Goal: Task Accomplishment & Management: Complete application form

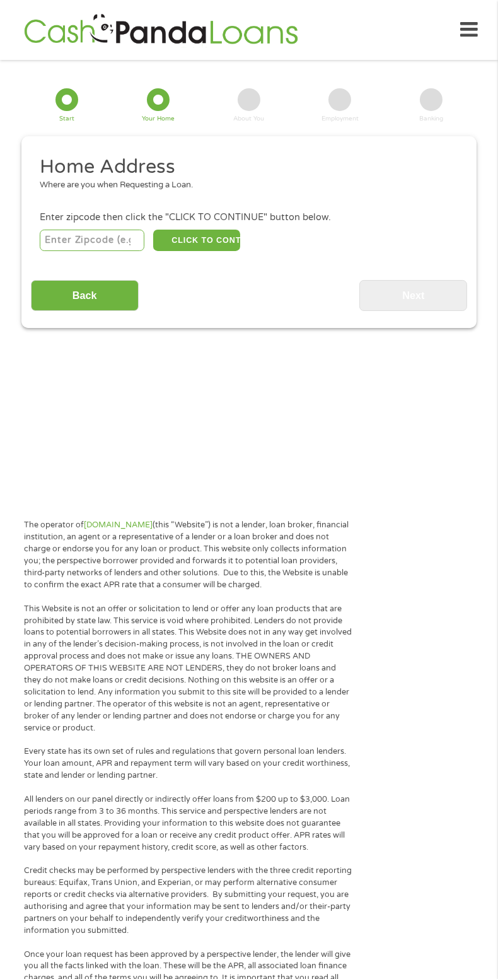
scroll to position [16, 0]
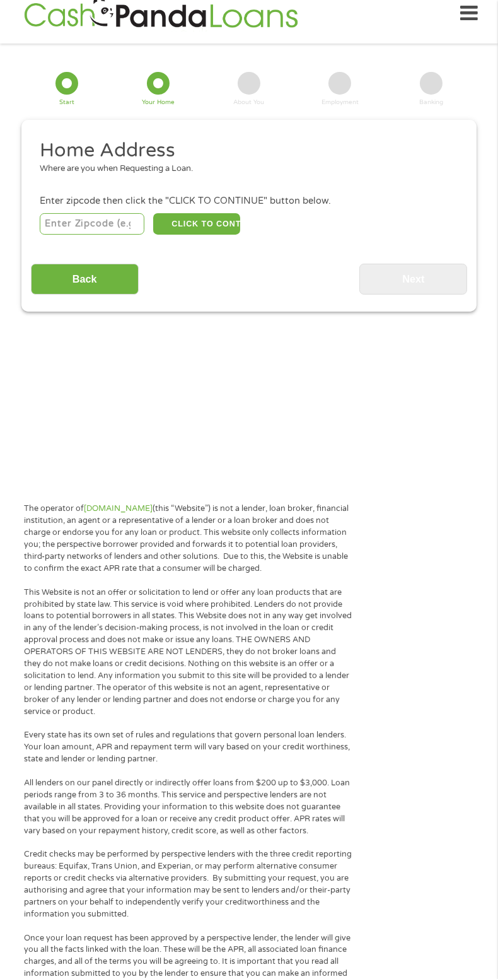
click at [79, 221] on input "number" at bounding box center [92, 223] width 105 height 21
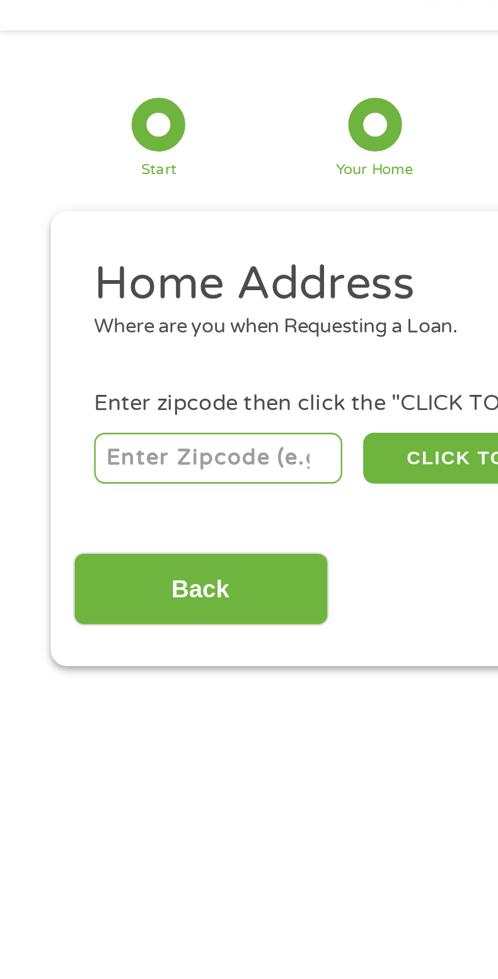
type input "87742"
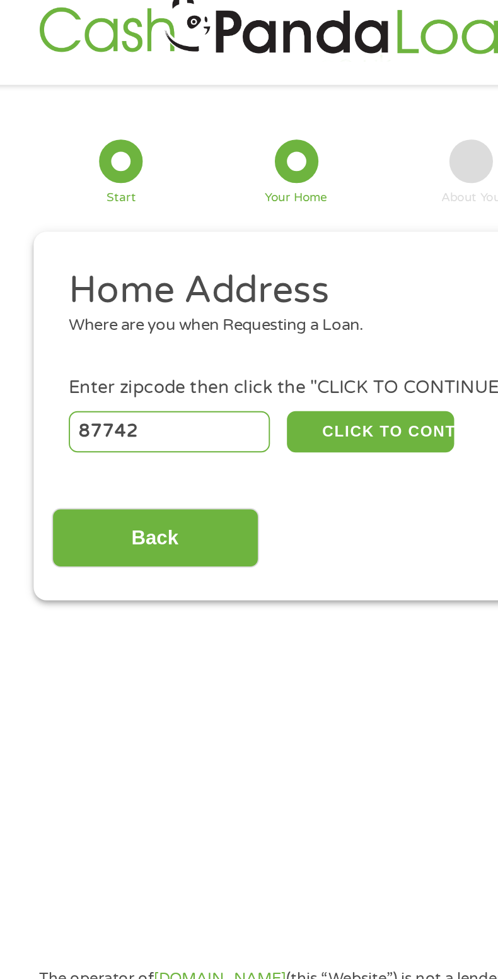
scroll to position [15, 0]
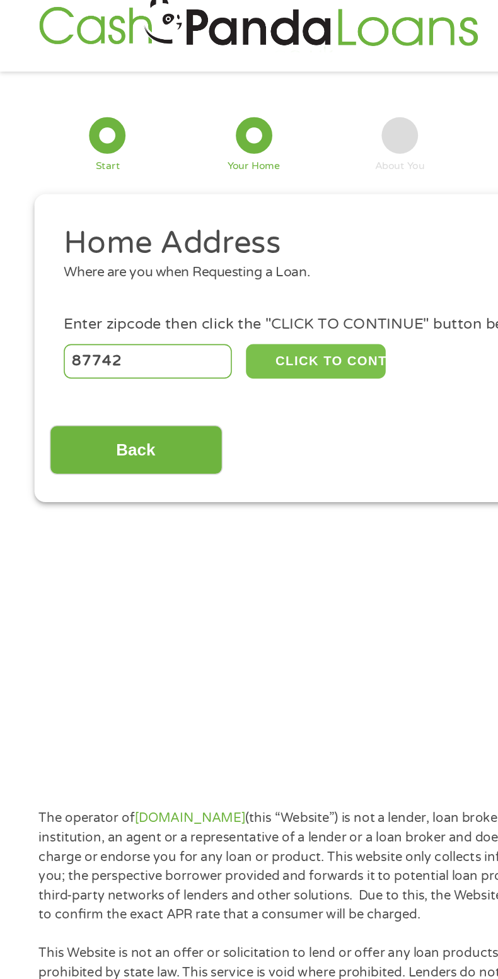
click at [235, 233] on button "CLICK TO CONTINUE" at bounding box center [196, 224] width 86 height 21
type input "87742"
type input "Rociada"
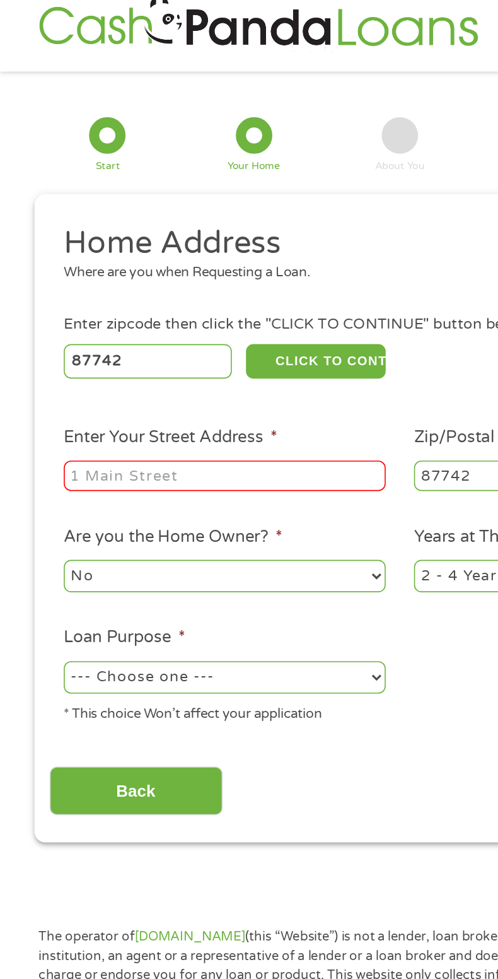
click at [141, 299] on input "Enter Your Street Address *" at bounding box center [140, 296] width 200 height 19
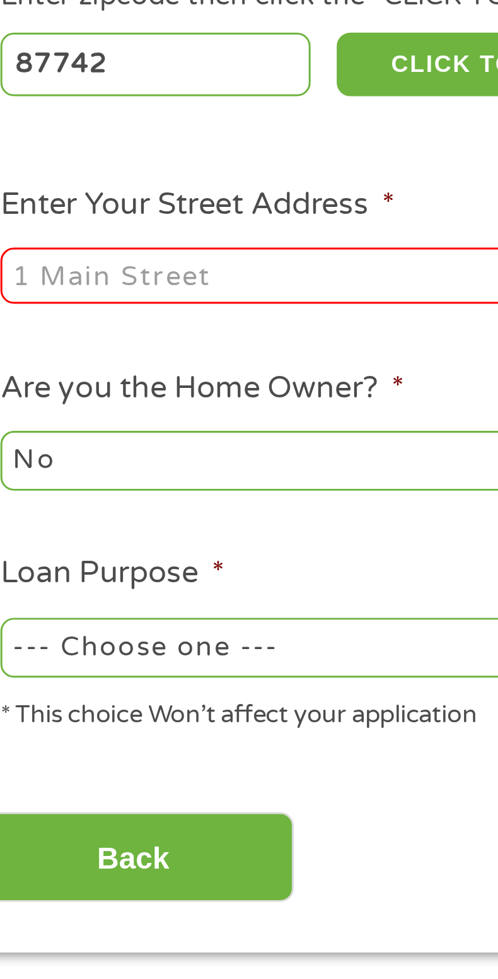
type input "HC [STREET_ADDRESS]"
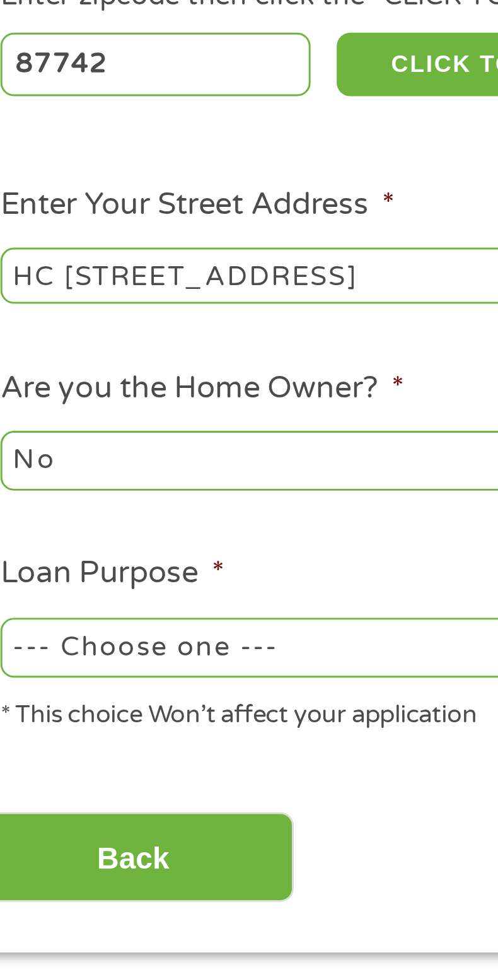
click at [135, 363] on select "No Yes" at bounding box center [140, 359] width 200 height 20
select select "yes"
click at [40, 350] on select "No Yes" at bounding box center [140, 359] width 200 height 20
click at [165, 416] on select "--- Choose one --- Pay Bills Debt Consolidation Home Improvement Major Purchase…" at bounding box center [140, 422] width 200 height 20
select select "shorttermcash"
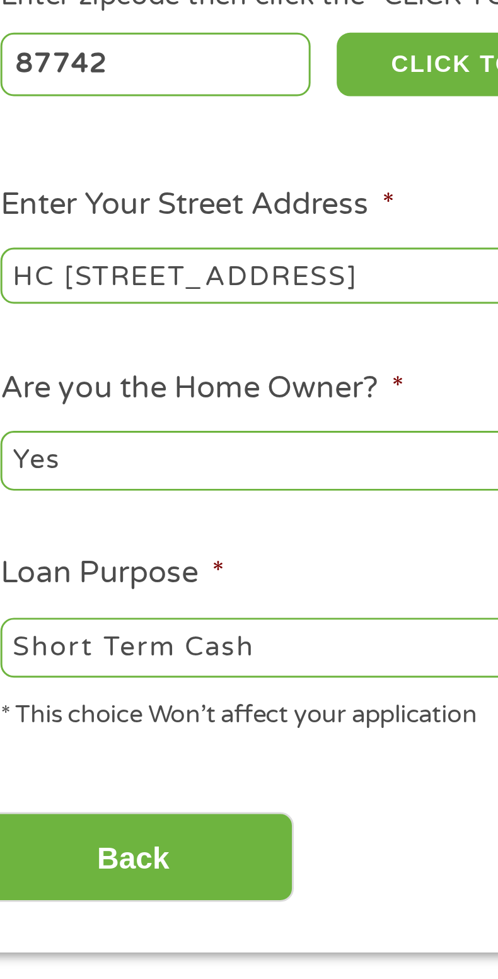
click at [40, 413] on select "--- Choose one --- Pay Bills Debt Consolidation Home Improvement Major Purchase…" at bounding box center [140, 422] width 200 height 20
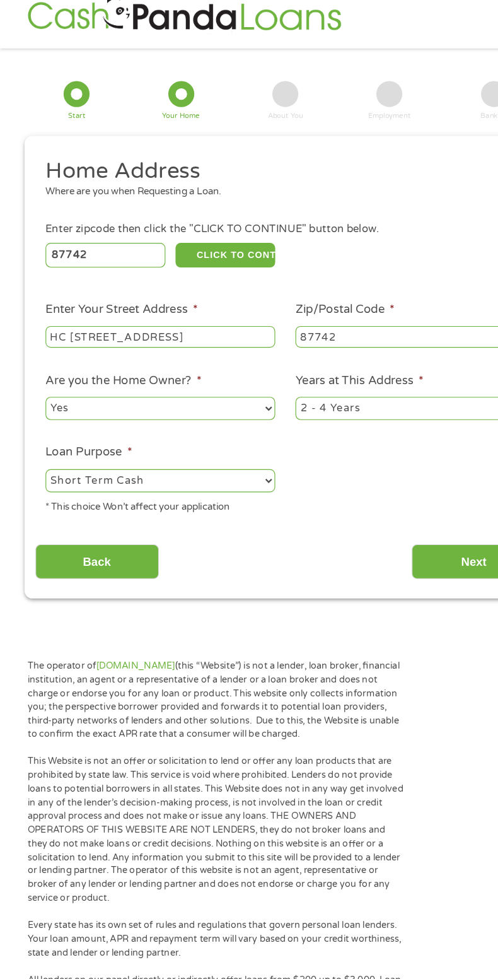
scroll to position [19, 0]
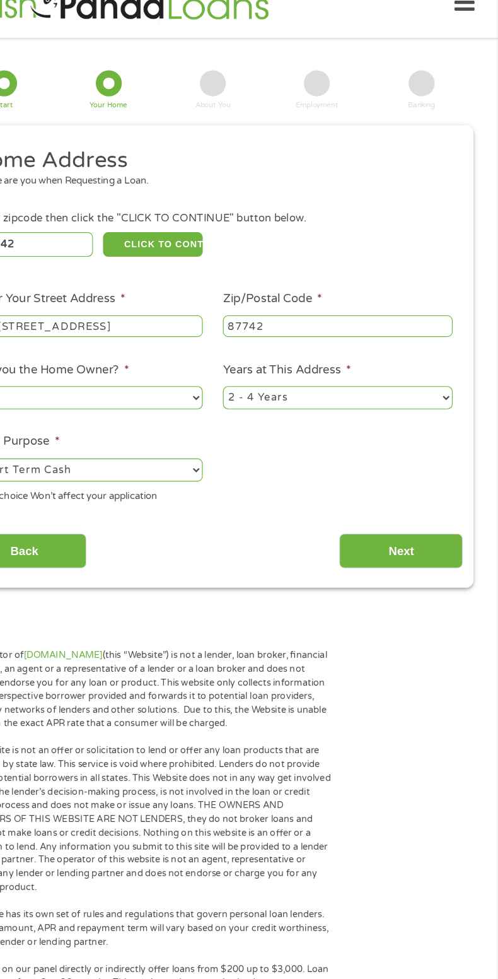
click at [453, 359] on select "1 Year or less 1 - 2 Years 2 - 4 Years Over 4 Years" at bounding box center [358, 355] width 200 height 20
select select "60months"
click at [258, 346] on select "1 Year or less 1 - 2 Years 2 - 4 Years Over 4 Years" at bounding box center [358, 355] width 200 height 20
click at [439, 504] on input "Next" at bounding box center [413, 489] width 108 height 31
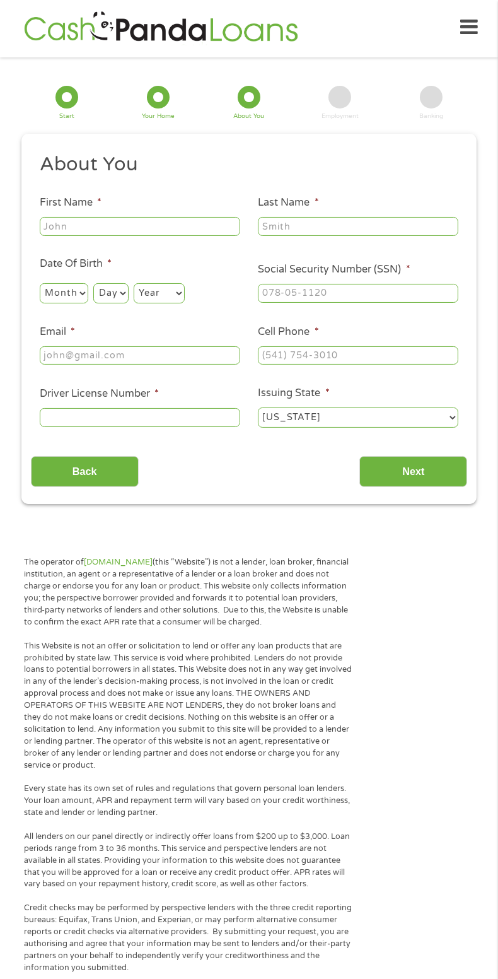
scroll to position [0, 0]
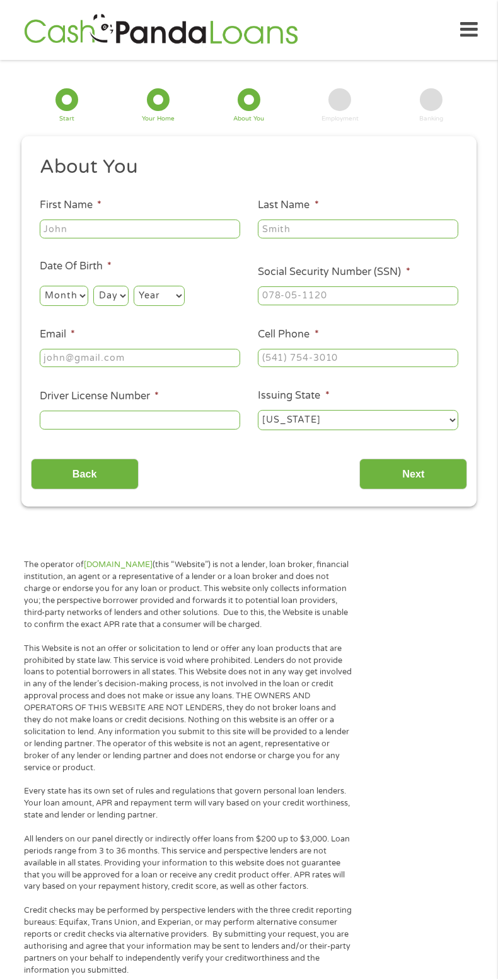
click at [161, 224] on input "First Name *" at bounding box center [140, 228] width 200 height 19
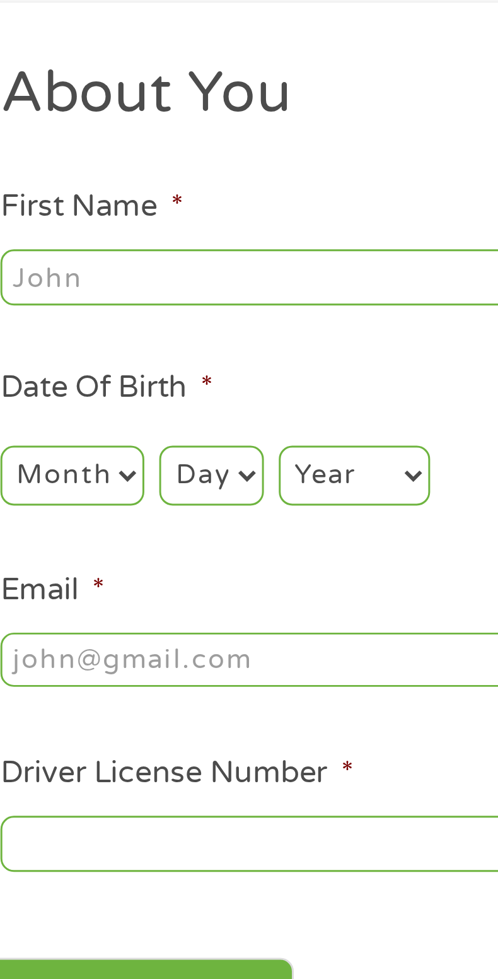
type input "[PERSON_NAME]"
type input "[EMAIL_ADDRESS][DOMAIN_NAME]"
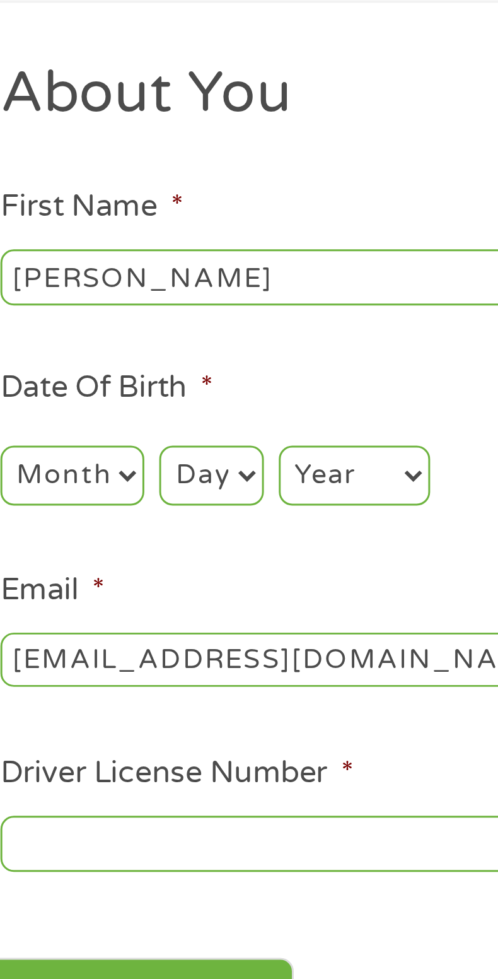
type input "[PHONE_NUMBER]"
click at [80, 297] on select "Month 1 2 3 4 5 6 7 8 9 10 11 12" at bounding box center [64, 296] width 49 height 20
select select "5"
click at [40, 286] on select "Month 1 2 3 4 5 6 7 8 9 10 11 12" at bounding box center [64, 296] width 49 height 20
click at [121, 293] on select "Day 1 2 3 4 5 6 7 8 9 10 11 12 13 14 15 16 17 18 19 20 21 22 23 24 25 26 27 28 …" at bounding box center [110, 296] width 35 height 20
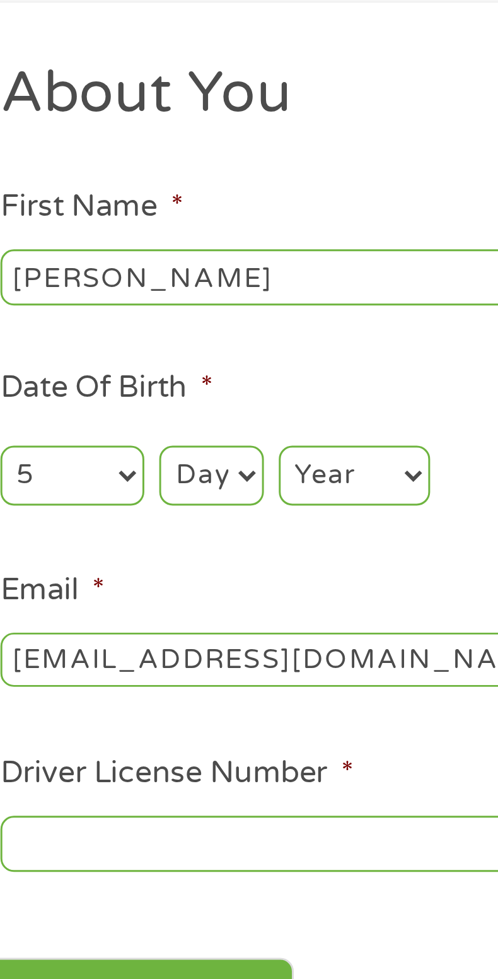
select select "23"
click at [93, 286] on select "Day 1 2 3 4 5 6 7 8 9 10 11 12 13 14 15 16 17 18 19 20 21 22 23 24 25 26 27 28 …" at bounding box center [110, 296] width 35 height 20
click at [173, 295] on select "Year [DATE] 2006 2005 2004 2003 2002 2001 2000 1999 1998 1997 1996 1995 1994 19…" at bounding box center [159, 296] width 51 height 20
select select "1966"
click at [134, 286] on select "Year [DATE] 2006 2005 2004 2003 2002 2001 2000 1999 1998 1997 1996 1995 1994 19…" at bounding box center [159, 296] width 51 height 20
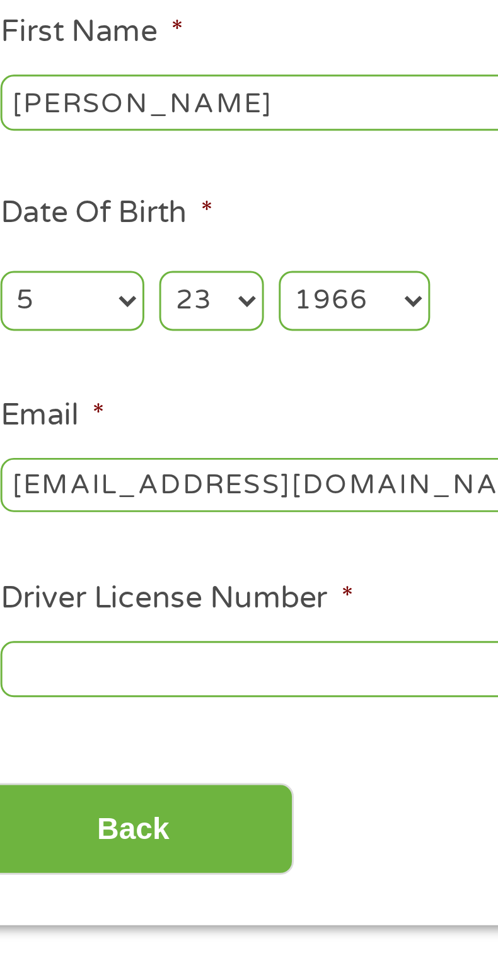
click at [129, 427] on input "Driver License Number *" at bounding box center [140, 419] width 200 height 19
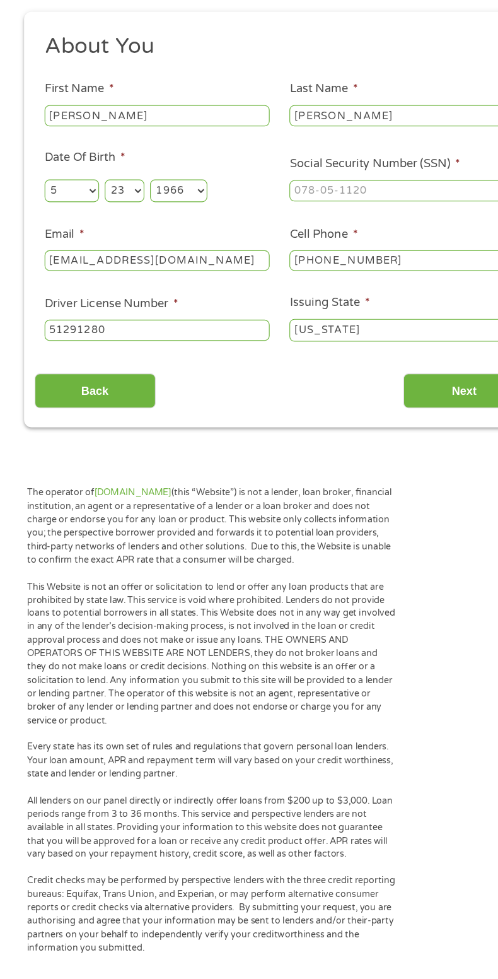
type input "51291280"
click at [378, 295] on input "Social Security Number (SSN) *" at bounding box center [358, 295] width 200 height 19
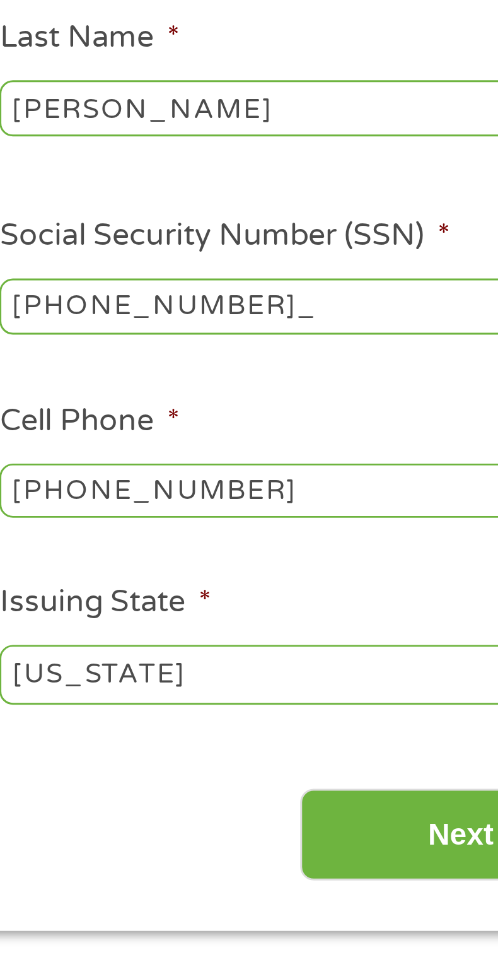
type input "525-11-7841"
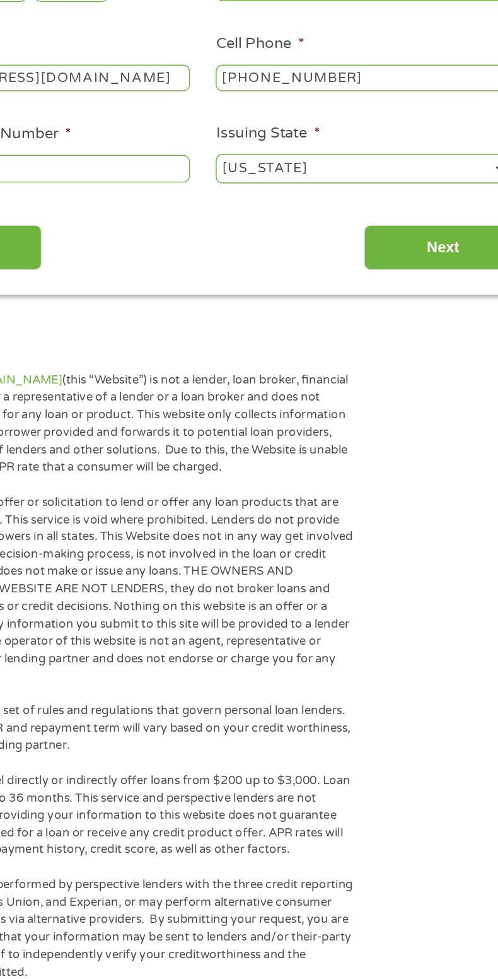
click at [423, 485] on input "Next" at bounding box center [413, 473] width 108 height 31
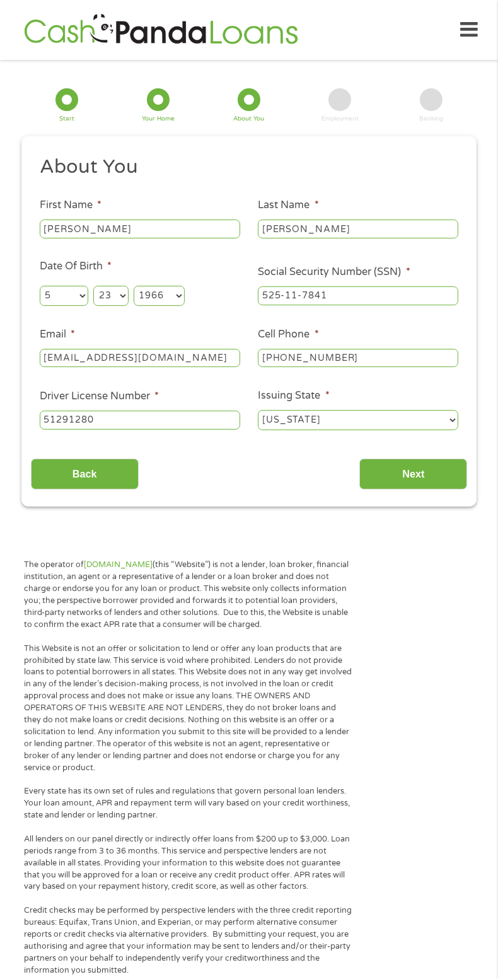
click at [430, 463] on input "Next" at bounding box center [413, 473] width 108 height 31
click at [430, 462] on input "Next" at bounding box center [413, 473] width 108 height 31
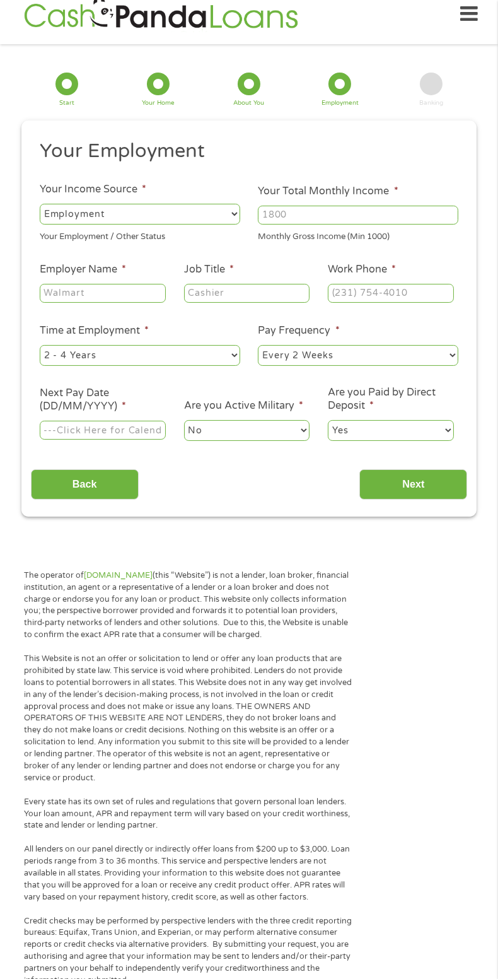
scroll to position [16, 0]
click at [156, 218] on select "--- Choose one --- Employment [DEMOGRAPHIC_DATA] Benefits" at bounding box center [140, 213] width 200 height 20
select select "benefits"
click at [40, 203] on select "--- Choose one --- Employment [DEMOGRAPHIC_DATA] Benefits" at bounding box center [140, 213] width 200 height 20
type input "Other"
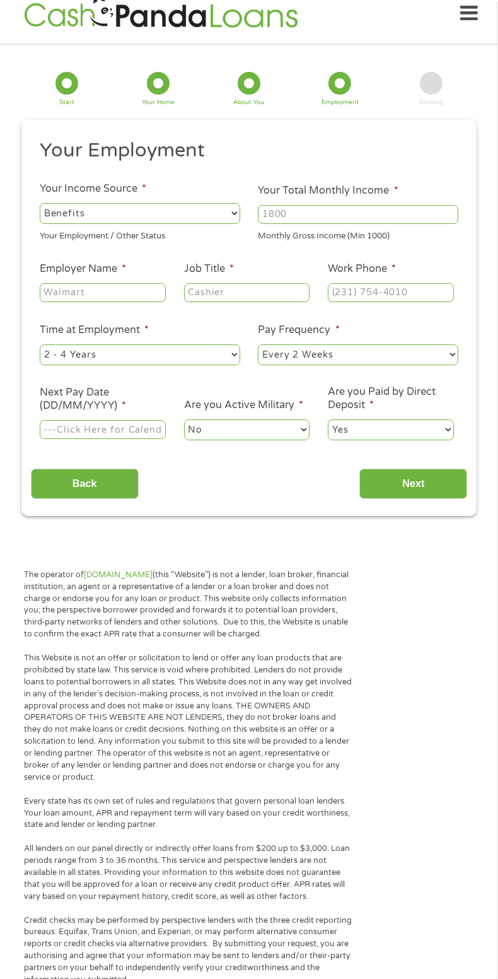
type input "[PHONE_NUMBER]"
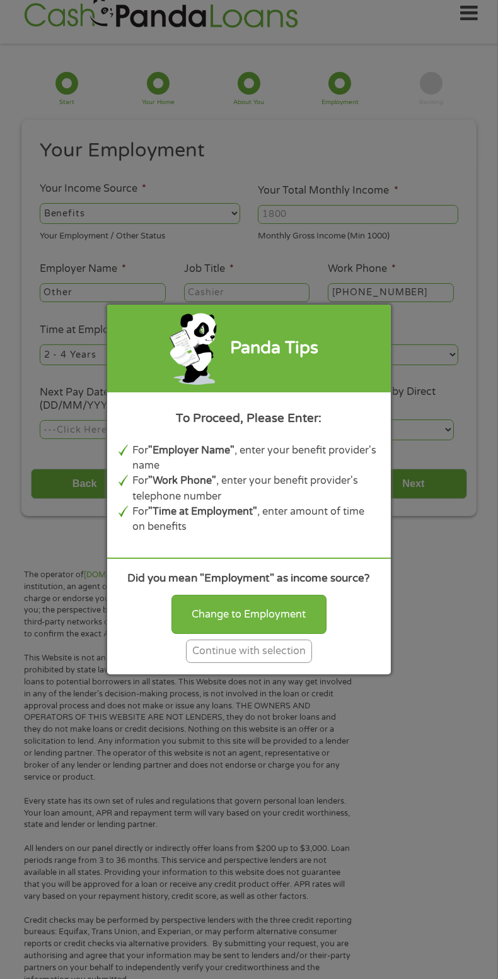
click at [286, 606] on div "Change to Employment" at bounding box center [248, 614] width 155 height 39
select select "fullTime"
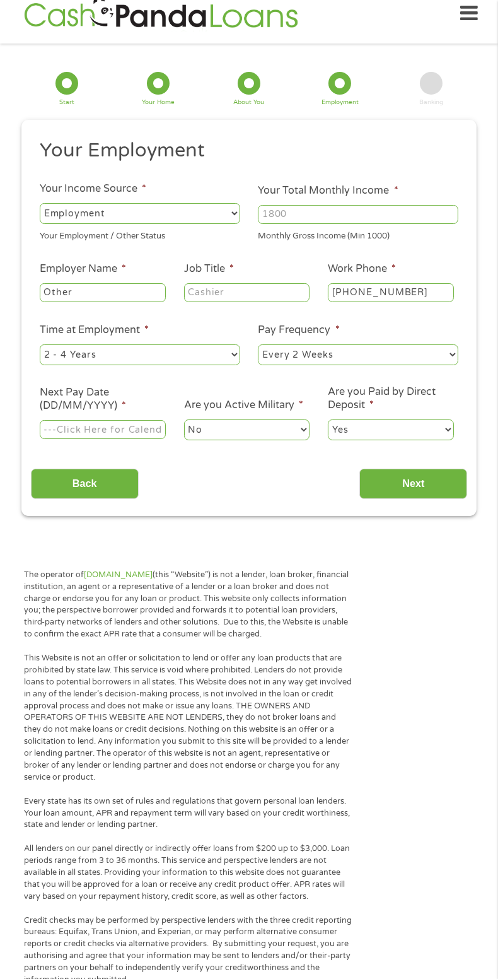
click at [166, 214] on select "--- Choose one --- Employment [DEMOGRAPHIC_DATA] Benefits" at bounding box center [140, 213] width 200 height 20
click at [40, 203] on select "--- Choose one --- Employment [DEMOGRAPHIC_DATA] Benefits" at bounding box center [140, 213] width 200 height 20
click at [369, 213] on input "Your Total Monthly Income *" at bounding box center [358, 214] width 200 height 19
type input "2800"
click at [116, 294] on input "Other" at bounding box center [103, 292] width 126 height 19
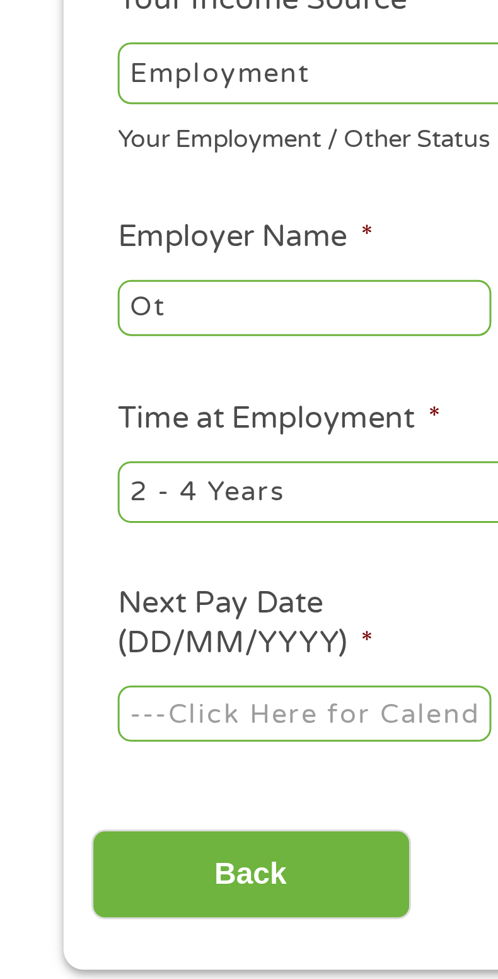
type input "O"
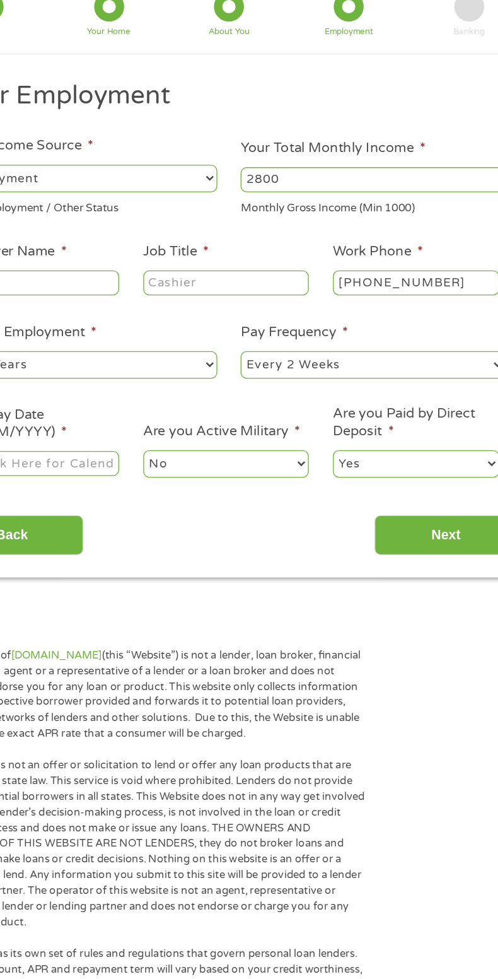
type input "SSDI"
click at [276, 298] on input "Job Title *" at bounding box center [247, 292] width 126 height 19
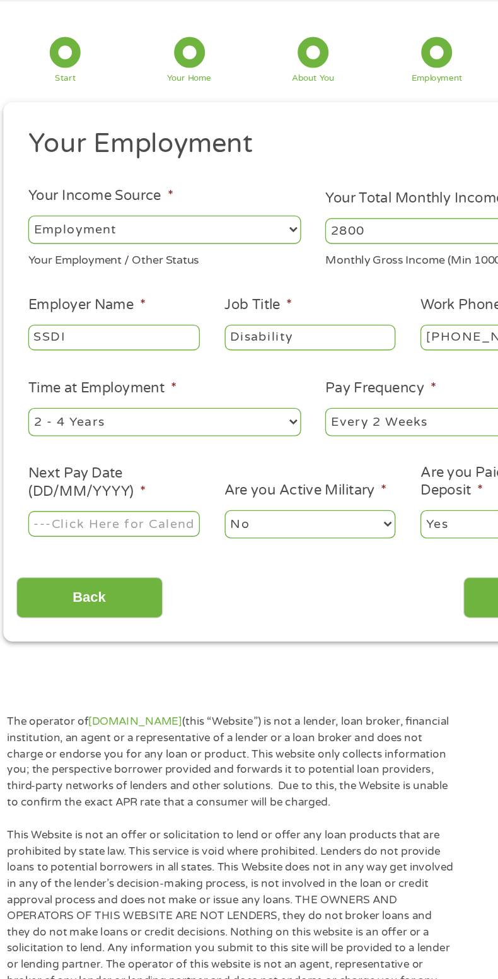
scroll to position [16, 0]
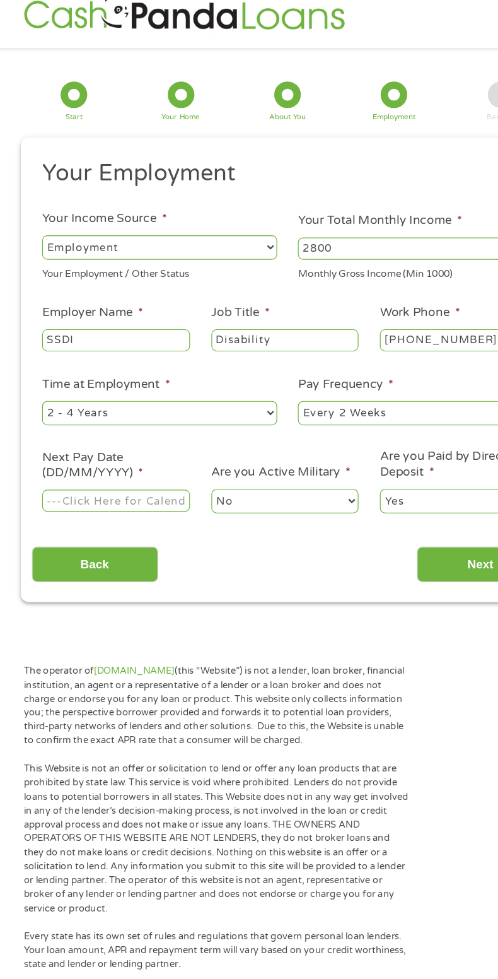
type input "Disability"
click at [160, 363] on select "--- Choose one --- 1 Year or less 1 - 2 Years 2 - 4 Years Over 4 Years" at bounding box center [140, 355] width 200 height 20
select select "60months"
click at [40, 346] on select "--- Choose one --- 1 Year or less 1 - 2 Years 2 - 4 Years Over 4 Years" at bounding box center [140, 355] width 200 height 20
click at [371, 361] on select "--- Choose one --- Every 2 Weeks Every Week Monthly Semi-Monthly" at bounding box center [358, 355] width 200 height 20
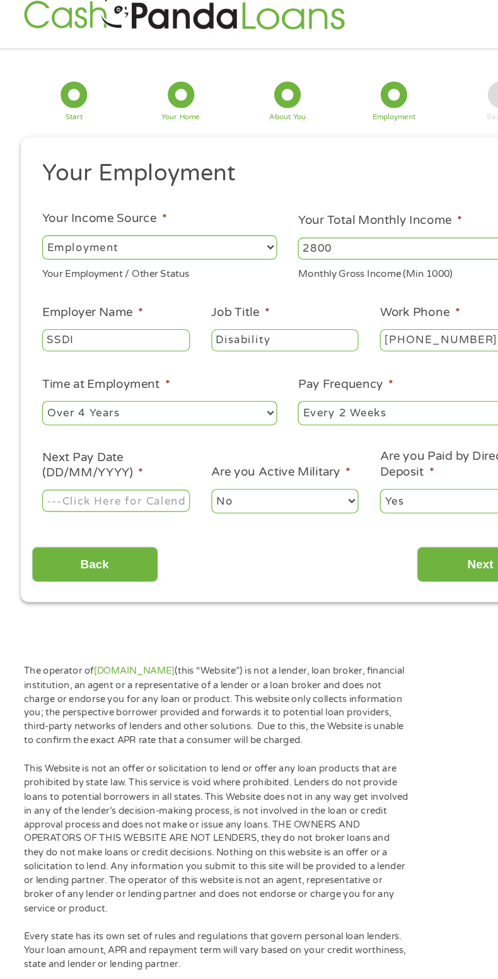
select select "monthly"
click at [258, 346] on select "--- Choose one --- Every 2 Weeks Every Week Monthly Semi-Monthly" at bounding box center [358, 355] width 200 height 20
click at [141, 430] on body "Home Get Loan Offer How it works FAQs Blog Cash Loans Quick Loans Online Loans …" at bounding box center [249, 932] width 498 height 1897
click at [131, 436] on input "Next Pay Date (DD/MM/YYYY) *" at bounding box center [103, 430] width 126 height 19
click at [145, 430] on body "Home Get Loan Offer How it works FAQs Blog Cash Loans Quick Loans Online Loans …" at bounding box center [249, 932] width 498 height 1897
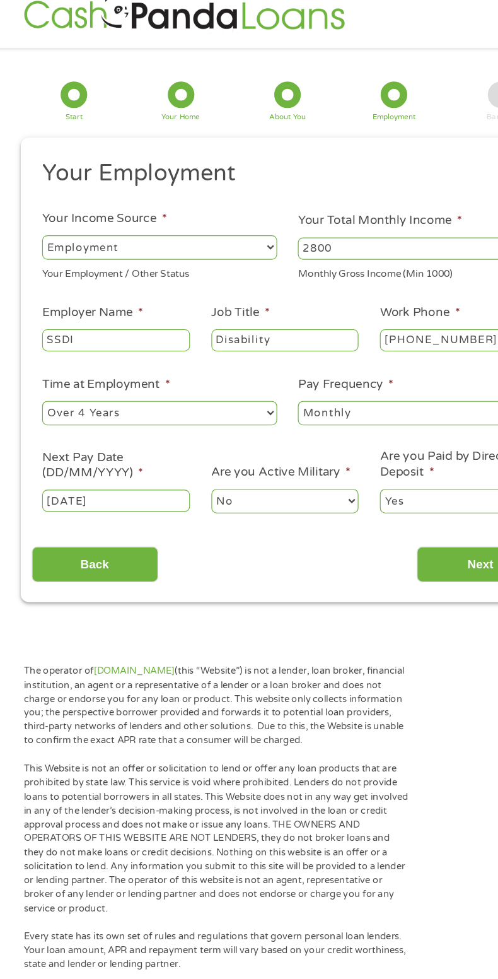
click at [133, 431] on input "03/11/2025" at bounding box center [103, 430] width 126 height 19
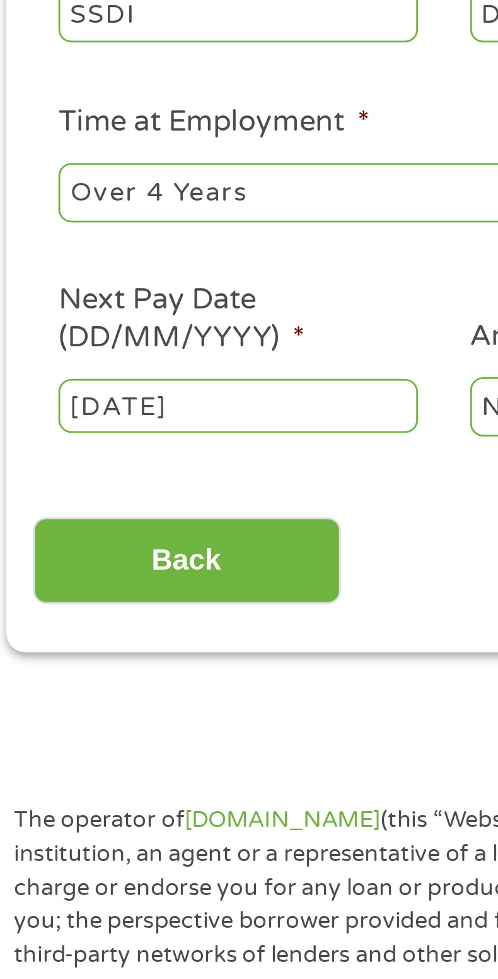
click at [100, 433] on body "Home Get Loan Offer How it works FAQs Blog Cash Loans Quick Loans Online Loans …" at bounding box center [249, 932] width 498 height 1897
click at [114, 430] on input "27/11/2025" at bounding box center [103, 430] width 126 height 19
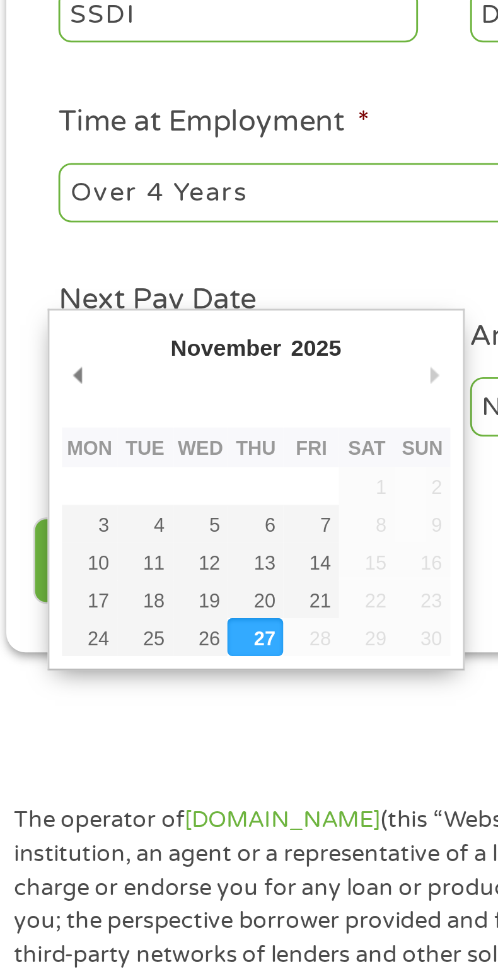
type input "03/11/2025"
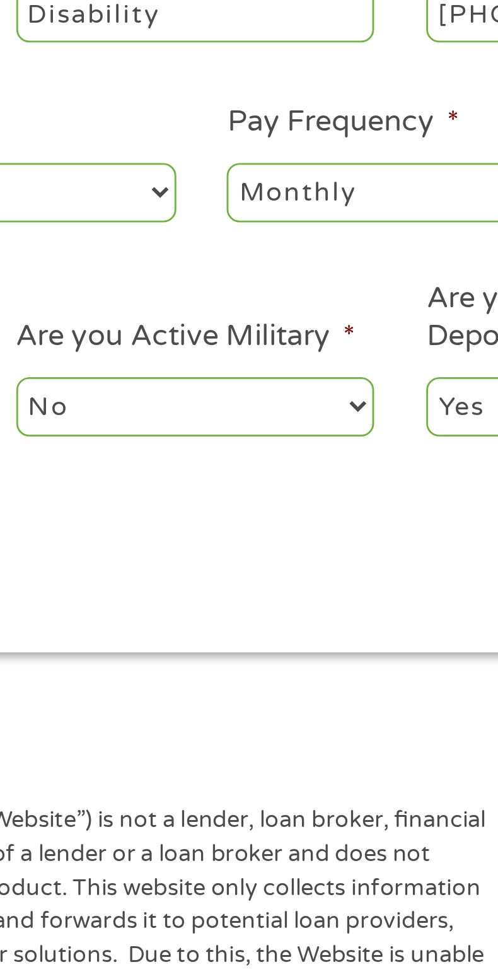
click at [306, 433] on select "No Yes" at bounding box center [247, 430] width 126 height 20
click at [184, 421] on select "No Yes" at bounding box center [247, 430] width 126 height 20
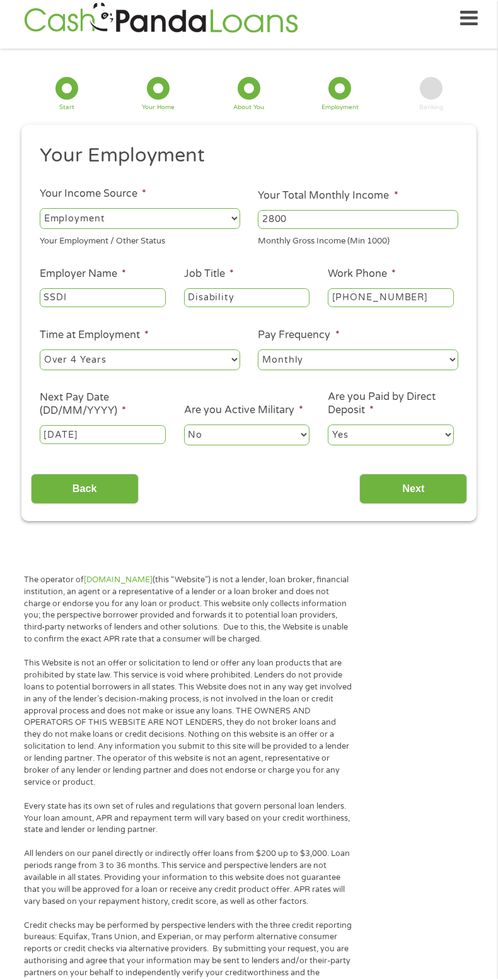
scroll to position [11, 0]
click at [450, 504] on input "Next" at bounding box center [413, 489] width 108 height 31
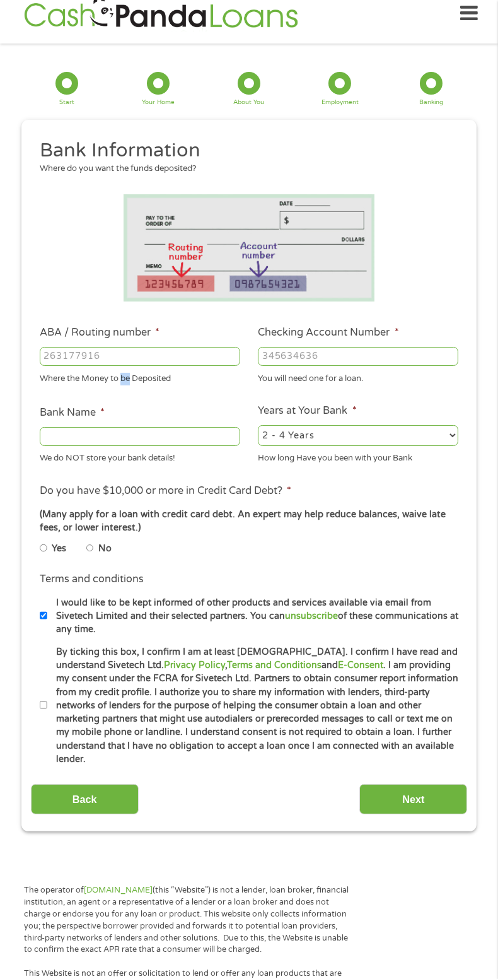
scroll to position [0, 0]
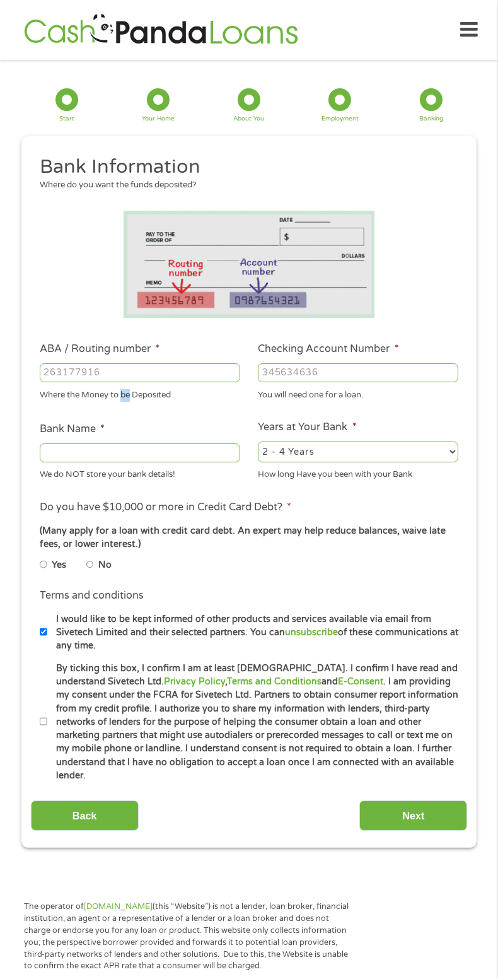
copy div "be"
click at [91, 369] on input "ABA / Routing number *" at bounding box center [140, 372] width 200 height 19
type input "107000372"
type input "SOUTHWEST CAPITAL BANK"
type input "107000372"
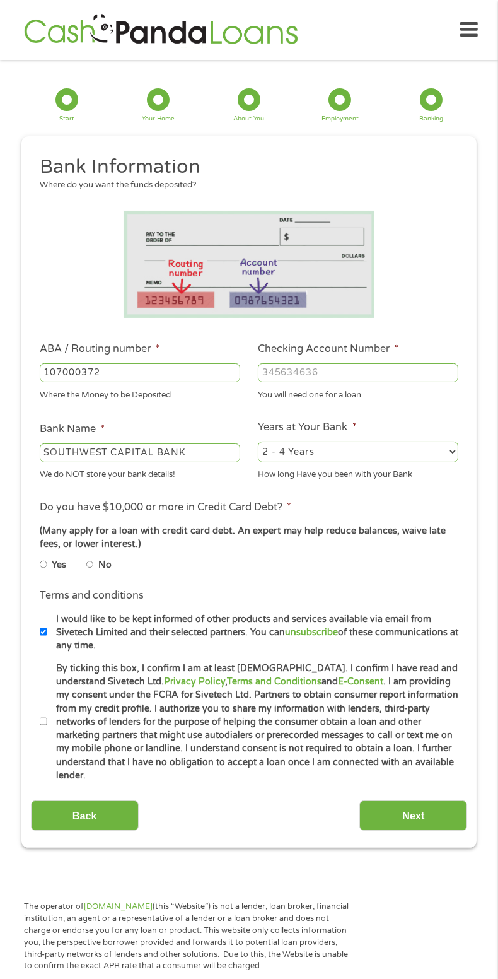
click at [350, 371] on input "Checking Account Number *" at bounding box center [358, 372] width 200 height 19
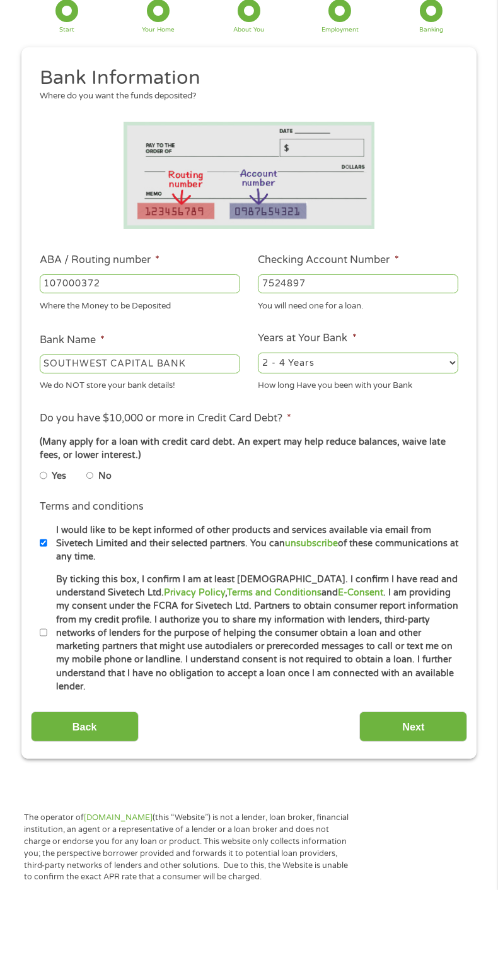
type input "7524897"
click at [453, 456] on select "2 - 4 Years 6 - 12 Months 1 - 2 Years Over 4 Years" at bounding box center [358, 451] width 200 height 20
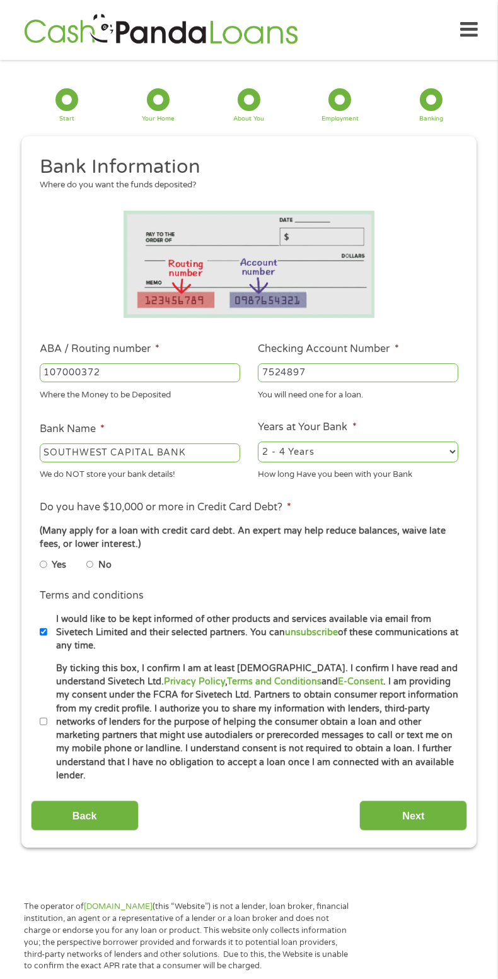
select select "60months"
click at [258, 443] on select "2 - 4 Years 6 - 12 Months 1 - 2 Years Over 4 Years" at bounding box center [358, 451] width 200 height 20
click at [92, 569] on input "No" at bounding box center [90, 564] width 8 height 15
radio input "true"
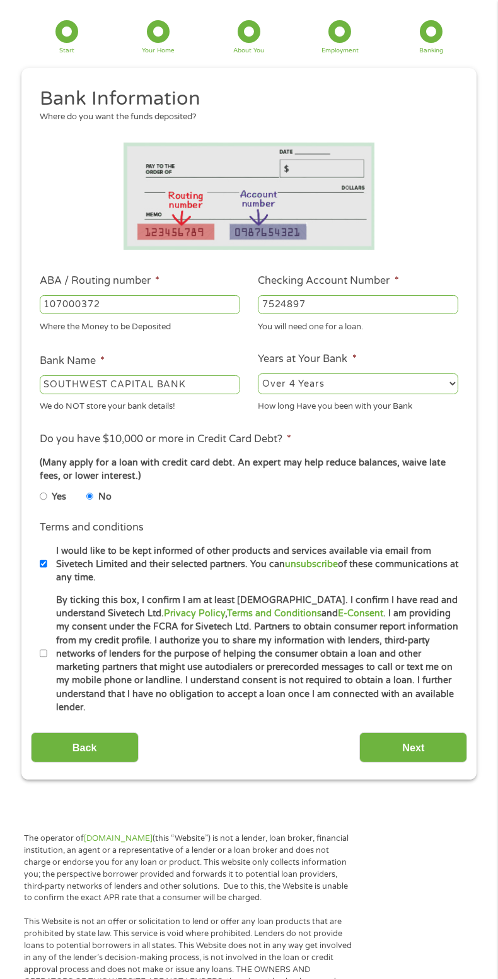
scroll to position [69, 0]
click at [43, 645] on input "By ticking this box, I confirm I am at least 18 years old. I confirm I have rea…" at bounding box center [44, 652] width 8 height 15
checkbox input "true"
click at [434, 731] on input "Next" at bounding box center [413, 746] width 108 height 31
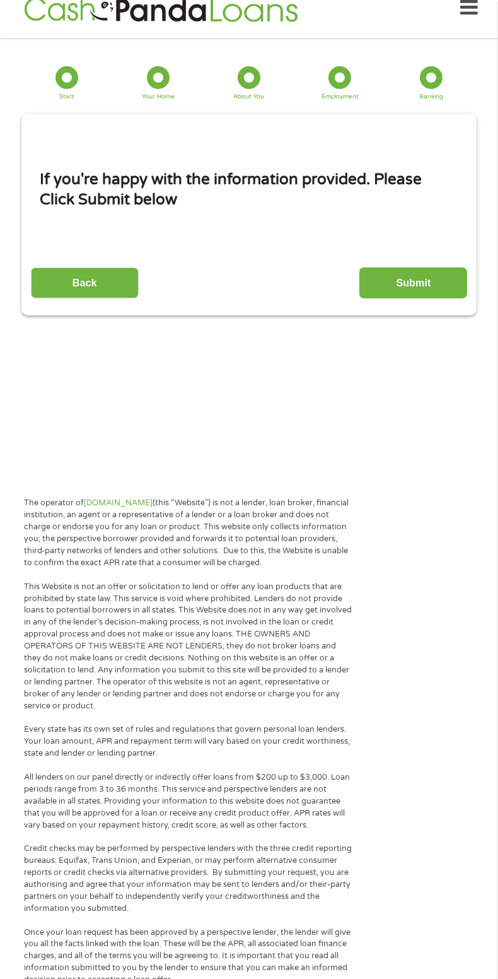
scroll to position [16, 0]
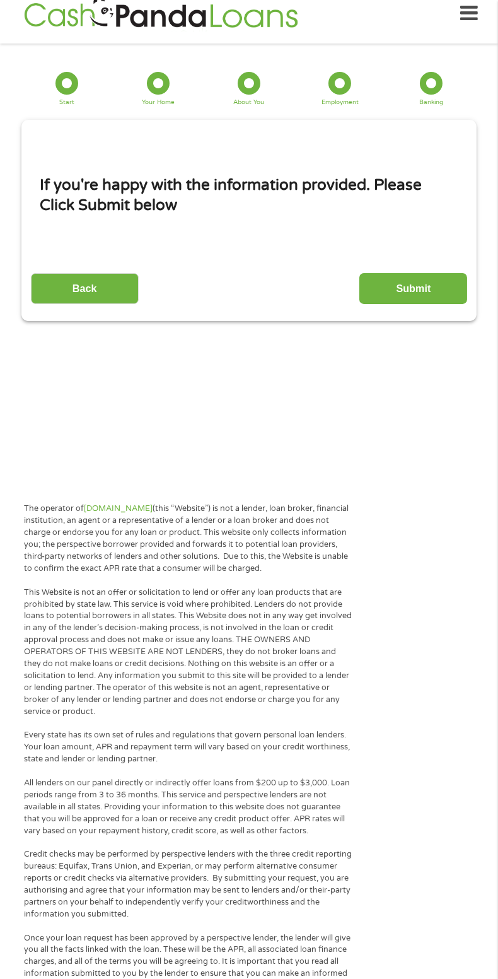
click at [429, 284] on input "Submit" at bounding box center [413, 288] width 108 height 31
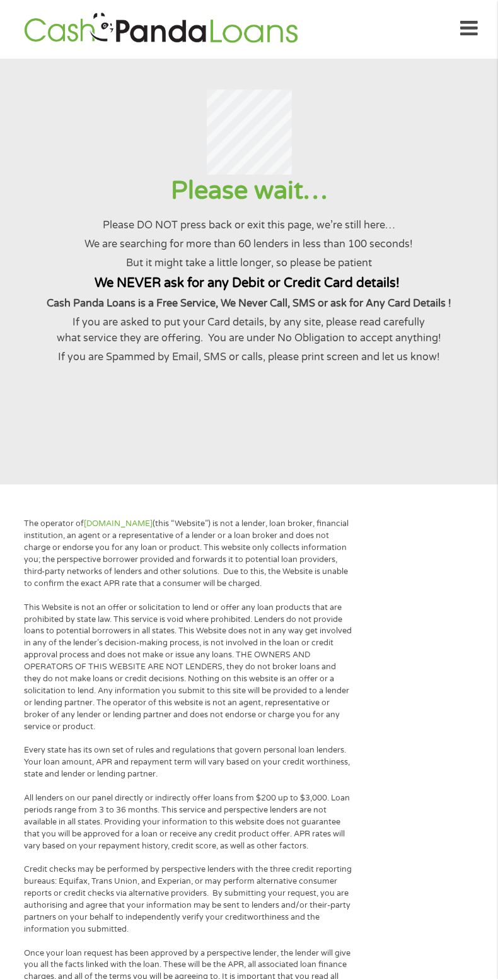
scroll to position [0, 0]
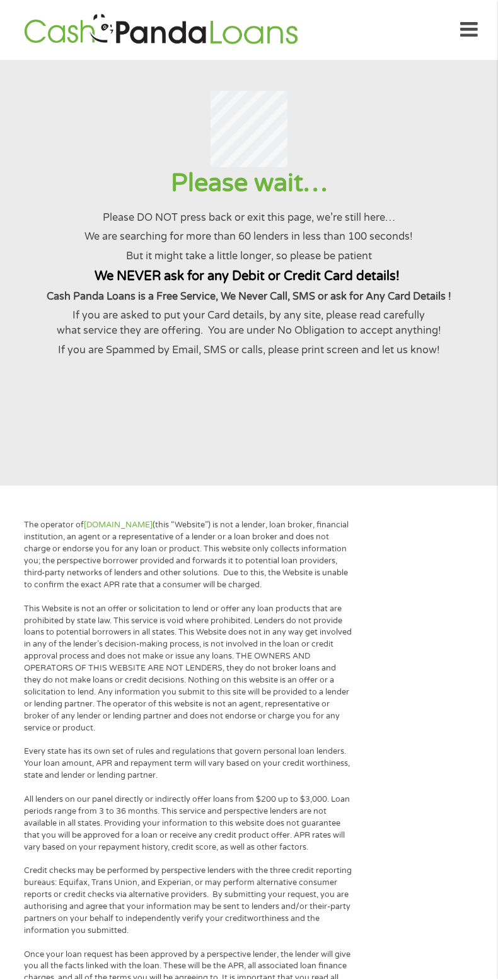
click at [40, 452] on section "Please wait… Please DO NOT press back or exit this page, we’re still here… We a…" at bounding box center [249, 273] width 498 height 426
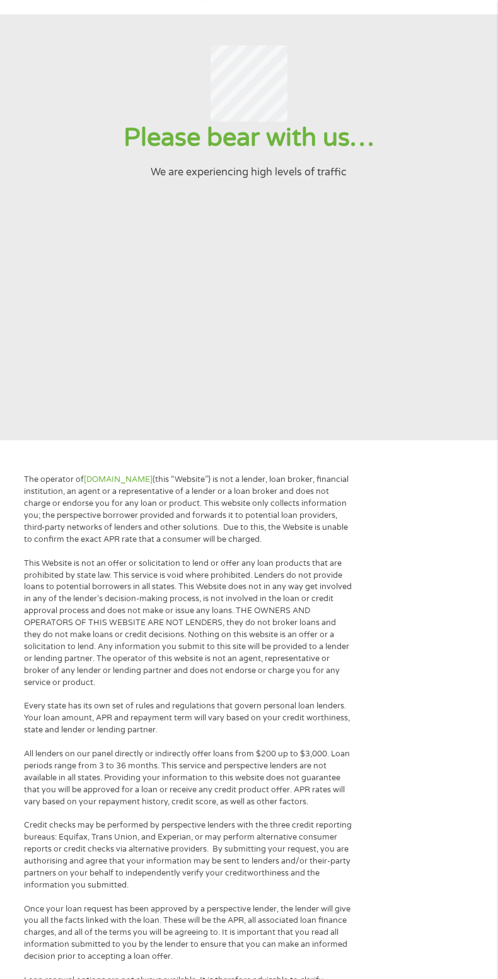
scroll to position [52, 0]
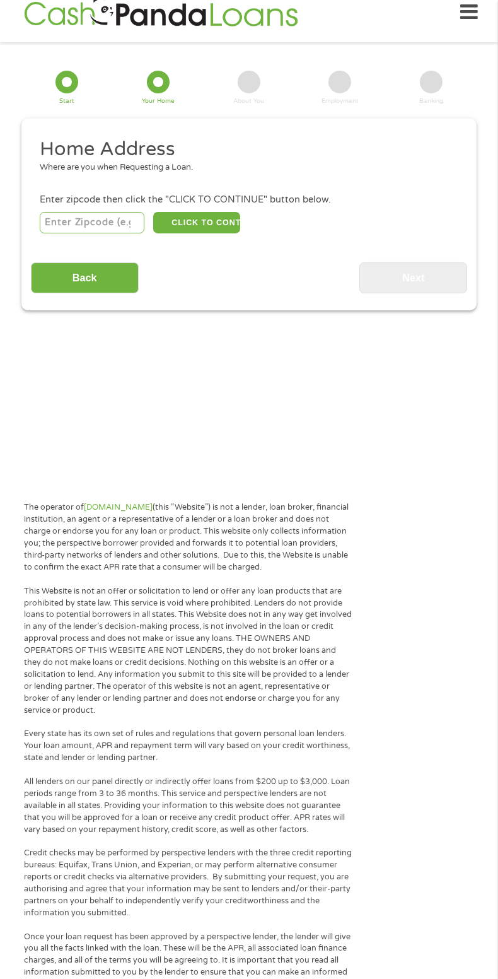
scroll to position [16, 0]
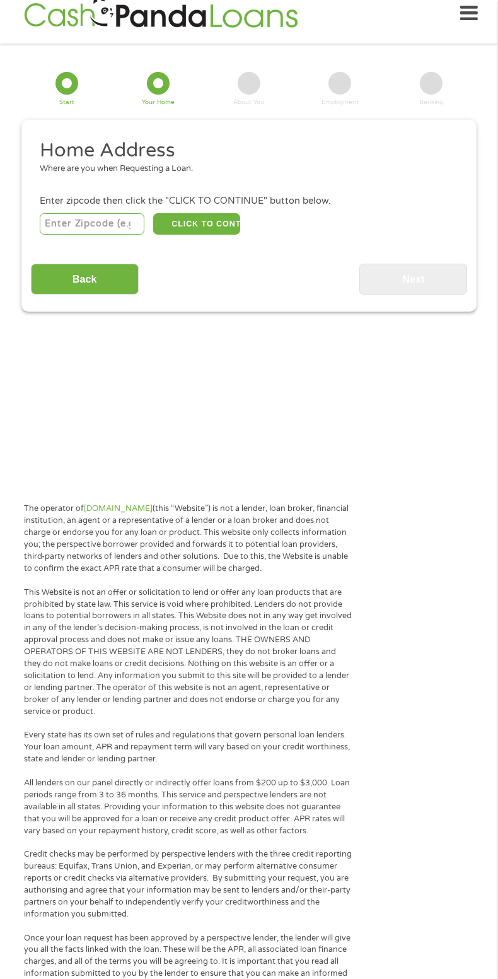
click at [67, 226] on input "number" at bounding box center [92, 223] width 105 height 21
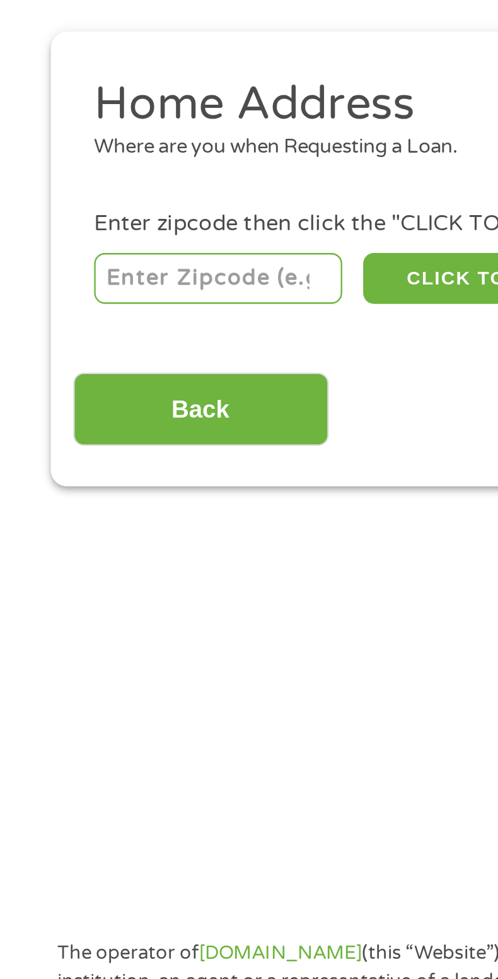
type input "87742"
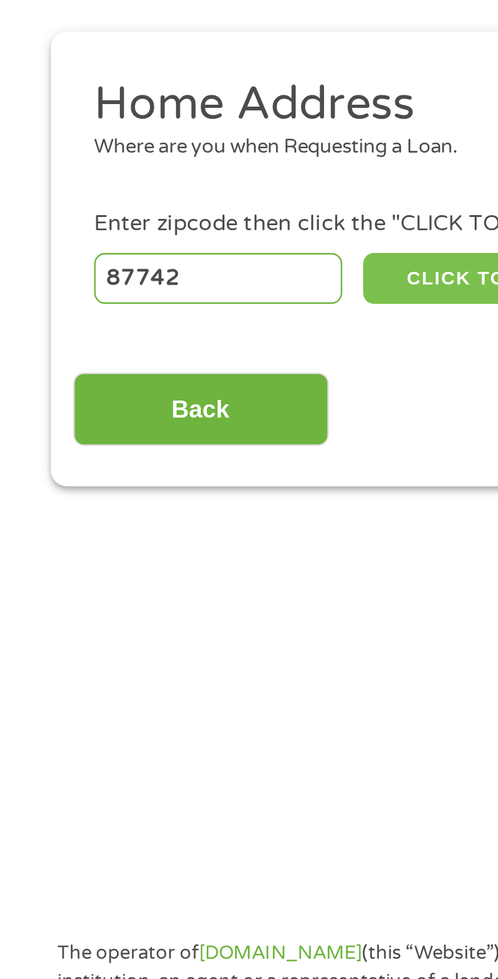
click at [187, 225] on button "CLICK TO CONTINUE" at bounding box center [196, 223] width 86 height 21
type input "87742"
type input "Rociada"
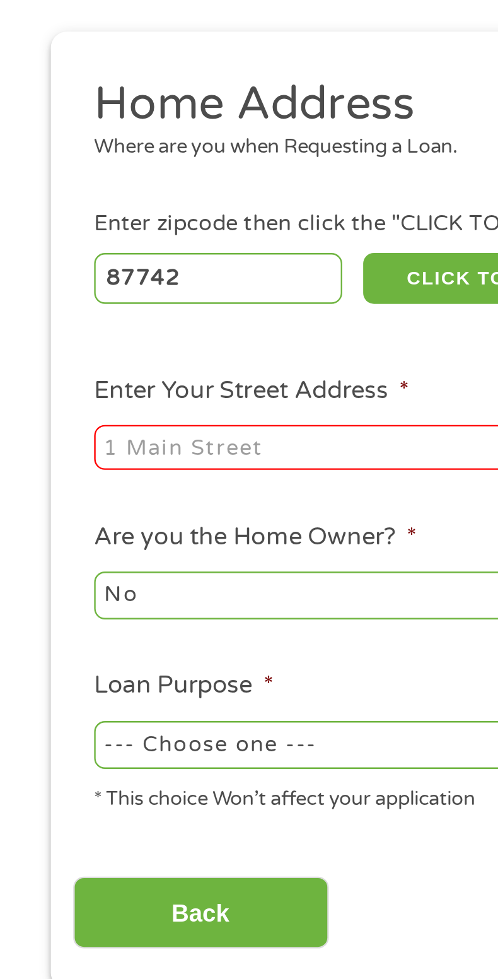
click at [108, 293] on input "Enter Your Street Address *" at bounding box center [140, 295] width 200 height 19
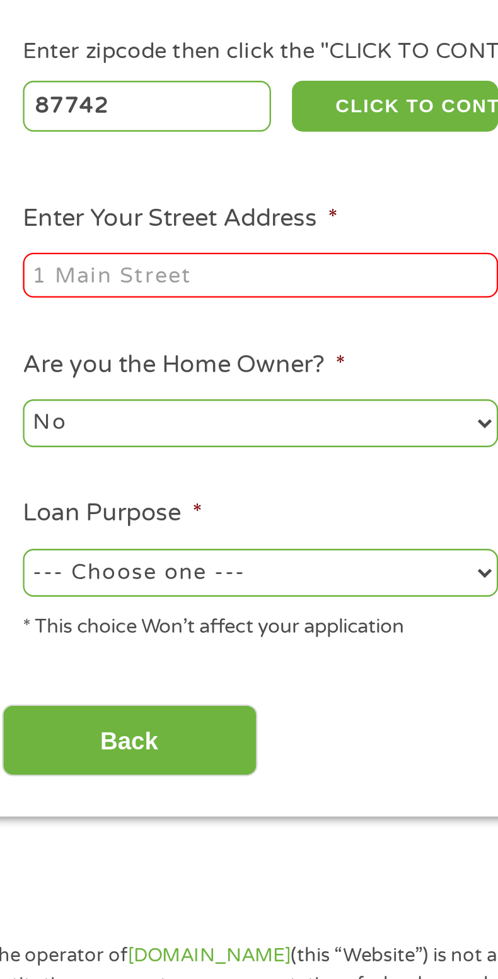
click at [83, 297] on input "Enter Your Street Address *" at bounding box center [140, 295] width 200 height 19
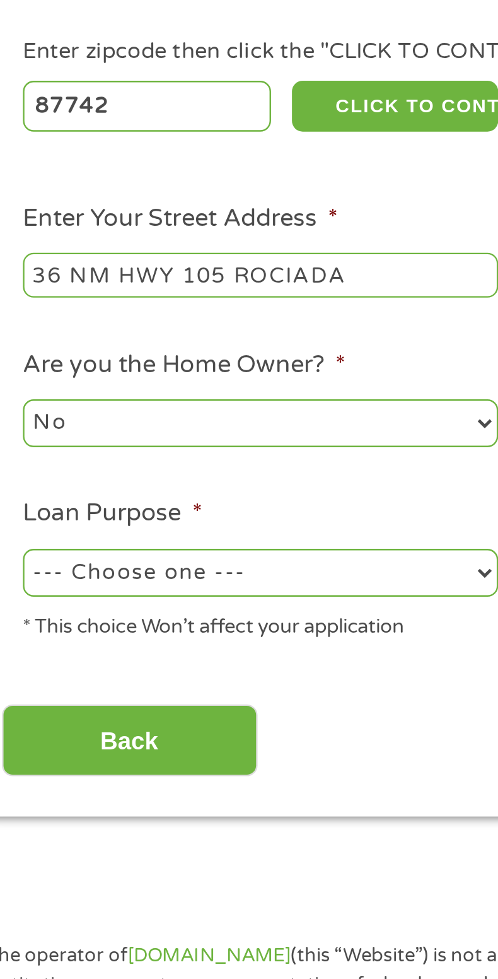
type input "36 NM HWY 105 ROCIADA"
click at [230, 358] on select "No Yes" at bounding box center [140, 357] width 200 height 20
select select "yes"
click at [40, 349] on select "No Yes" at bounding box center [140, 357] width 200 height 20
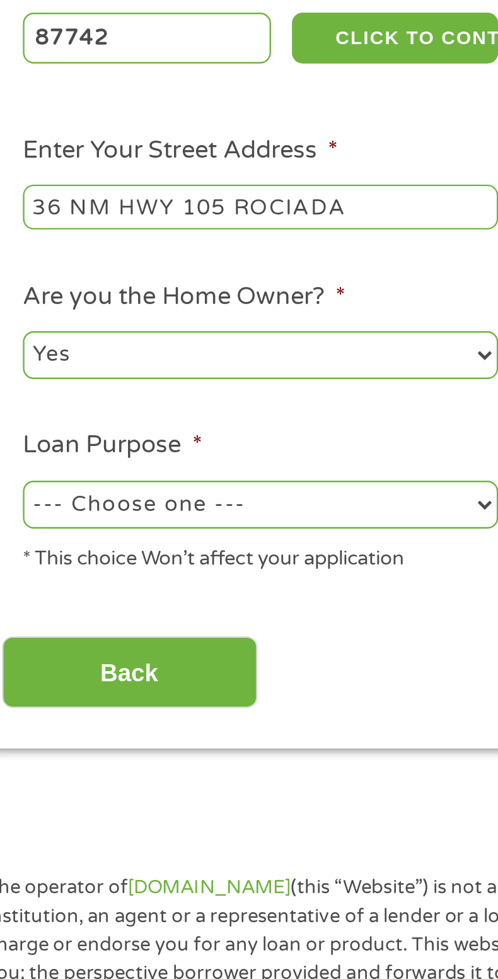
click at [222, 426] on select "--- Choose one --- Pay Bills Debt Consolidation Home Improvement Major Purchase…" at bounding box center [140, 420] width 200 height 20
select select "paybills"
click at [40, 412] on select "--- Choose one --- Pay Bills Debt Consolidation Home Improvement Major Purchase…" at bounding box center [140, 420] width 200 height 20
click at [113, 494] on input "Back" at bounding box center [85, 491] width 108 height 31
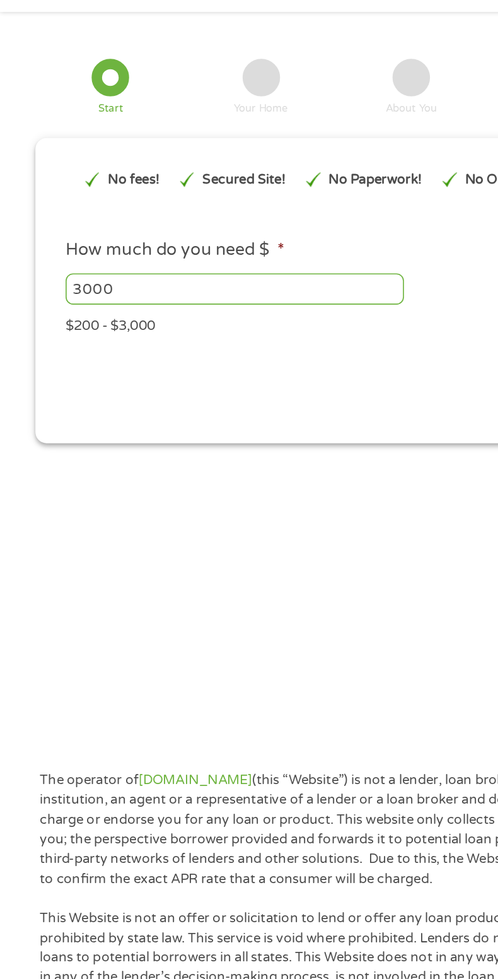
scroll to position [0, 0]
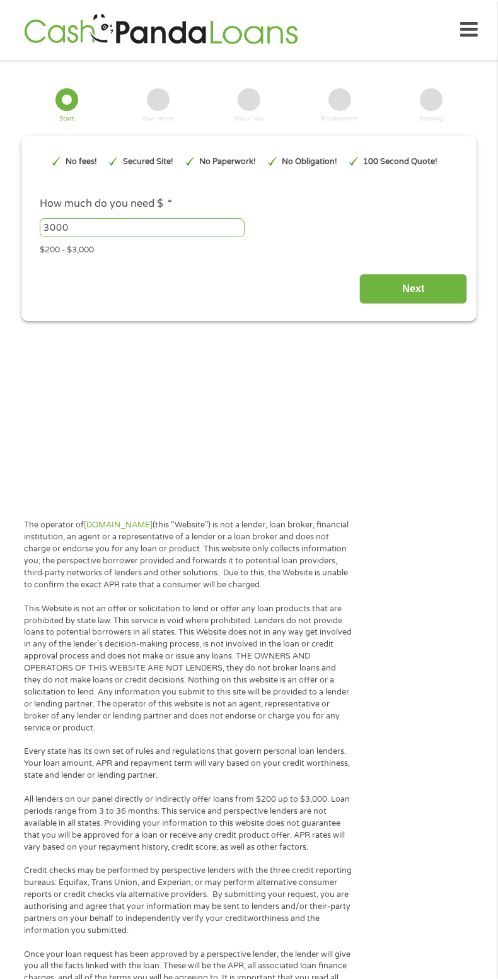
click at [450, 288] on input "Next" at bounding box center [413, 289] width 108 height 31
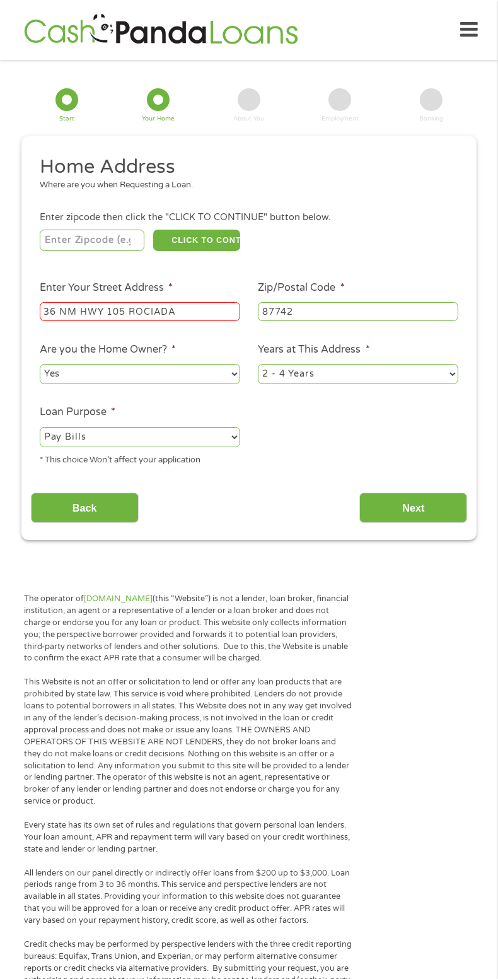
scroll to position [16, 0]
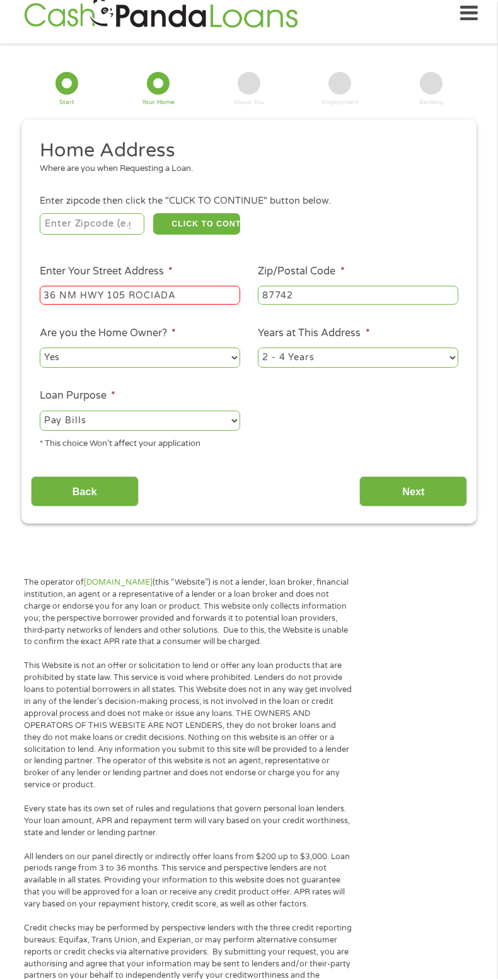
click at [196, 300] on input "36 NM HWY 105 ROCIADA" at bounding box center [140, 295] width 200 height 19
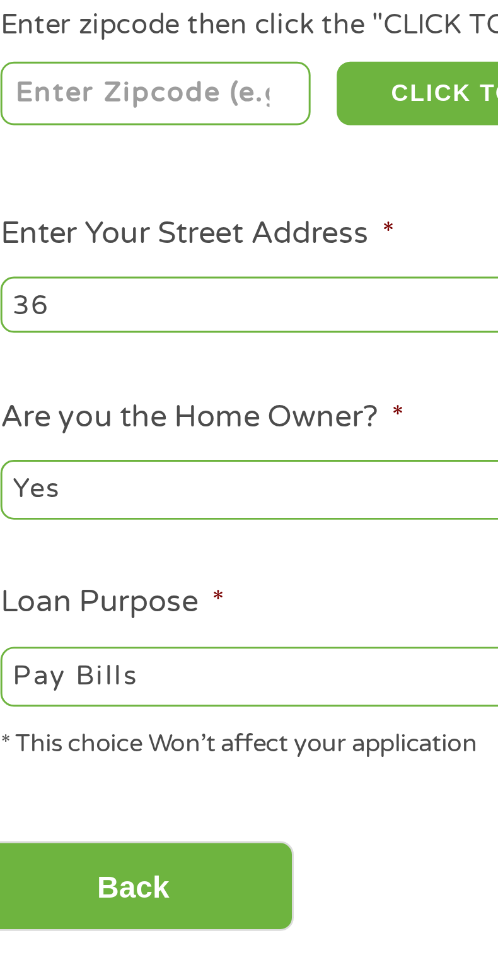
type input "3"
type input "HC [STREET_ADDRESS]"
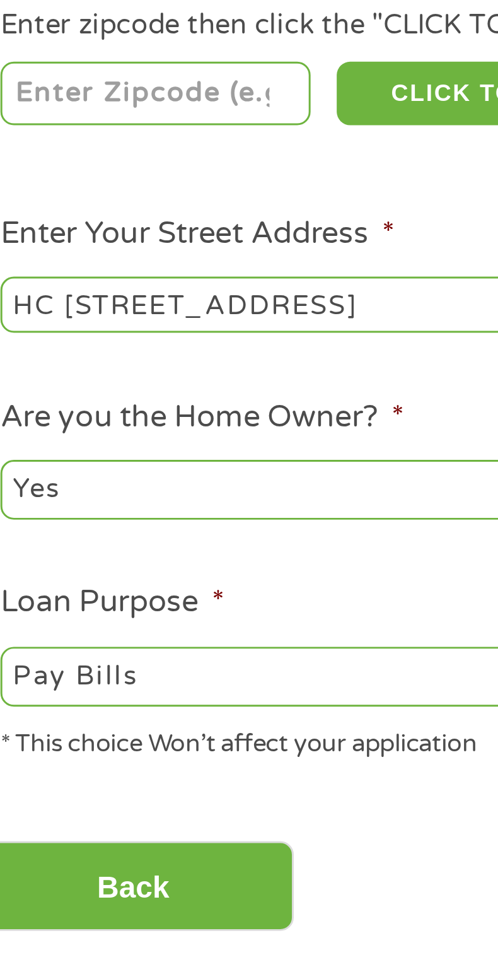
type input "87742"
click at [121, 491] on input "Back" at bounding box center [85, 491] width 108 height 31
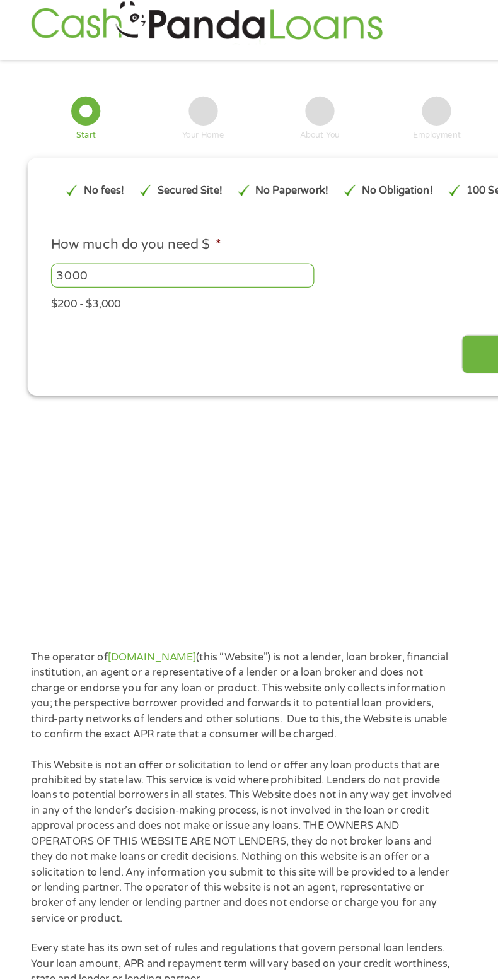
scroll to position [0, 0]
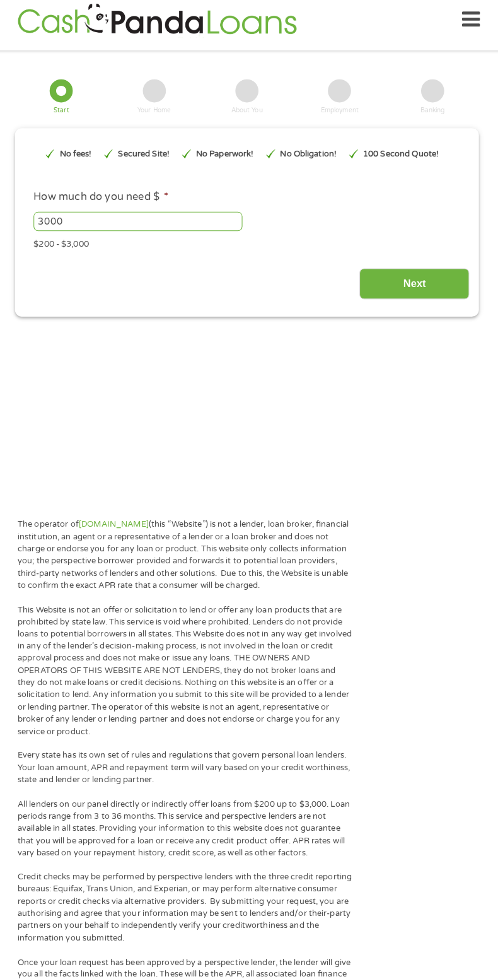
click at [441, 294] on input "Next" at bounding box center [413, 289] width 108 height 31
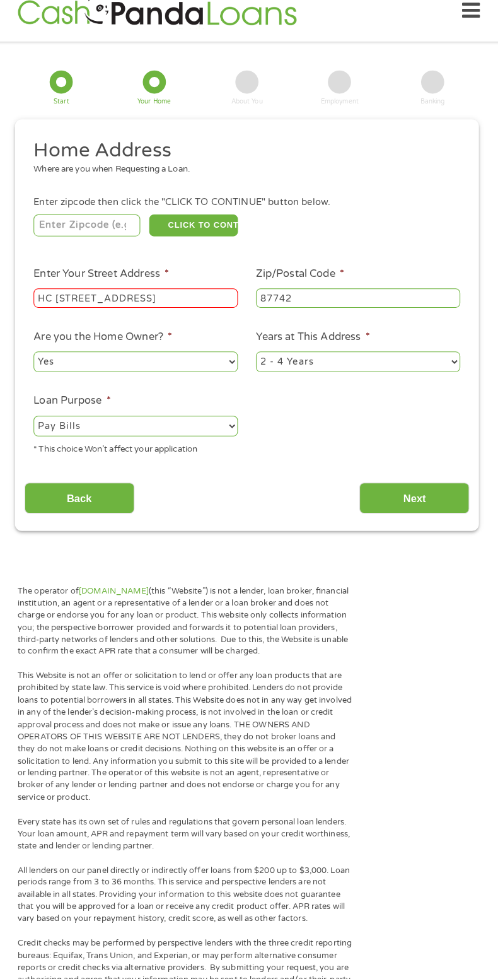
scroll to position [16, 0]
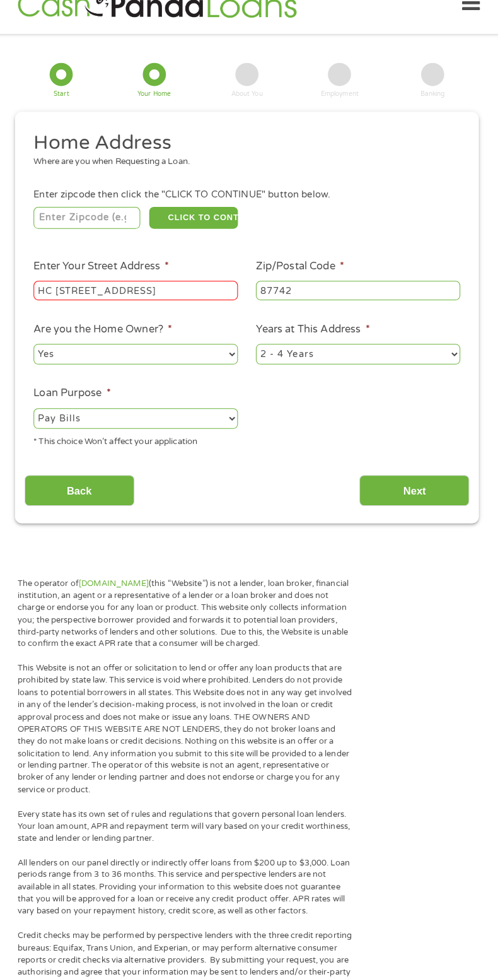
click at [440, 504] on input "Next" at bounding box center [413, 491] width 108 height 31
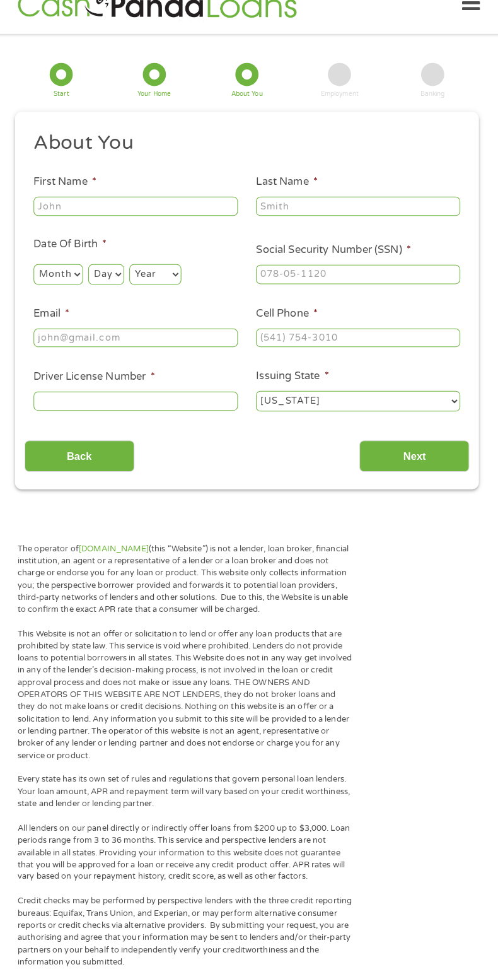
click at [149, 208] on input "First Name *" at bounding box center [140, 212] width 200 height 19
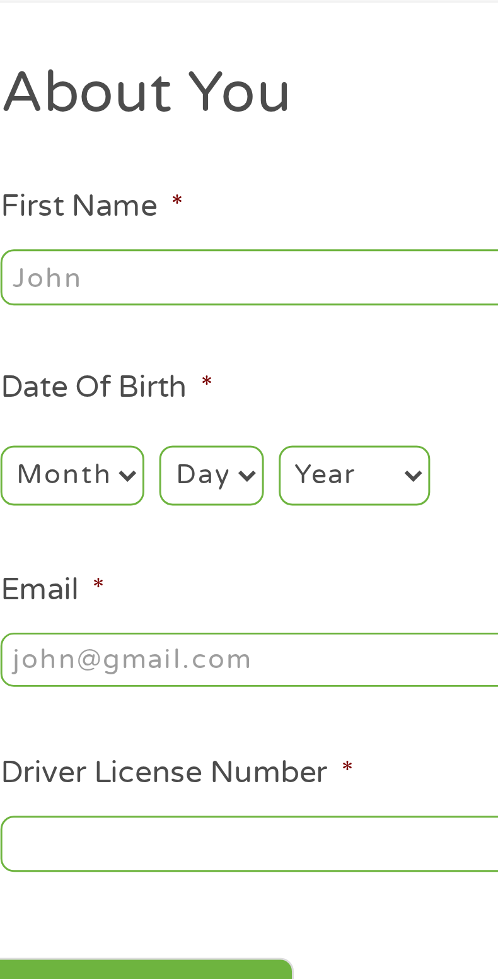
type input "[PERSON_NAME]"
type input "[EMAIL_ADDRESS][DOMAIN_NAME]"
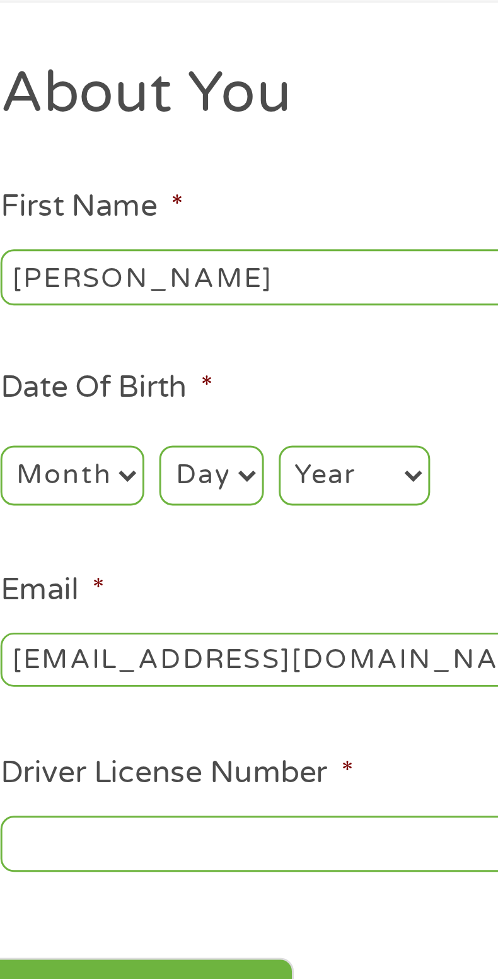
type input "[PHONE_NUMBER]"
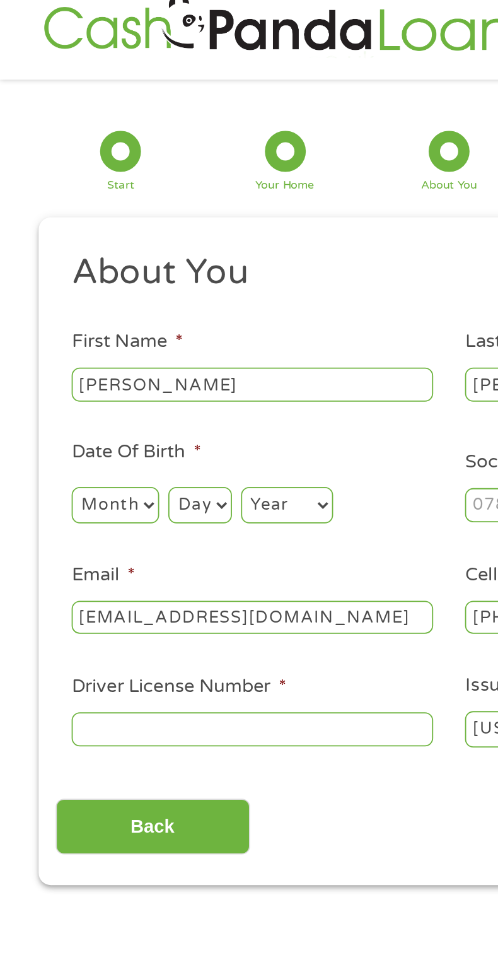
scroll to position [6, 0]
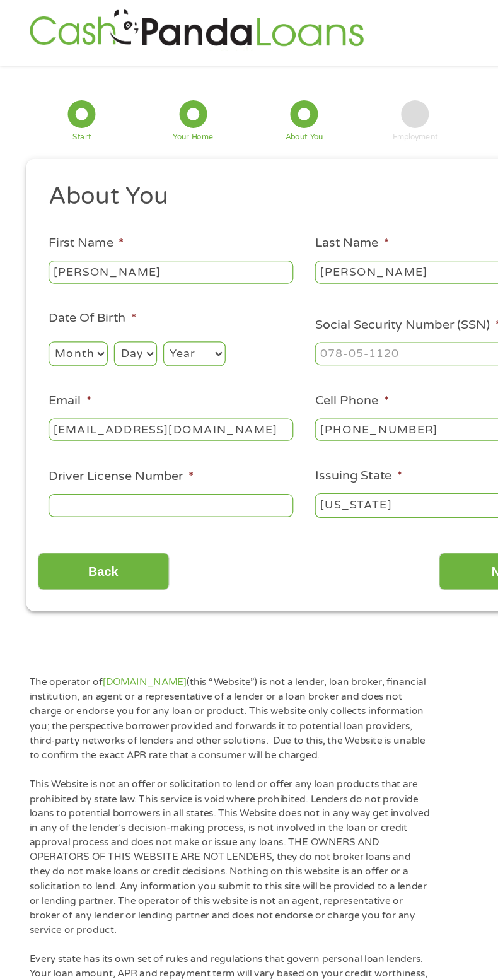
click at [332, 288] on input "Social Security Number (SSN) *" at bounding box center [358, 289] width 200 height 19
type input "525-11-7871"
click at [81, 292] on select "Month 1 2 3 4 5 6 7 8 9 10 11 12" at bounding box center [64, 289] width 49 height 20
select select "5"
click at [40, 280] on select "Month 1 2 3 4 5 6 7 8 9 10 11 12" at bounding box center [64, 289] width 49 height 20
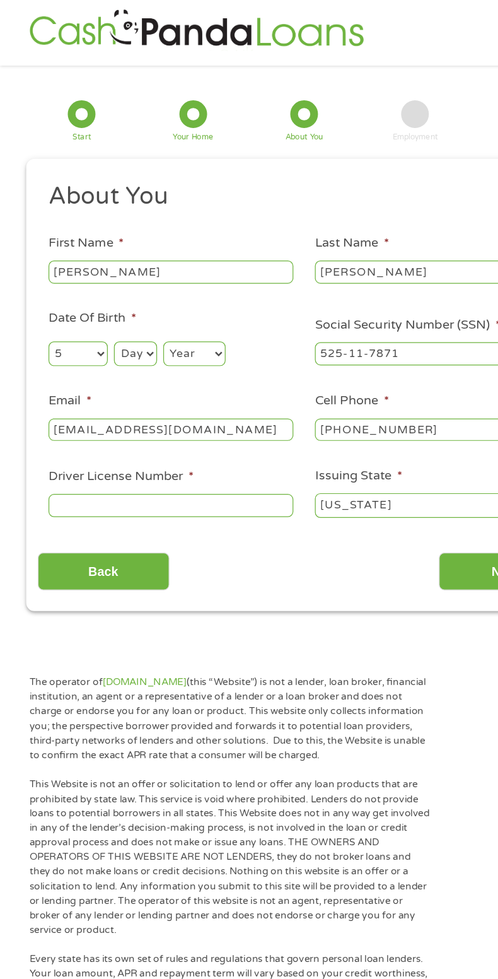
click at [124, 296] on select "Day 1 2 3 4 5 6 7 8 9 10 11 12 13 14 15 16 17 18 19 20 21 22 23 24 25 26 27 28 …" at bounding box center [110, 289] width 35 height 20
select select "23"
click at [93, 280] on select "Day 1 2 3 4 5 6 7 8 9 10 11 12 13 14 15 16 17 18 19 20 21 22 23 24 25 26 27 28 …" at bounding box center [110, 289] width 35 height 20
click at [197, 286] on div "Month Month 1 2 3 4 5 6 7 8 9 10 11 12 Day Day 1 2 3 4 5 6 7 8 9 10 11 12 13 14…" at bounding box center [140, 287] width 200 height 30
click at [175, 296] on select "Year [DATE] 2006 2005 2004 2003 2002 2001 2000 1999 1998 1997 1996 1995 1994 19…" at bounding box center [159, 289] width 51 height 20
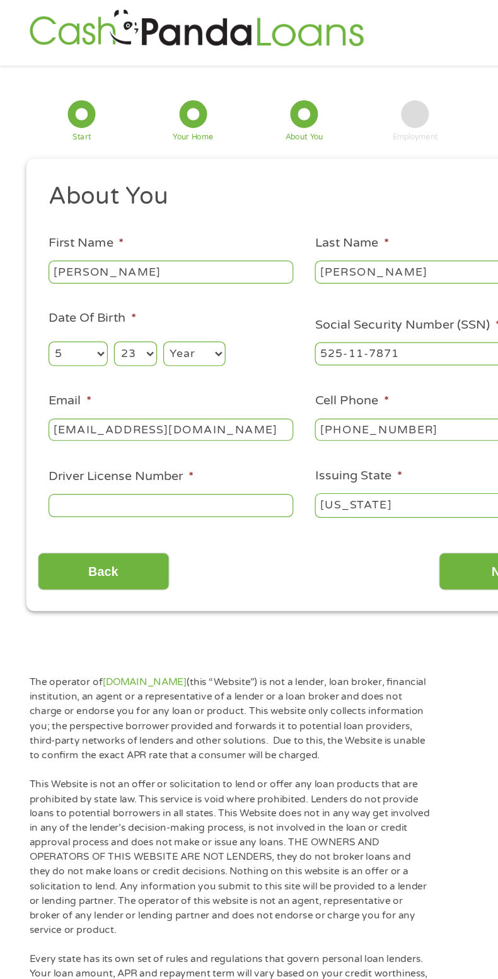
select select "1966"
click at [134, 280] on select "Year [DATE] 2006 2005 2004 2003 2002 2001 2000 1999 1998 1997 1996 1995 1994 19…" at bounding box center [159, 289] width 51 height 20
click at [172, 416] on input "Driver License Number *" at bounding box center [140, 413] width 200 height 19
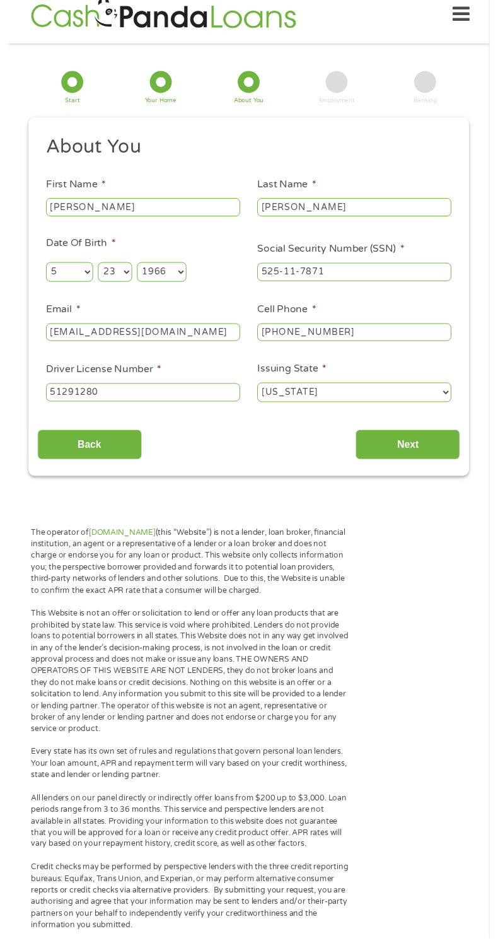
scroll to position [5, 0]
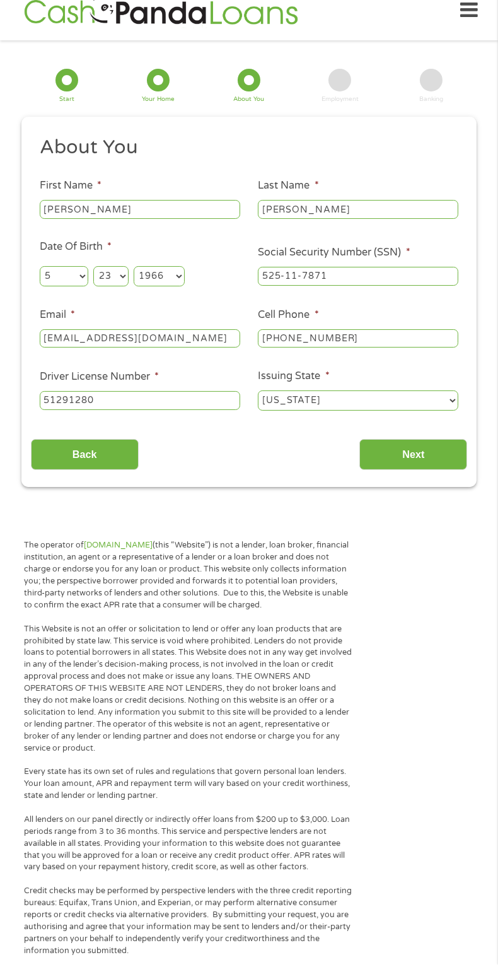
type input "51291280"
click at [438, 480] on input "Next" at bounding box center [413, 468] width 108 height 31
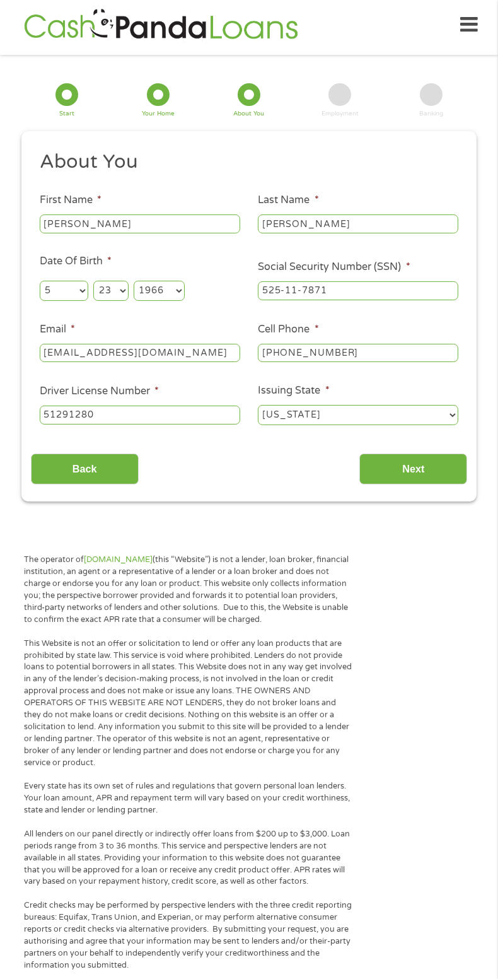
click at [183, 412] on input "51291280" at bounding box center [140, 414] width 200 height 19
click at [438, 476] on input "Next" at bounding box center [413, 468] width 108 height 31
click at [419, 484] on input "Next" at bounding box center [413, 468] width 108 height 31
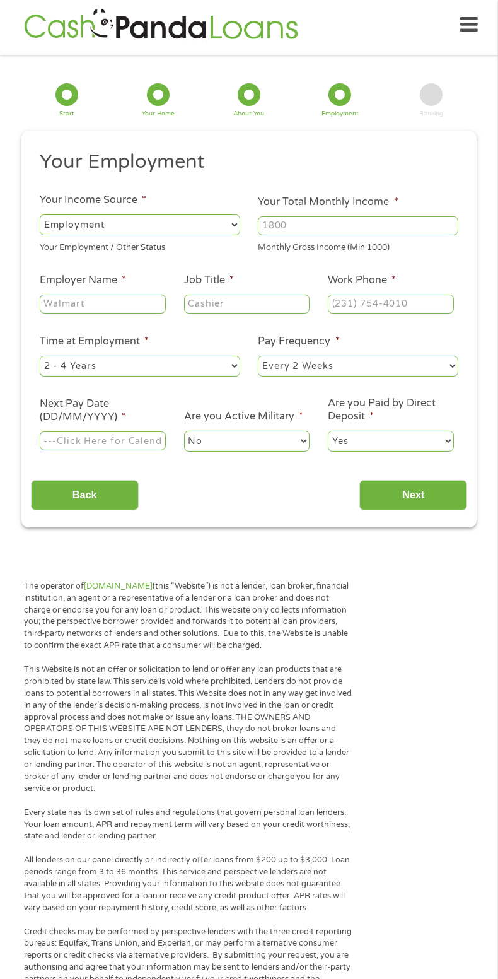
scroll to position [16, 0]
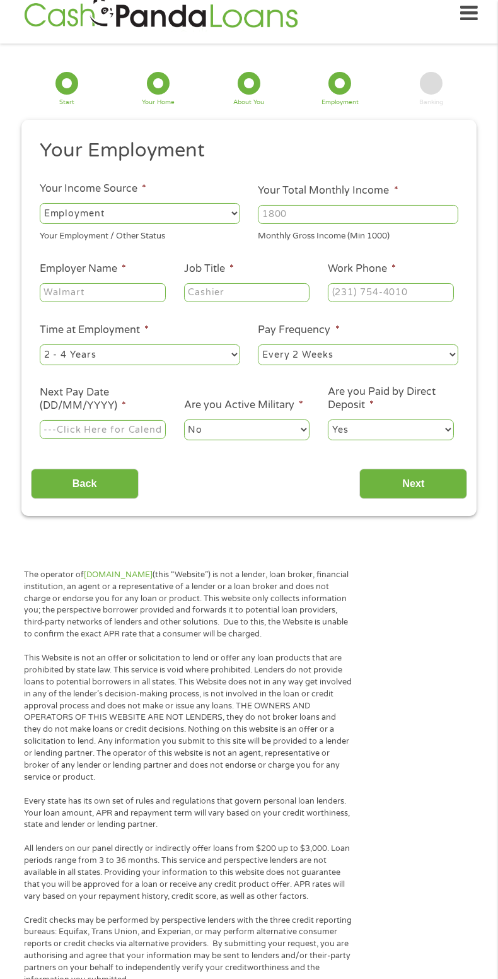
click at [173, 219] on select "--- Choose one --- Employment [DEMOGRAPHIC_DATA] Benefits" at bounding box center [140, 213] width 200 height 20
select select "benefits"
click at [40, 203] on select "--- Choose one --- Employment [DEMOGRAPHIC_DATA] Benefits" at bounding box center [140, 213] width 200 height 20
type input "Other"
type input "[PHONE_NUMBER]"
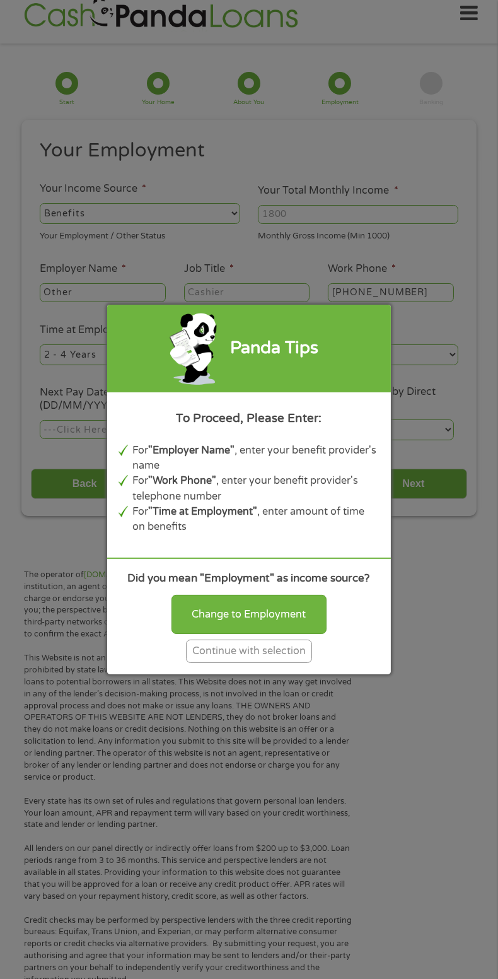
click at [294, 659] on div "Continue with selection" at bounding box center [249, 650] width 126 height 23
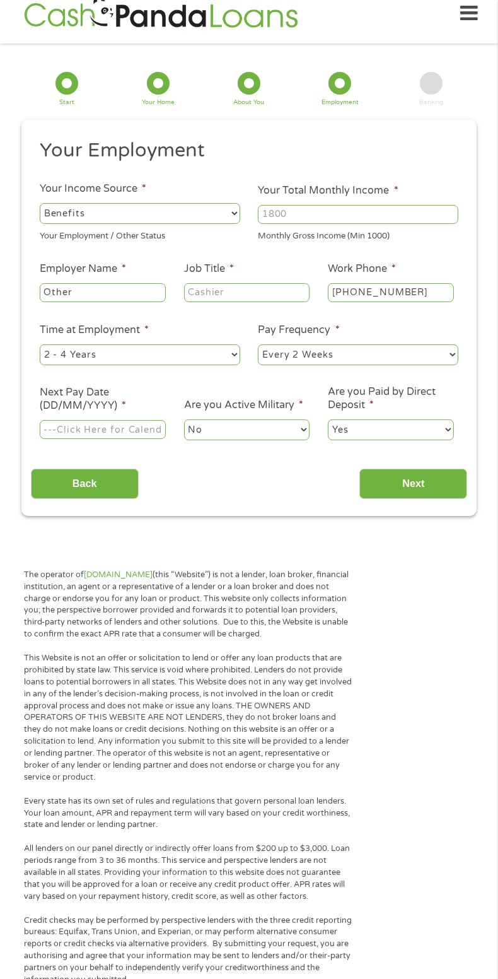
click at [359, 218] on input "Your Total Monthly Income *" at bounding box center [358, 214] width 200 height 19
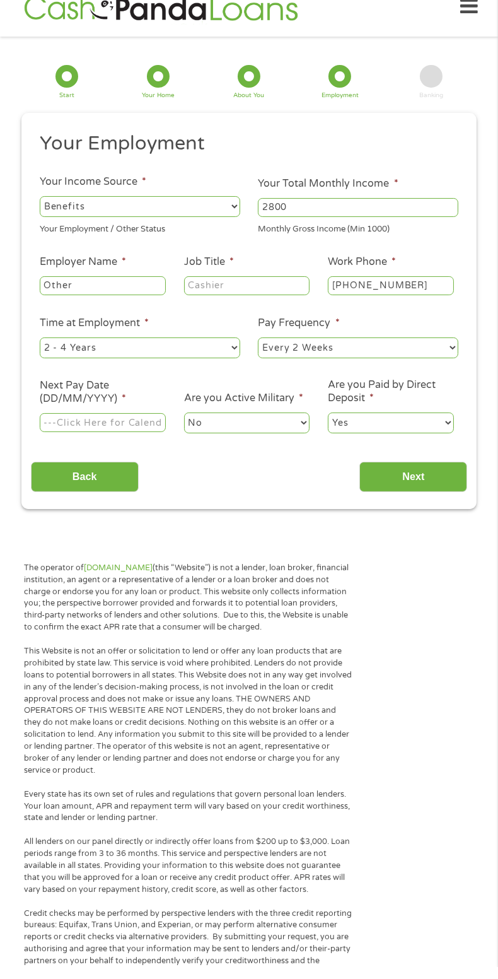
scroll to position [11, 0]
type input "2800"
click at [125, 294] on input "Other" at bounding box center [103, 297] width 126 height 19
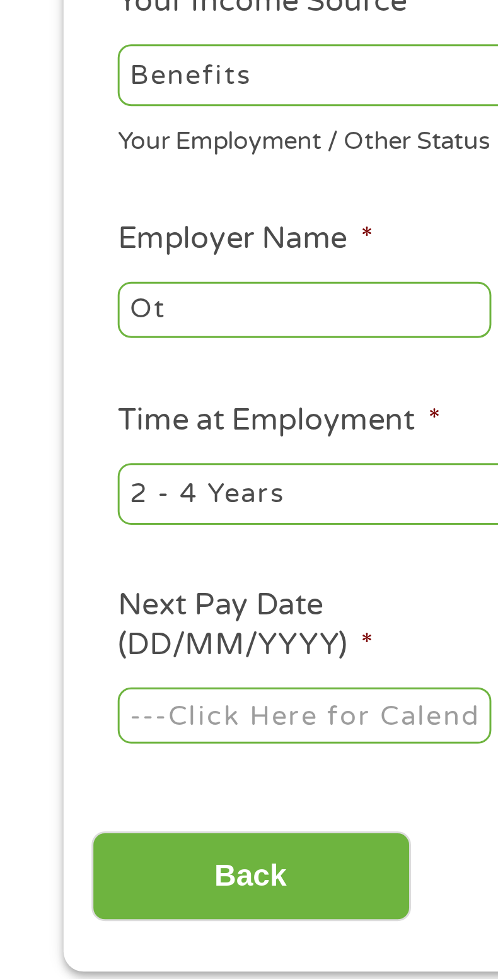
type input "O"
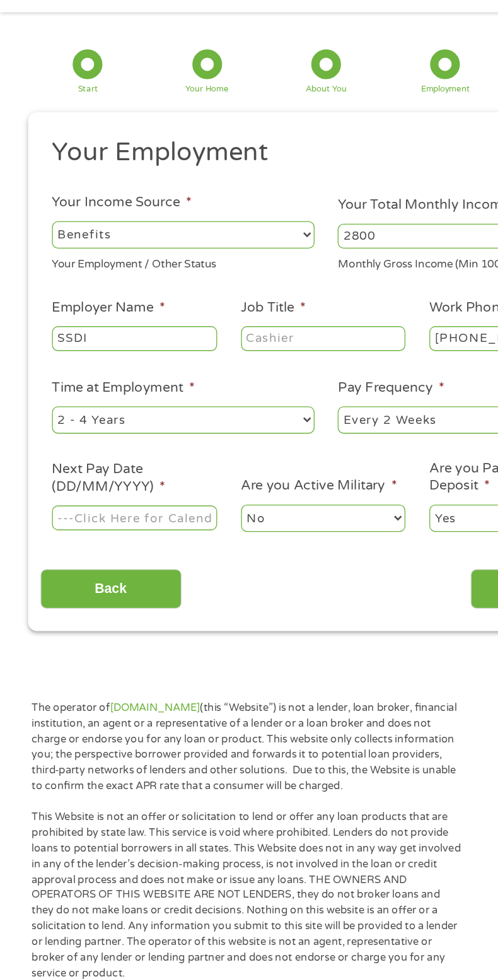
scroll to position [10, 0]
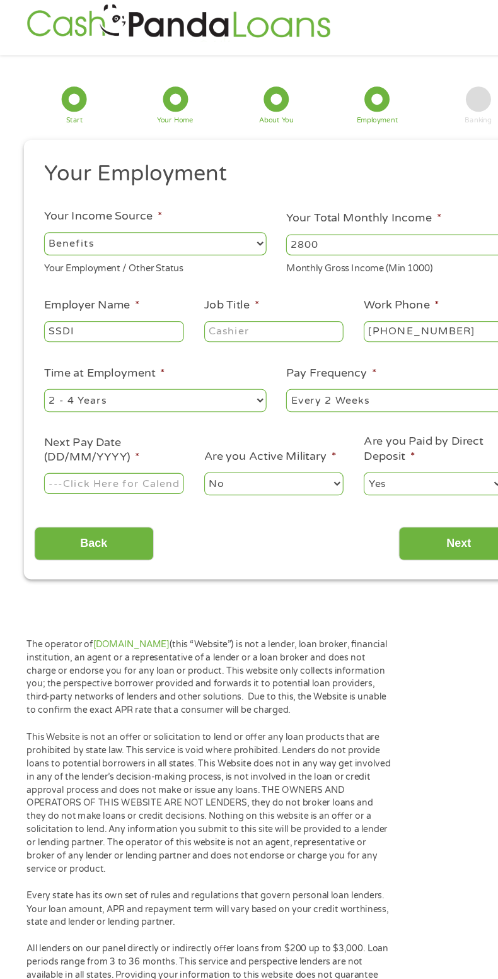
type input "SSDI"
click at [253, 302] on input "Job Title *" at bounding box center [247, 298] width 126 height 19
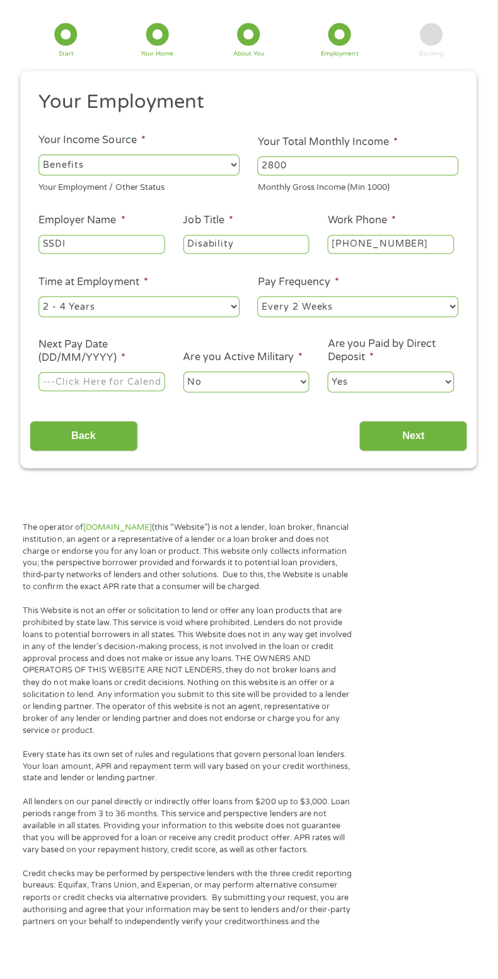
type input "Disability"
click at [241, 385] on ul "Your Employment Your Income Source * --- Choose one --- Employment Self Employe…" at bounding box center [249, 300] width 437 height 313
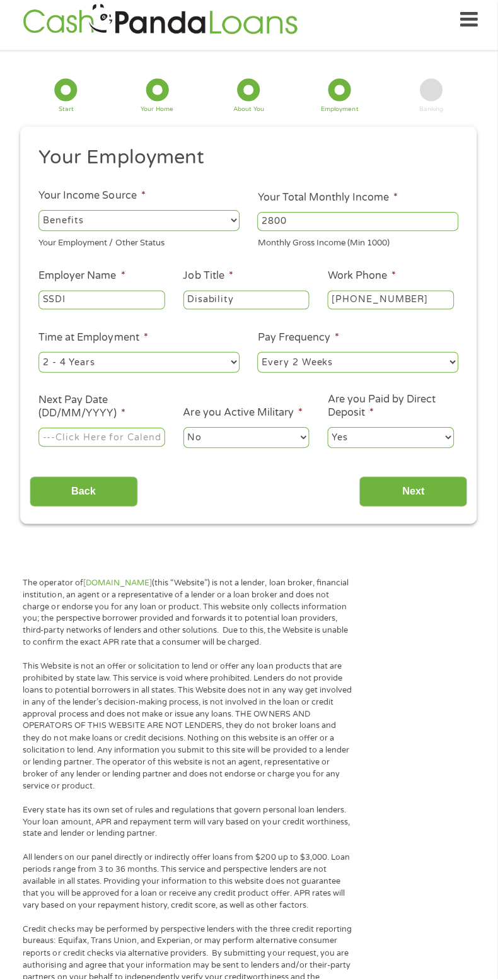
click at [216, 358] on select "--- Choose one --- 1 Year or less 1 - 2 Years 2 - 4 Years Over 4 Years" at bounding box center [140, 361] width 200 height 20
select select "60months"
click at [40, 351] on select "--- Choose one --- 1 Year or less 1 - 2 Years 2 - 4 Years Over 4 Years" at bounding box center [140, 361] width 200 height 20
click at [452, 364] on select "--- Choose one --- Every 2 Weeks Every Week Monthly Semi-Monthly" at bounding box center [358, 361] width 200 height 20
select select "monthly"
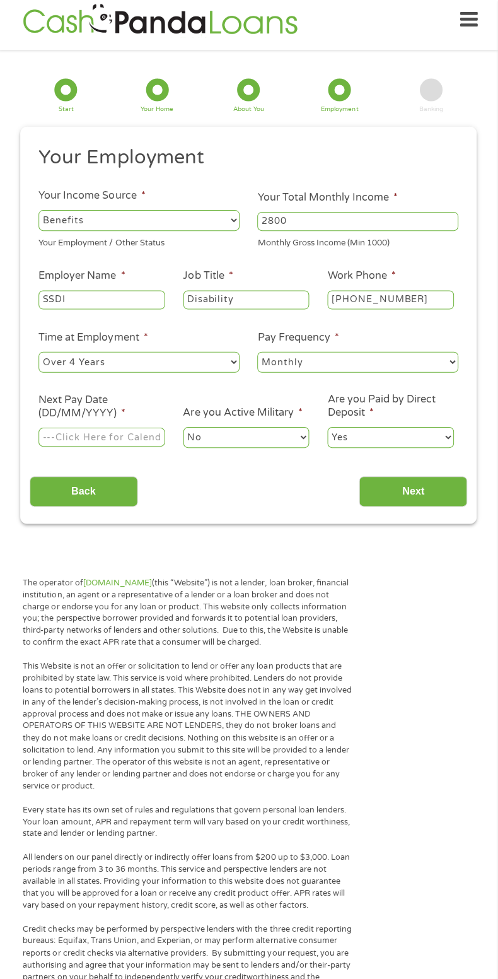
click at [258, 351] on select "--- Choose one --- Every 2 Weeks Every Week Monthly Semi-Monthly" at bounding box center [358, 361] width 200 height 20
click at [139, 437] on body "Home Get Loan Offer How it works FAQs Blog Cash Loans Quick Loans Online Loans …" at bounding box center [249, 939] width 498 height 1898
click at [138, 431] on input "Next Pay Date (DD/MM/YYYY) *" at bounding box center [103, 435] width 126 height 19
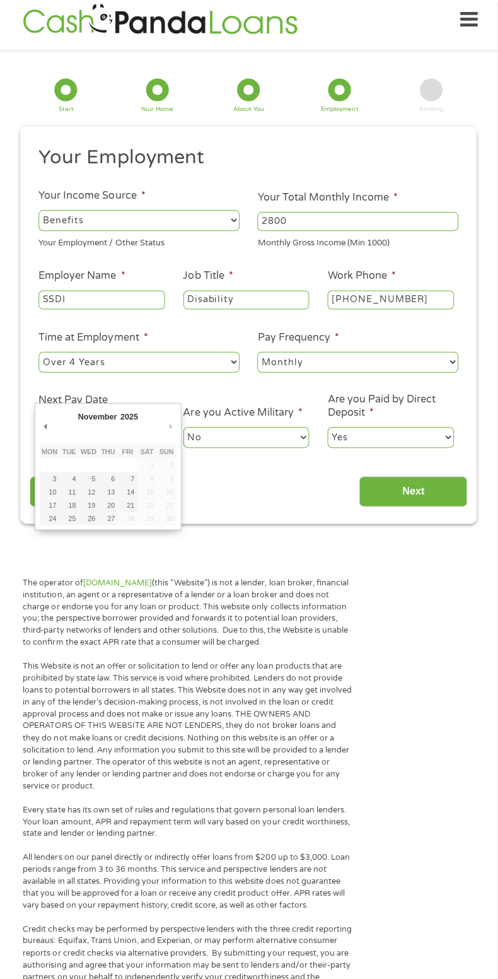
type input "03/11/2025"
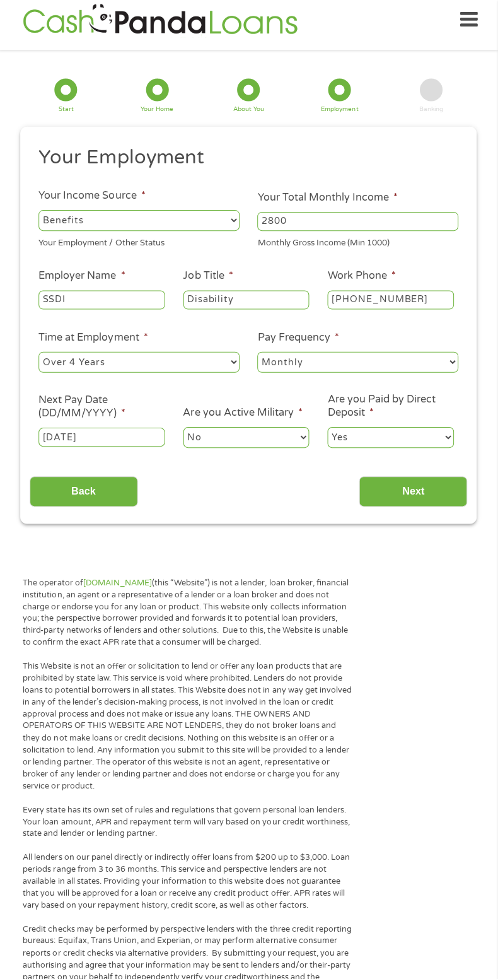
click at [462, 501] on input "Next" at bounding box center [413, 490] width 108 height 31
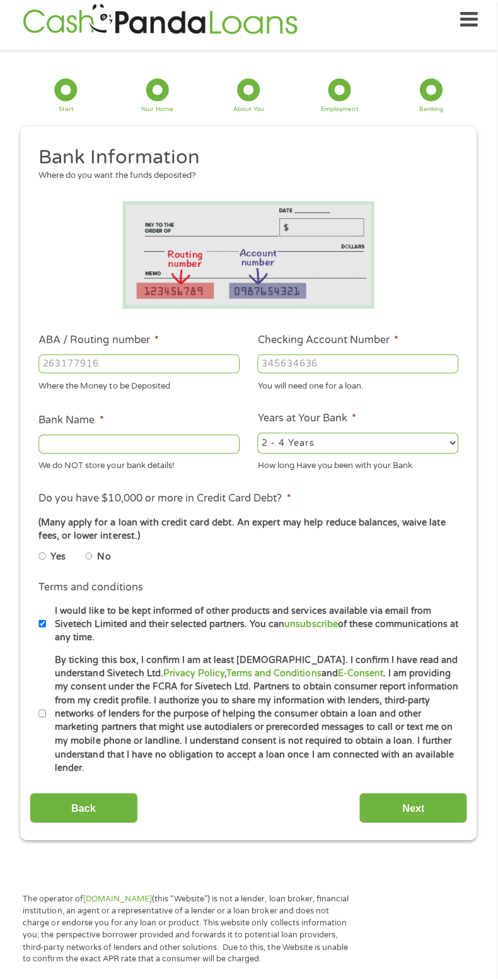
scroll to position [16, 0]
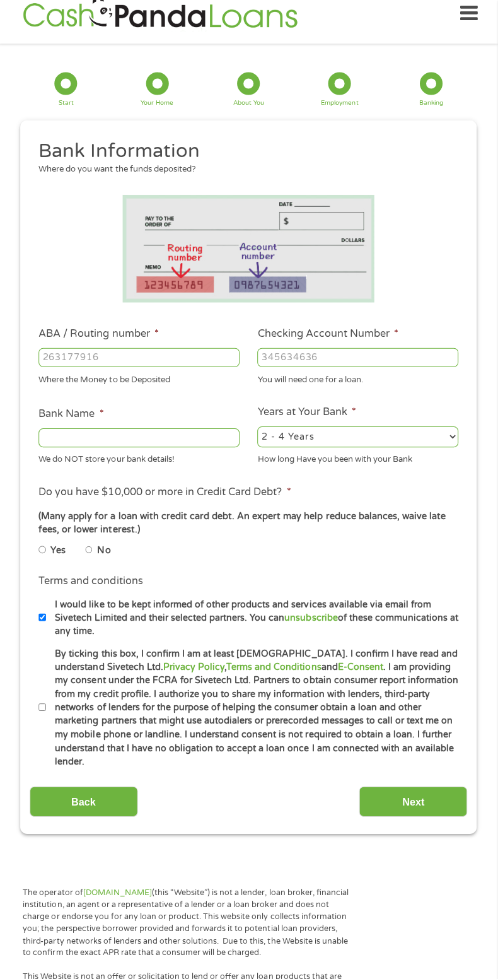
click at [154, 356] on input "ABA / Routing number *" at bounding box center [140, 356] width 200 height 19
type input "107000372"
type input "SOUTHWEST CAPITAL BANK"
type input "107000372"
click at [349, 359] on input "Checking Account Number *" at bounding box center [358, 356] width 200 height 19
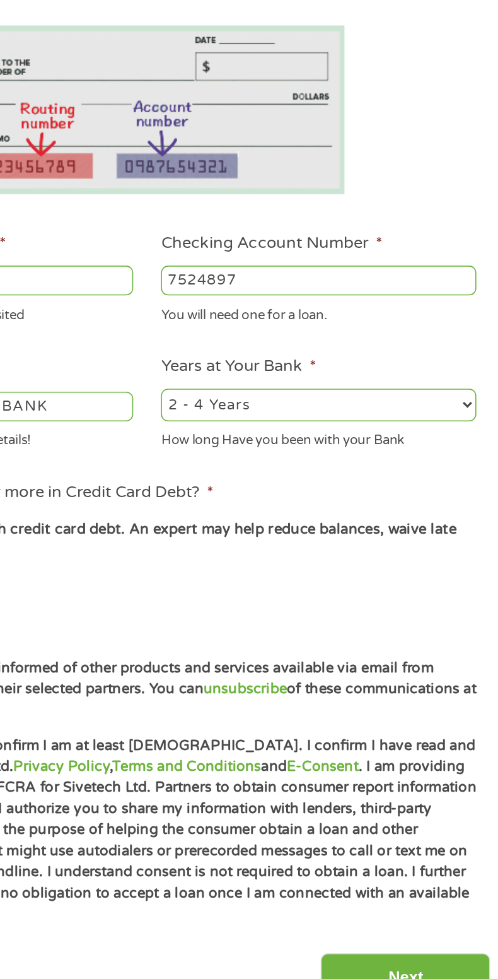
type input "7524897"
click at [441, 440] on select "2 - 4 Years 6 - 12 Months 1 - 2 Years Over 4 Years" at bounding box center [358, 435] width 200 height 20
select select "60months"
click at [258, 426] on select "2 - 4 Years 6 - 12 Months 1 - 2 Years Over 4 Years" at bounding box center [358, 435] width 200 height 20
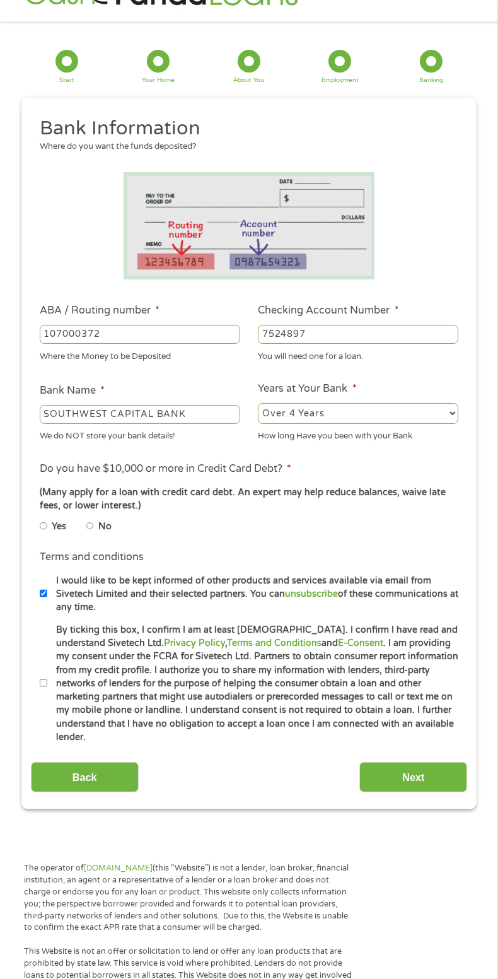
scroll to position [41, 0]
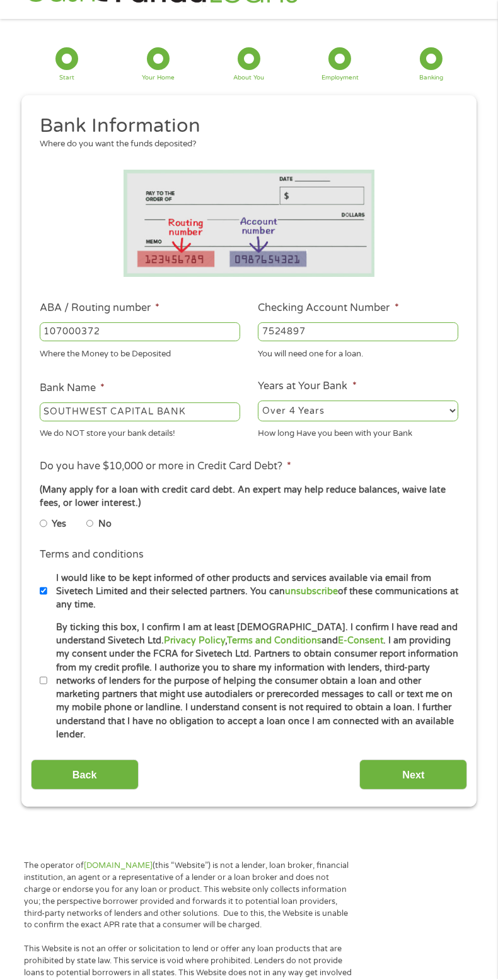
click at [112, 526] on label "No" at bounding box center [104, 524] width 13 height 14
click at [94, 526] on input "No" at bounding box center [90, 523] width 8 height 15
radio input "true"
click at [50, 680] on label "By ticking this box, I confirm I am at least 18 years old. I confirm I have rea…" at bounding box center [256, 680] width 419 height 120
click at [47, 680] on input "By ticking this box, I confirm I am at least 18 years old. I confirm I have rea…" at bounding box center [44, 680] width 8 height 15
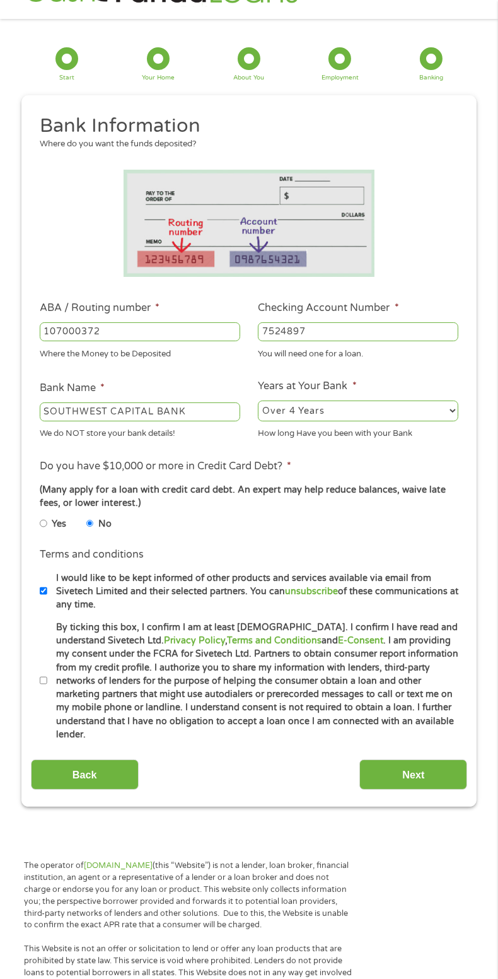
checkbox input "true"
click at [428, 759] on input "Next" at bounding box center [413, 774] width 108 height 31
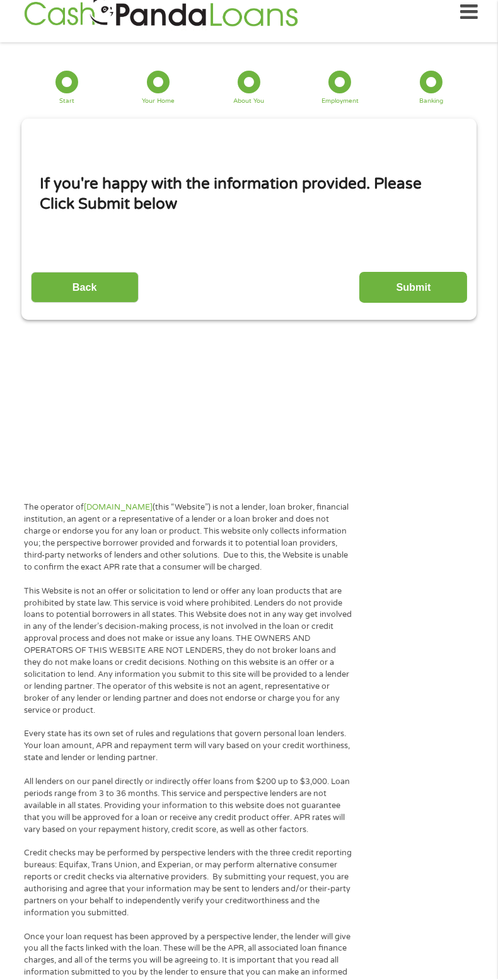
scroll to position [16, 0]
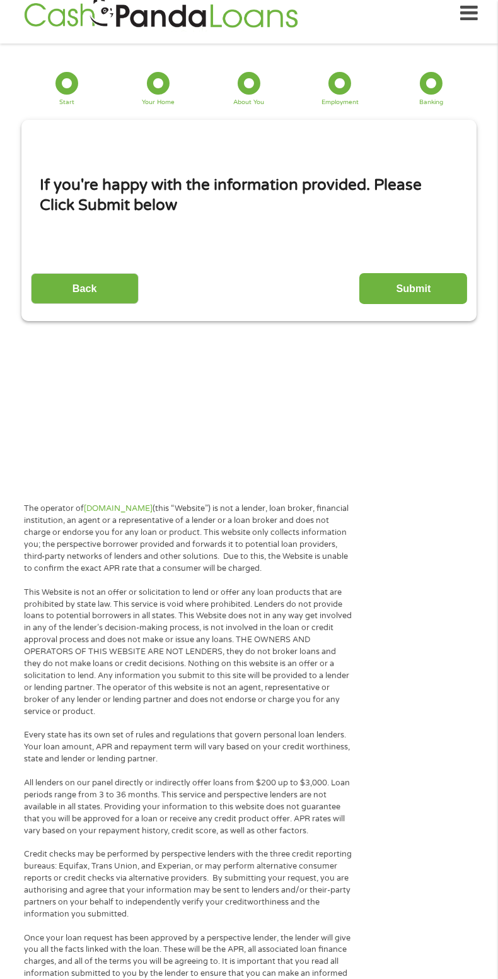
click at [432, 276] on input "Submit" at bounding box center [413, 288] width 108 height 31
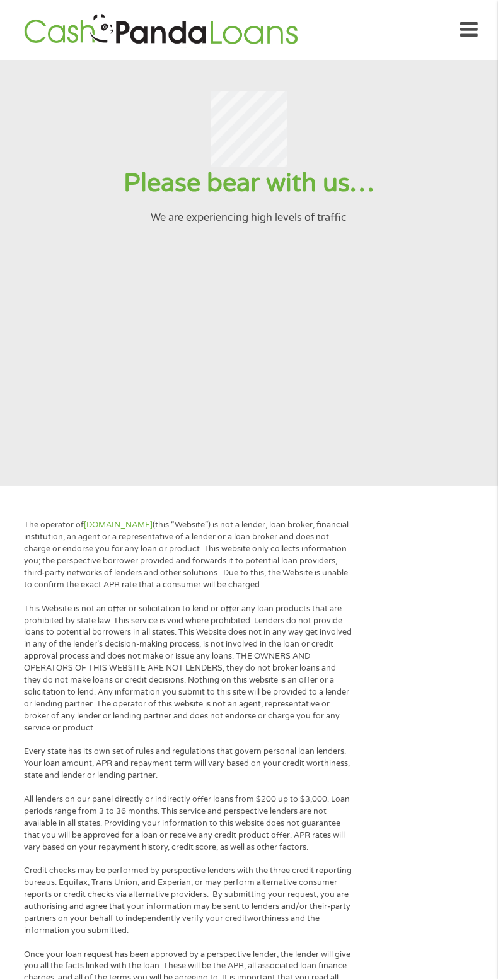
scroll to position [17, 0]
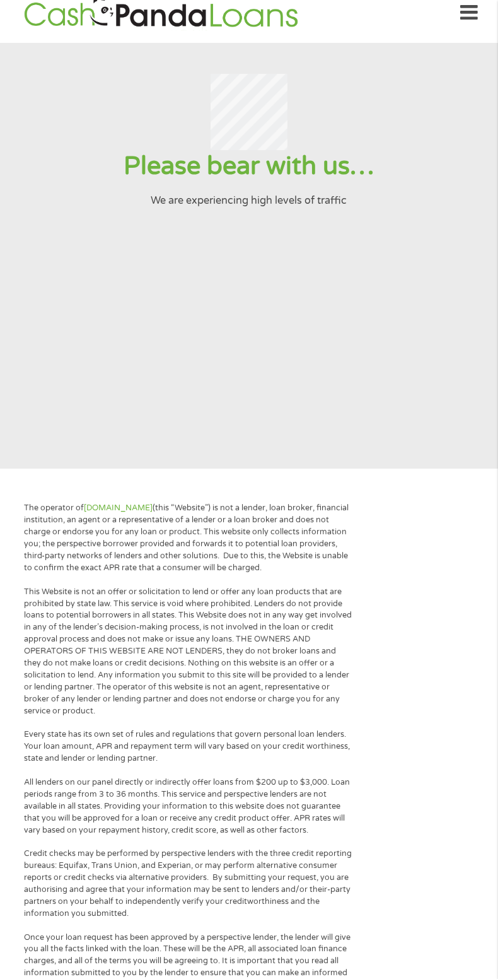
click at [427, 309] on section "Please bear with us… We are experiencing high levels of traffic" at bounding box center [249, 256] width 498 height 426
click at [453, 385] on section "Please bear with us… We are experiencing high levels of traffic" at bounding box center [249, 256] width 498 height 426
click at [457, 373] on section "Please bear with us… We are experiencing high levels of traffic" at bounding box center [249, 256] width 498 height 426
click at [470, 339] on section "Please bear with us… We are experiencing high levels of traffic" at bounding box center [249, 256] width 498 height 426
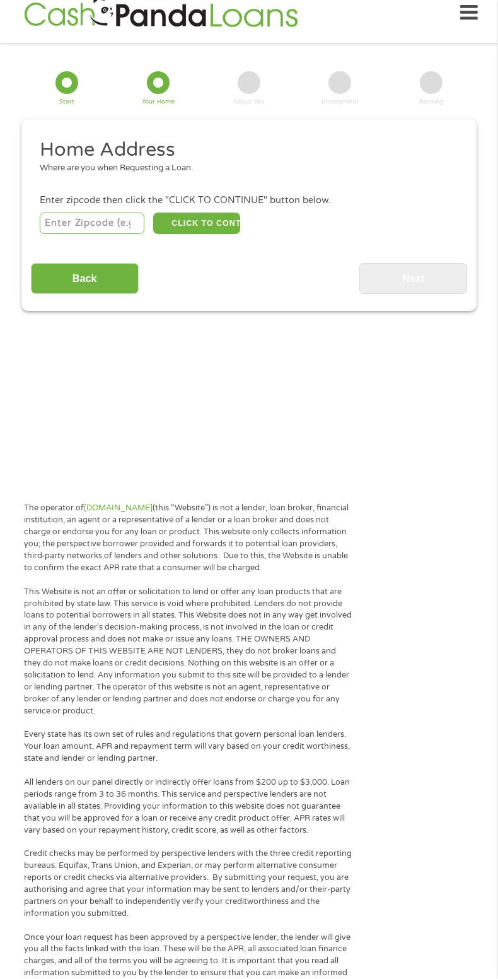
scroll to position [16, 0]
click at [90, 222] on input "number" at bounding box center [92, 223] width 105 height 21
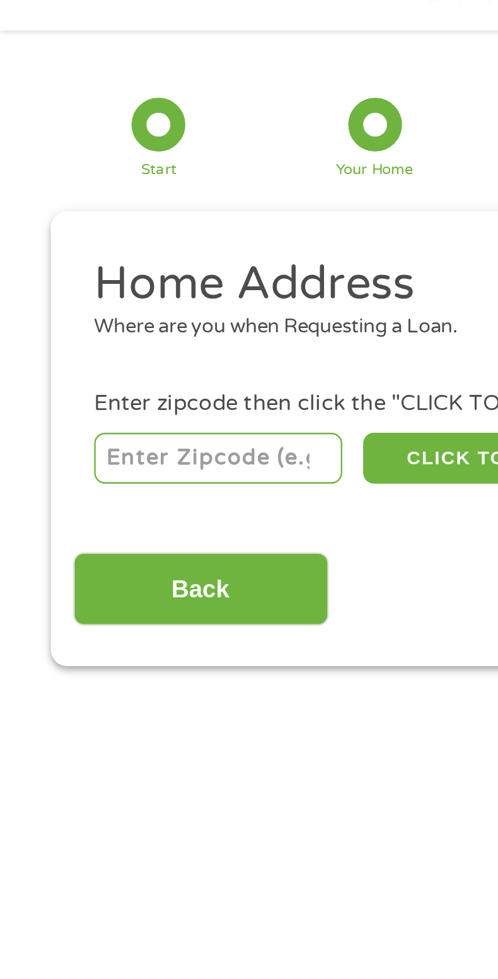
type input "87742"
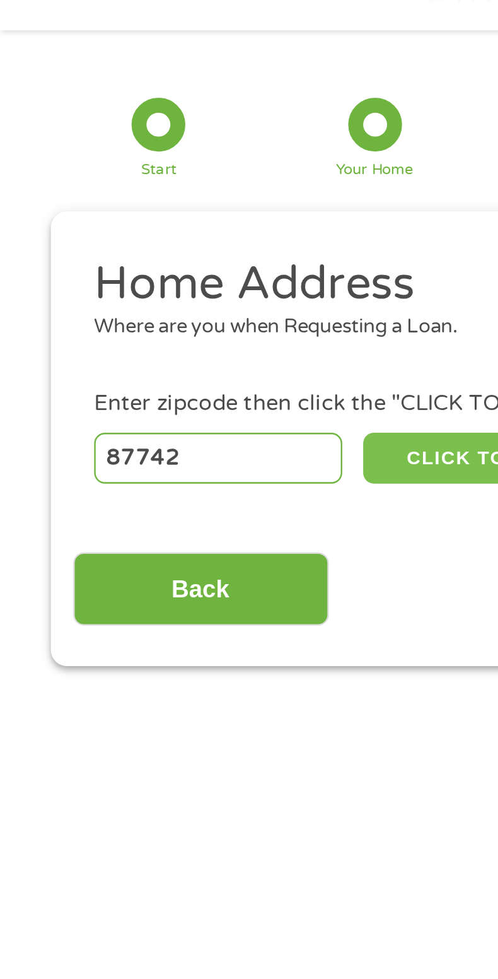
click at [189, 219] on button "CLICK TO CONTINUE" at bounding box center [196, 223] width 86 height 21
type input "87742"
type input "Rociada"
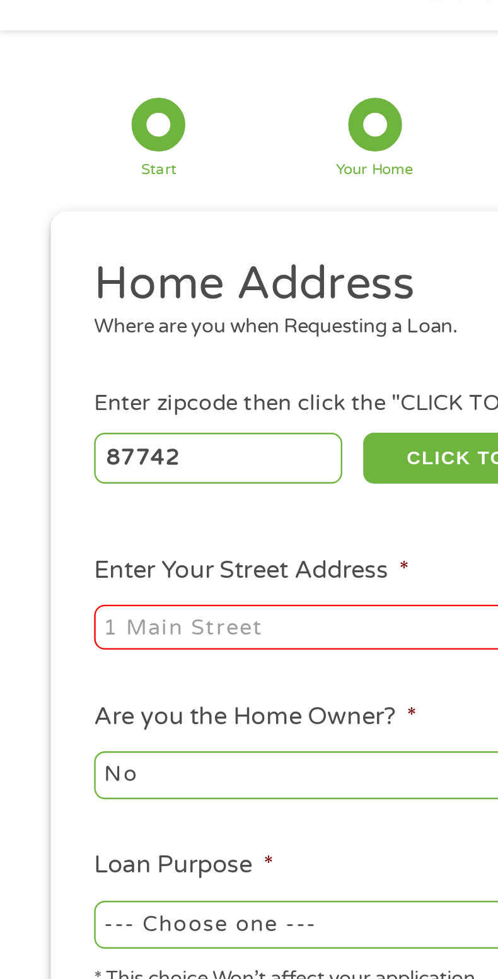
click at [117, 293] on input "Enter Your Street Address *" at bounding box center [140, 295] width 200 height 19
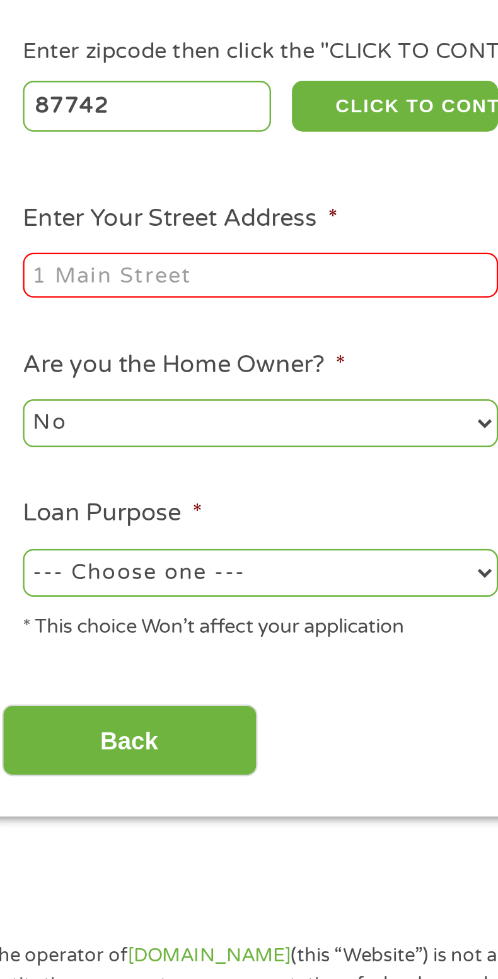
type input "HC [STREET_ADDRESS]"
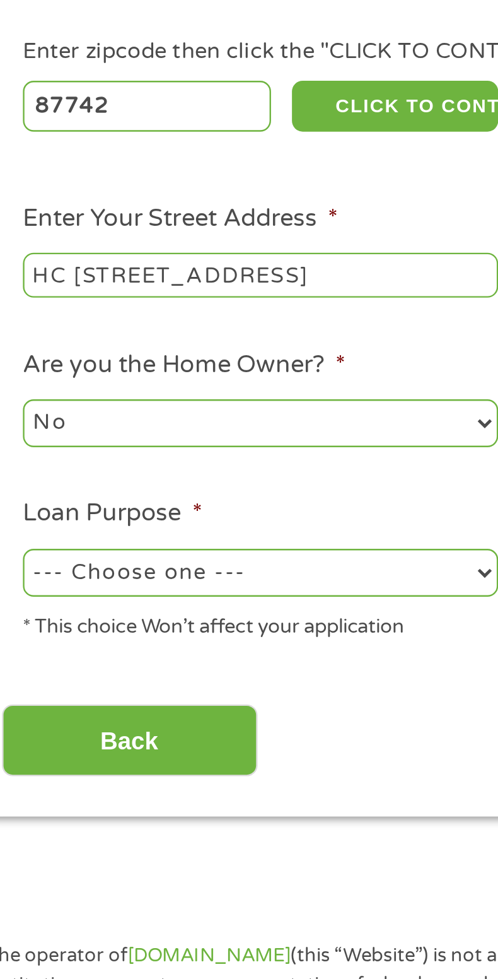
click at [164, 361] on select "No Yes" at bounding box center [140, 357] width 200 height 20
click at [40, 349] on select "No Yes" at bounding box center [140, 357] width 200 height 20
click at [231, 421] on select "--- Choose one --- Pay Bills Debt Consolidation Home Improvement Major Purchase…" at bounding box center [140, 420] width 200 height 20
select select "paybills"
click at [40, 412] on select "--- Choose one --- Pay Bills Debt Consolidation Home Improvement Major Purchase…" at bounding box center [140, 420] width 200 height 20
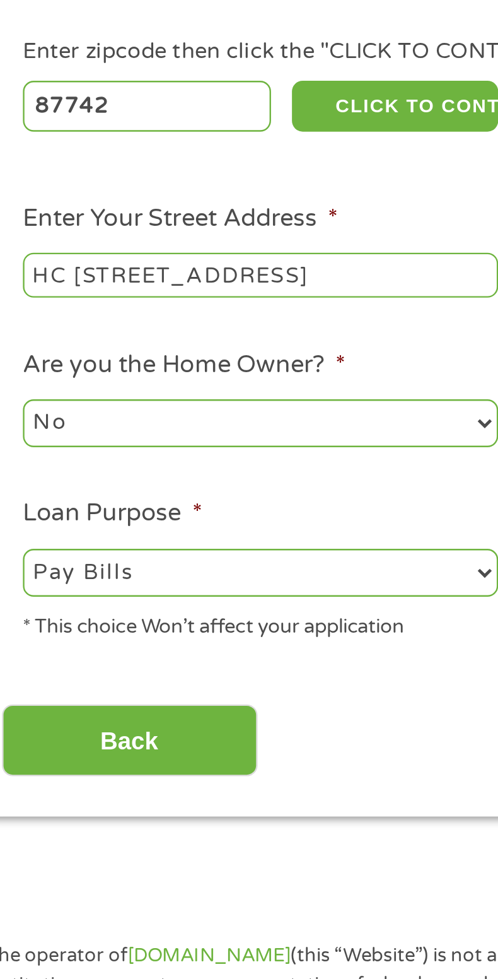
click at [115, 487] on input "Back" at bounding box center [85, 491] width 108 height 31
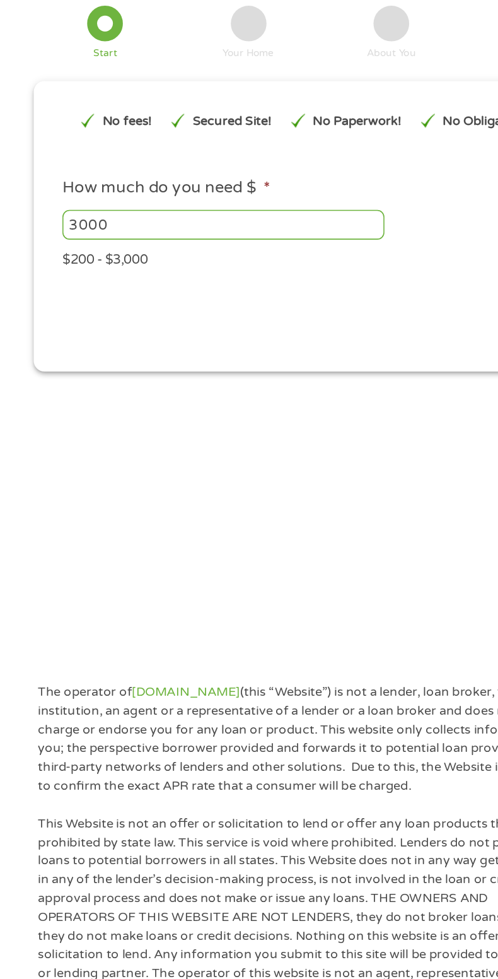
scroll to position [0, 0]
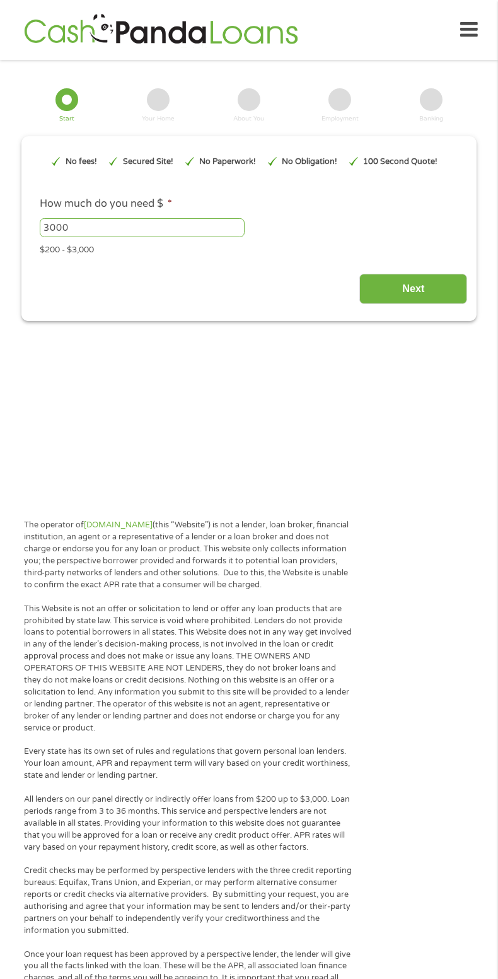
click at [433, 277] on input "Next" at bounding box center [413, 289] width 108 height 31
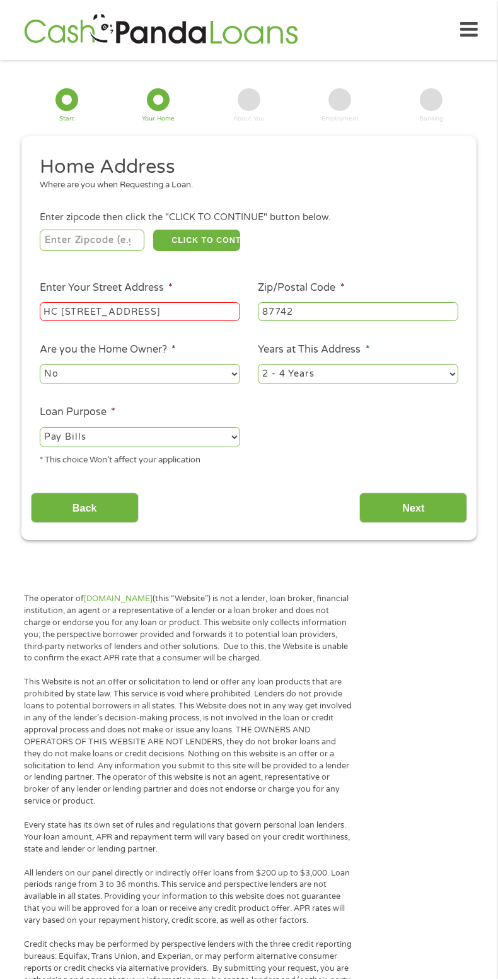
scroll to position [16, 0]
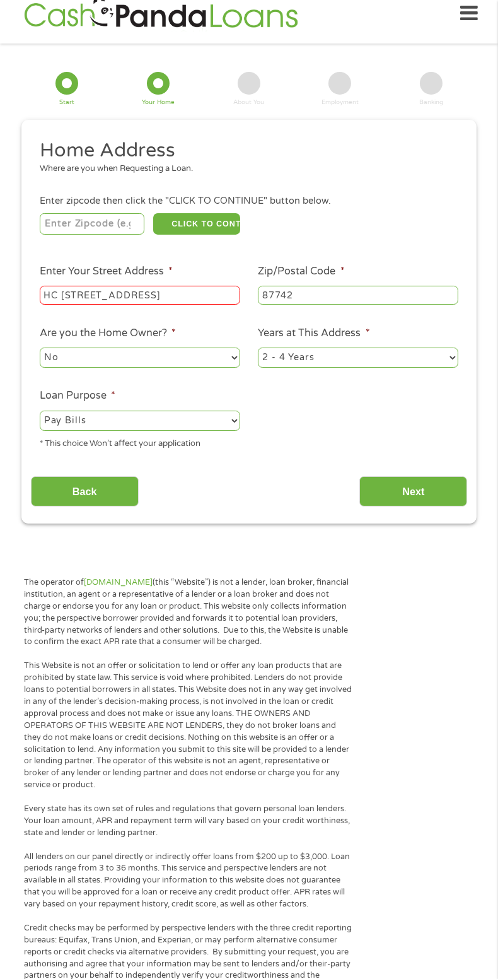
click at [439, 491] on input "Next" at bounding box center [413, 491] width 108 height 31
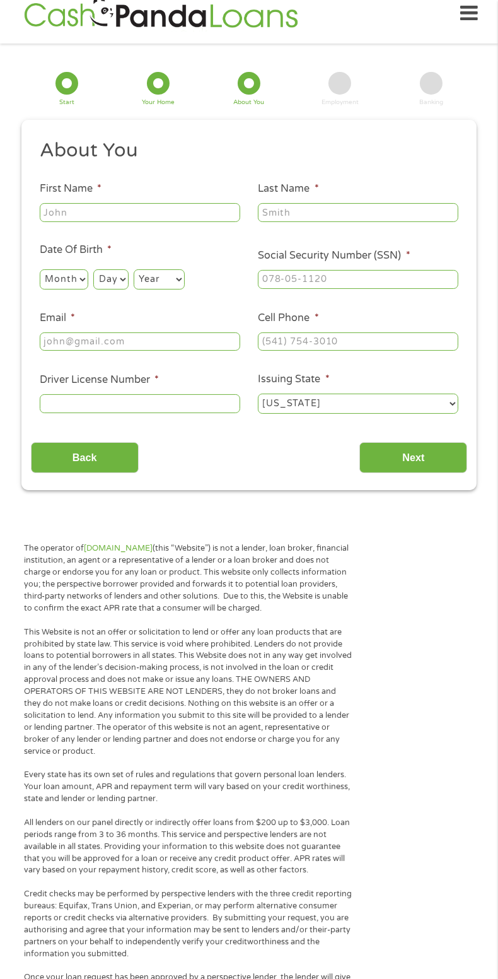
click at [182, 212] on input "First Name *" at bounding box center [140, 212] width 200 height 19
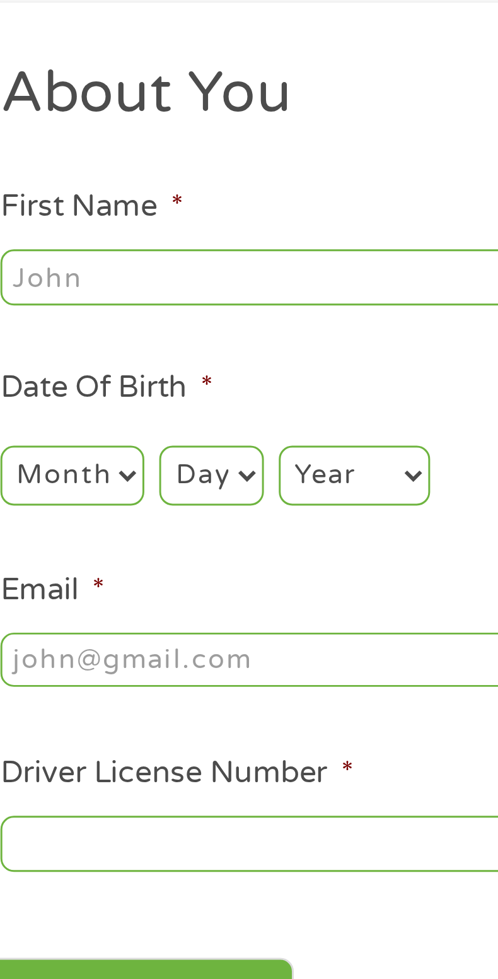
type input "[PERSON_NAME]"
type input "[EMAIL_ADDRESS][DOMAIN_NAME]"
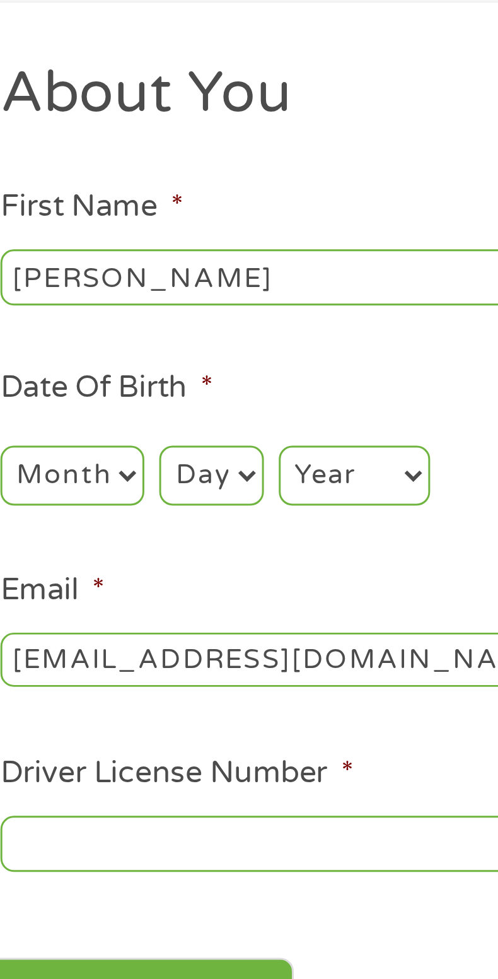
type input "[PHONE_NUMBER]"
click at [81, 279] on select "Month 1 2 3 4 5 6 7 8 9 10 11 12" at bounding box center [64, 279] width 49 height 20
select select "5"
click at [40, 270] on select "Month 1 2 3 4 5 6 7 8 9 10 11 12" at bounding box center [64, 279] width 49 height 20
click at [118, 285] on select "Day 1 2 3 4 5 6 7 8 9 10 11 12 13 14 15 16 17 18 19 20 21 22 23 24 25 26 27 28 …" at bounding box center [110, 279] width 35 height 20
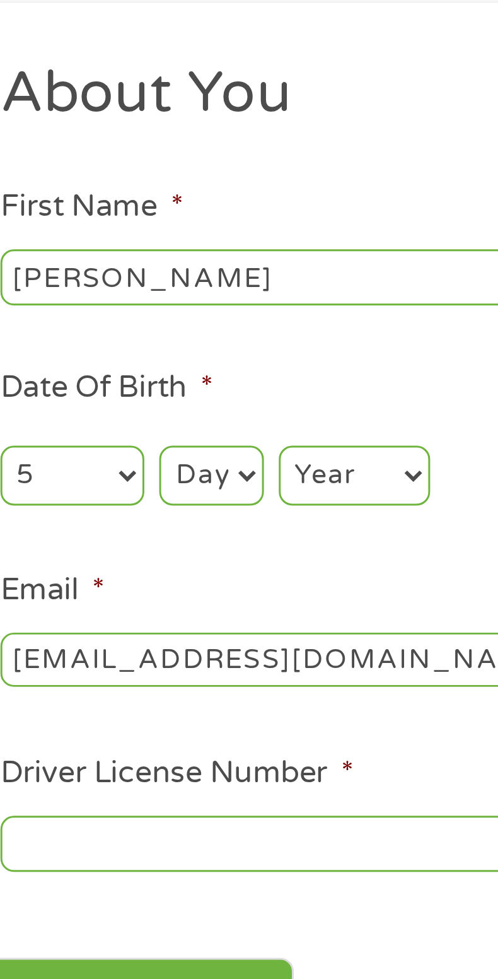
select select "23"
click at [93, 270] on select "Day 1 2 3 4 5 6 7 8 9 10 11 12 13 14 15 16 17 18 19 20 21 22 23 24 25 26 27 28 …" at bounding box center [110, 279] width 35 height 20
click at [171, 279] on select "Year [DATE] 2006 2005 2004 2003 2002 2001 2000 1999 1998 1997 1996 1995 1994 19…" at bounding box center [159, 279] width 51 height 20
select select "1966"
click at [134, 270] on select "Year [DATE] 2006 2005 2004 2003 2002 2001 2000 1999 1998 1997 1996 1995 1994 19…" at bounding box center [159, 279] width 51 height 20
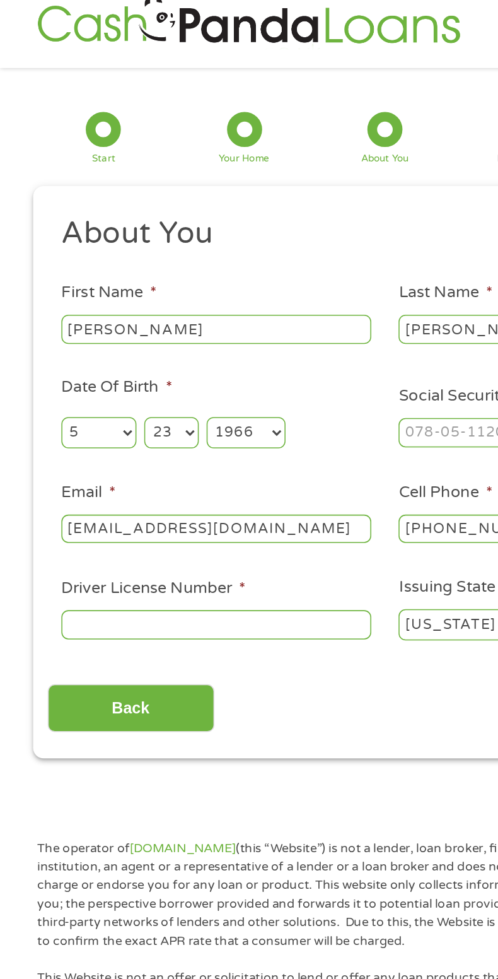
scroll to position [16, 0]
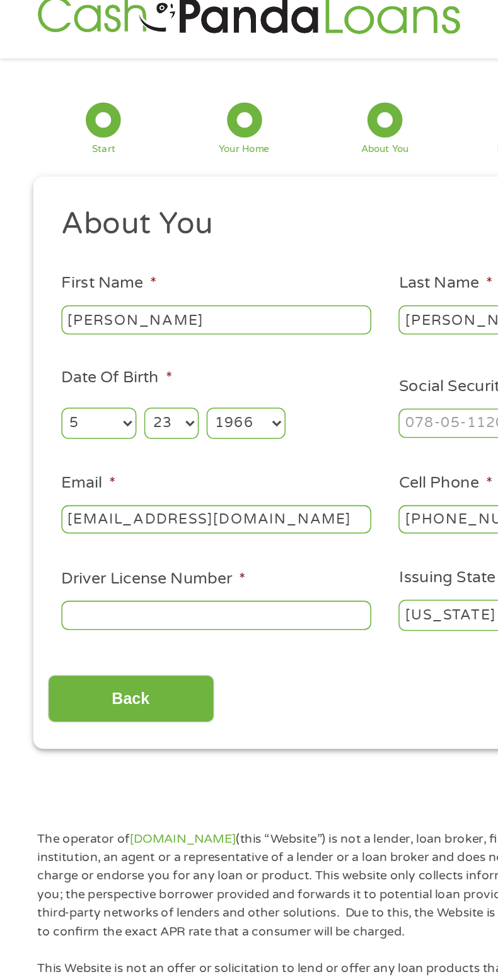
click at [200, 410] on input "Driver License Number *" at bounding box center [140, 404] width 200 height 19
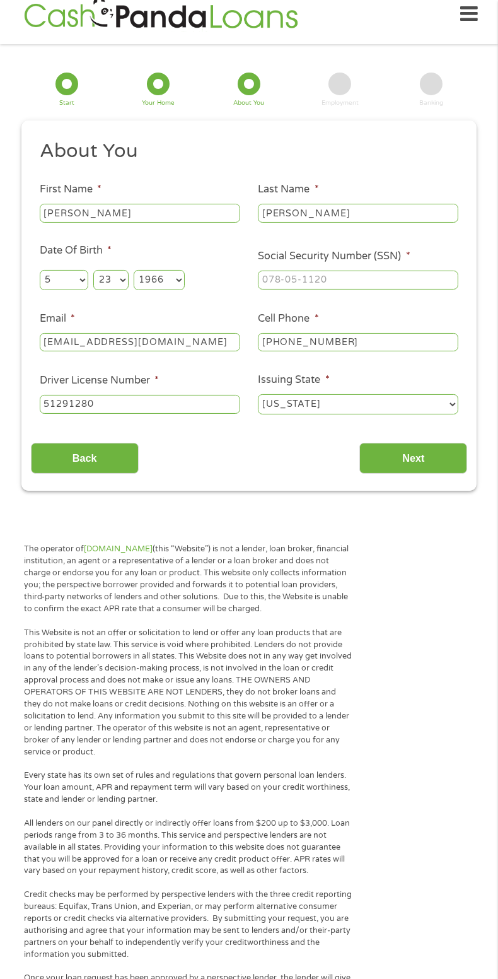
type input "51291280"
click at [424, 281] on input "Social Security Number (SSN) *" at bounding box center [358, 279] width 200 height 19
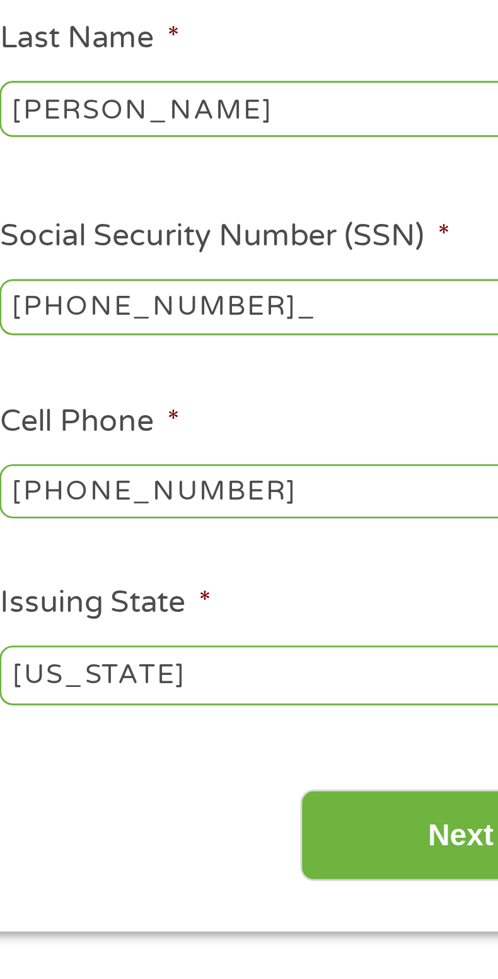
type input "525-11-7841"
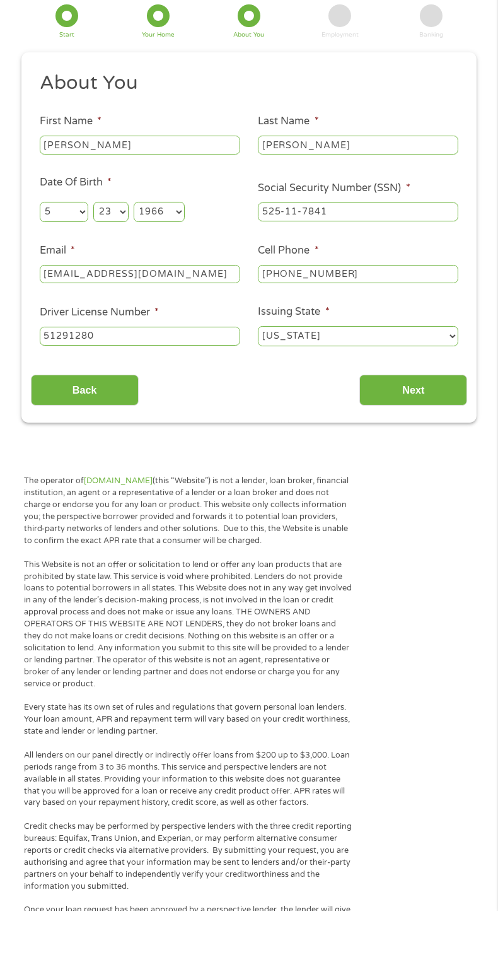
scroll to position [17, 0]
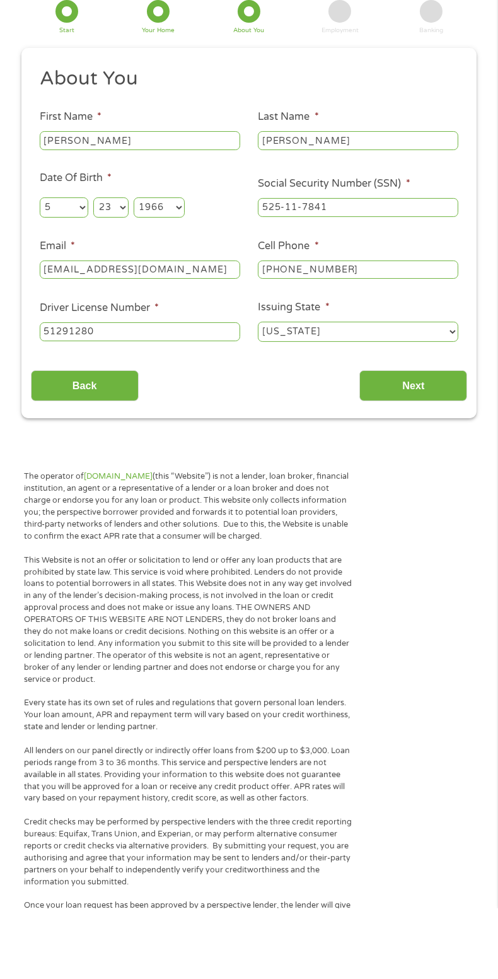
click at [441, 463] on input "Next" at bounding box center [413, 456] width 108 height 31
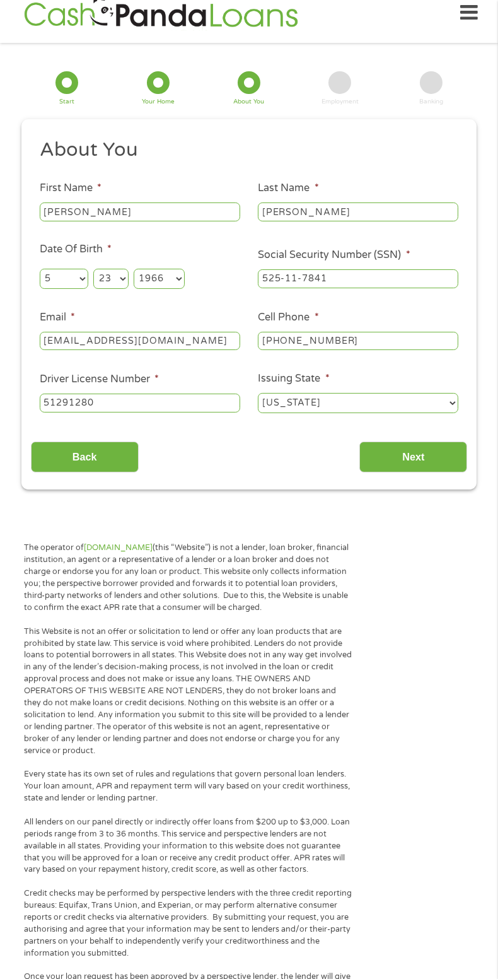
click at [440, 451] on input "Next" at bounding box center [413, 456] width 108 height 31
click at [422, 461] on input "Next" at bounding box center [413, 456] width 108 height 31
click at [428, 457] on input "Next" at bounding box center [413, 456] width 108 height 31
click at [413, 460] on input "Next" at bounding box center [413, 456] width 108 height 31
click at [422, 450] on input "Next" at bounding box center [413, 456] width 108 height 31
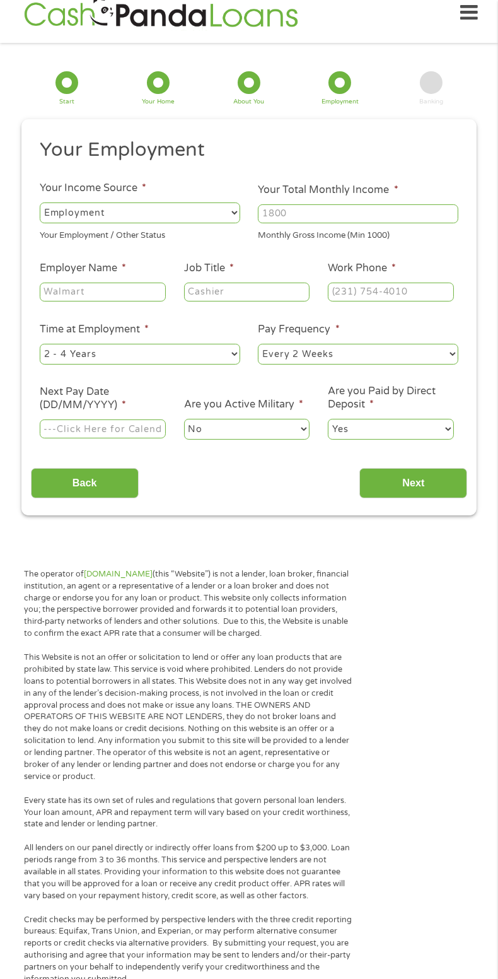
scroll to position [16, 0]
click at [206, 214] on select "--- Choose one --- Employment [DEMOGRAPHIC_DATA] Benefits" at bounding box center [140, 213] width 200 height 20
select select "benefits"
click at [40, 203] on select "--- Choose one --- Employment [DEMOGRAPHIC_DATA] Benefits" at bounding box center [140, 213] width 200 height 20
type input "Other"
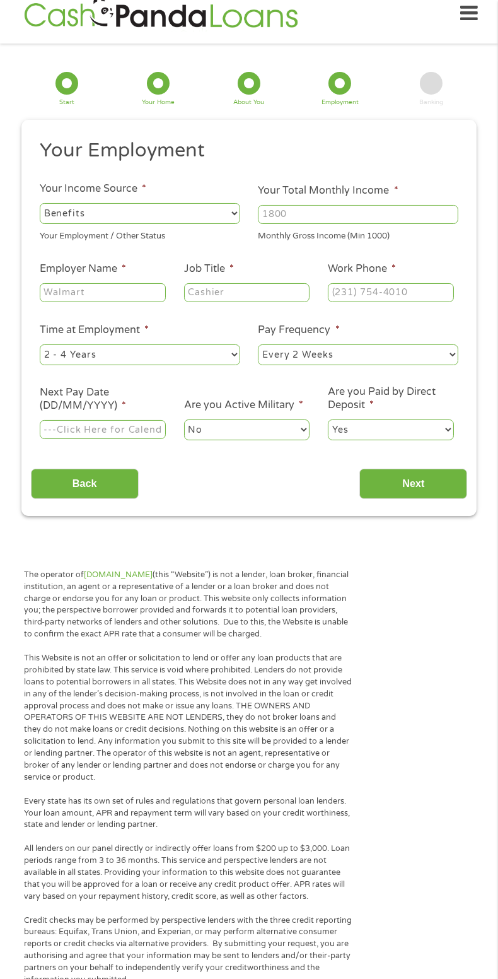
type input "[PHONE_NUMBER]"
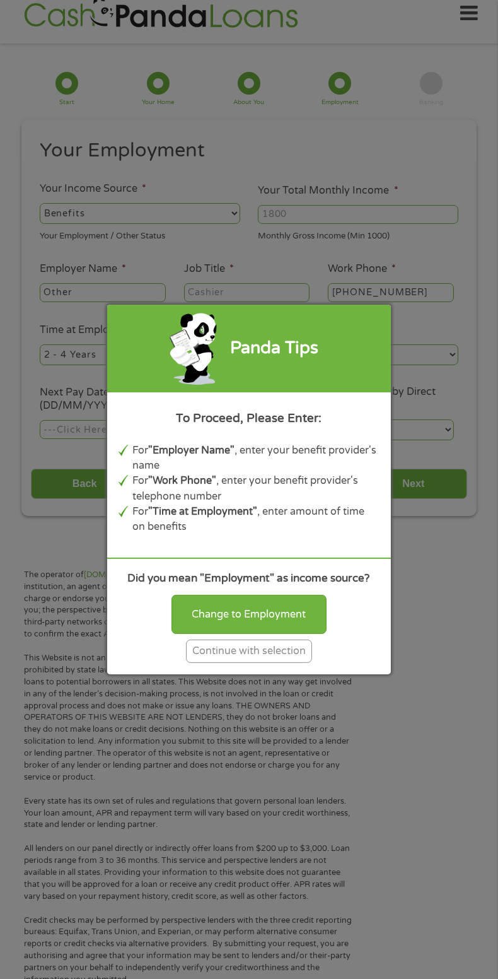
click at [307, 658] on div "Continue with selection" at bounding box center [249, 650] width 126 height 23
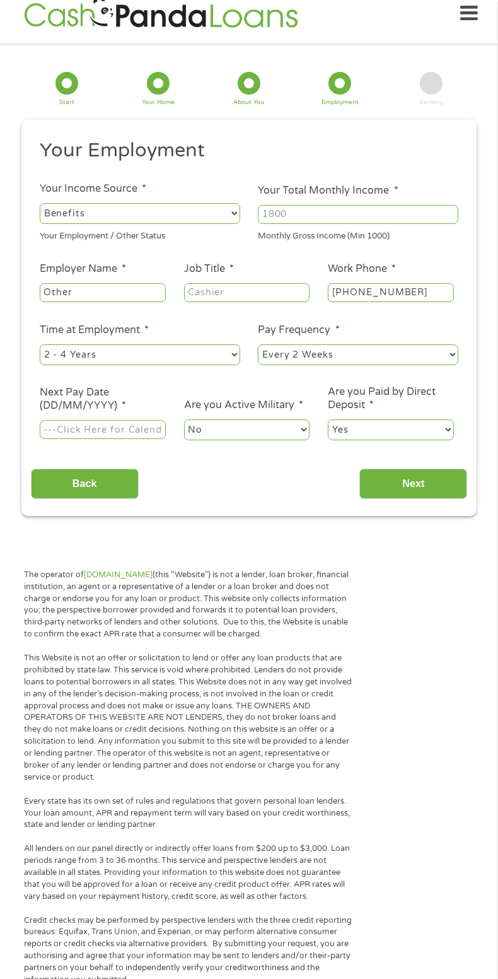
click at [400, 211] on input "Your Total Monthly Income *" at bounding box center [358, 214] width 200 height 19
type input "2800"
click at [133, 294] on input "Other" at bounding box center [103, 292] width 126 height 19
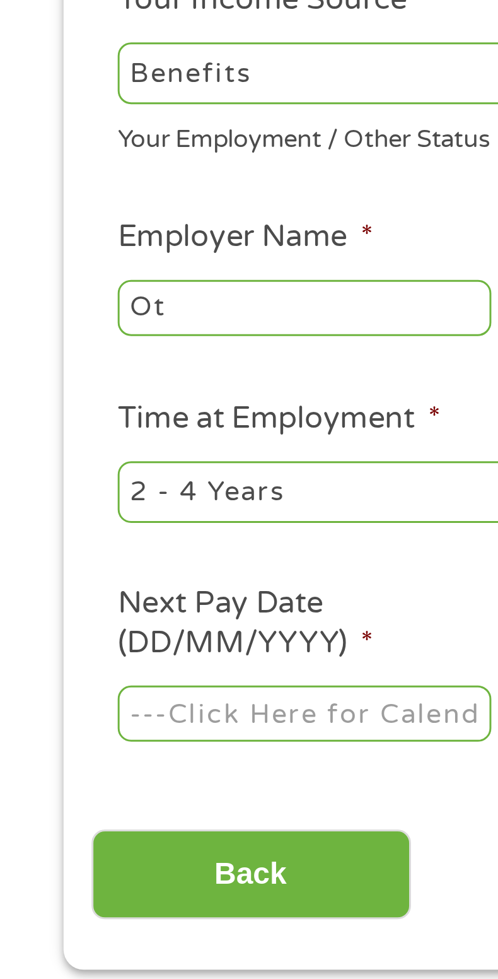
type input "O"
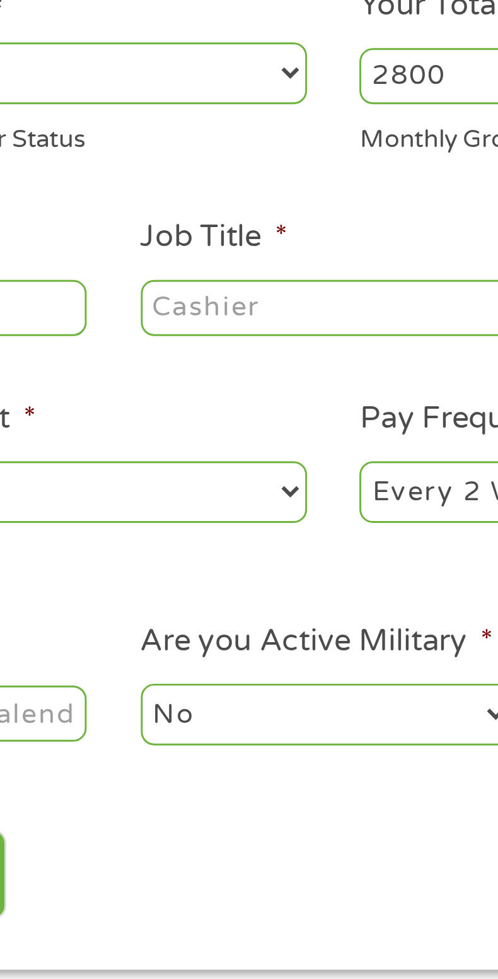
type input "SSDI"
click at [230, 296] on input "Job Title *" at bounding box center [247, 292] width 126 height 19
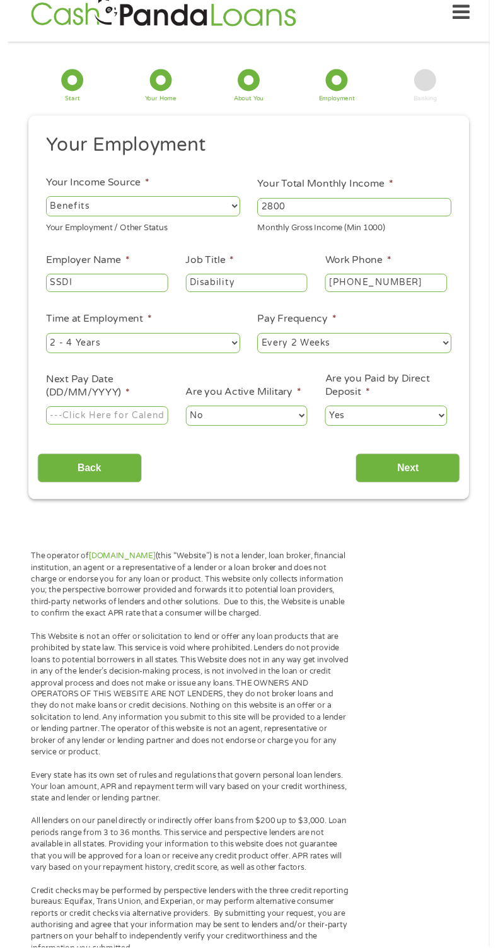
scroll to position [16, 0]
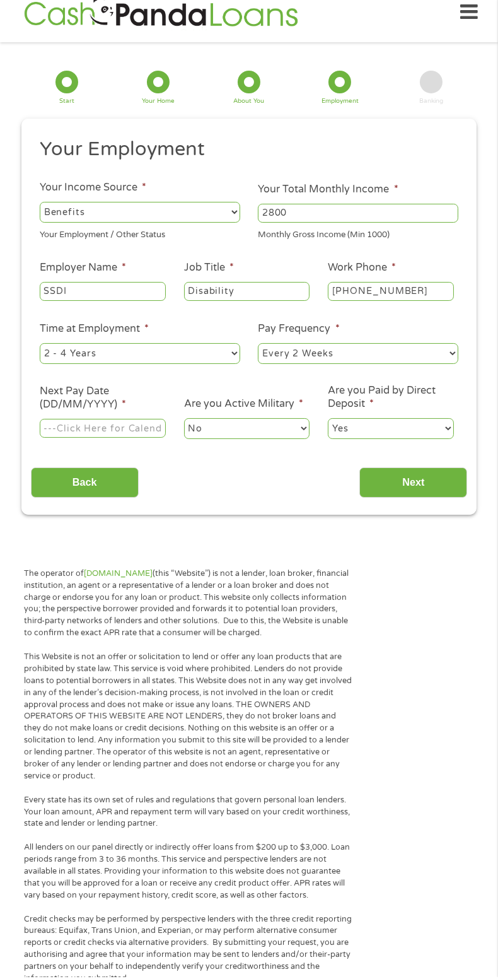
type input "Disability"
click at [219, 364] on select "--- Choose one --- 1 Year or less 1 - 2 Years 2 - 4 Years Over 4 Years" at bounding box center [140, 355] width 200 height 20
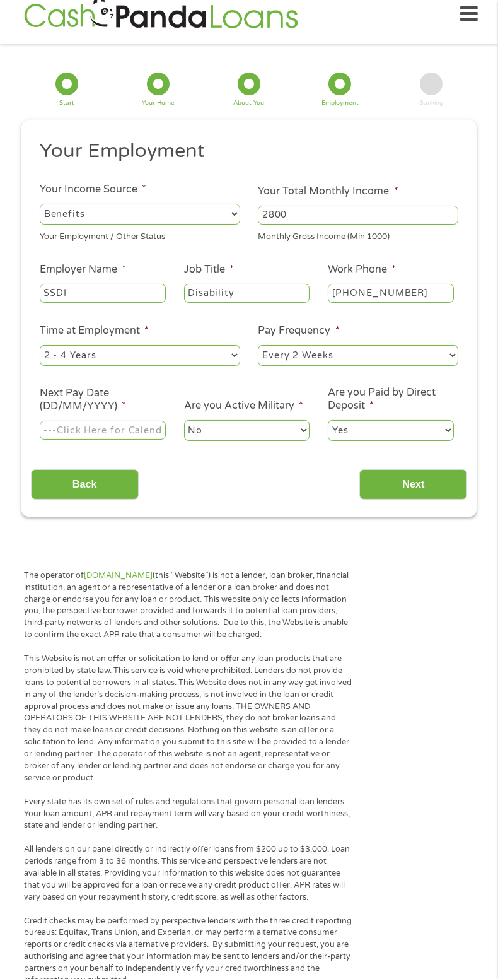
select select "60months"
click at [40, 346] on select "--- Choose one --- 1 Year or less 1 - 2 Years 2 - 4 Years Over 4 Years" at bounding box center [140, 355] width 200 height 20
click at [452, 360] on select "--- Choose one --- Every 2 Weeks Every Week Monthly Semi-Monthly" at bounding box center [358, 355] width 200 height 20
select select "monthly"
click at [258, 346] on select "--- Choose one --- Every 2 Weeks Every Week Monthly Semi-Monthly" at bounding box center [358, 355] width 200 height 20
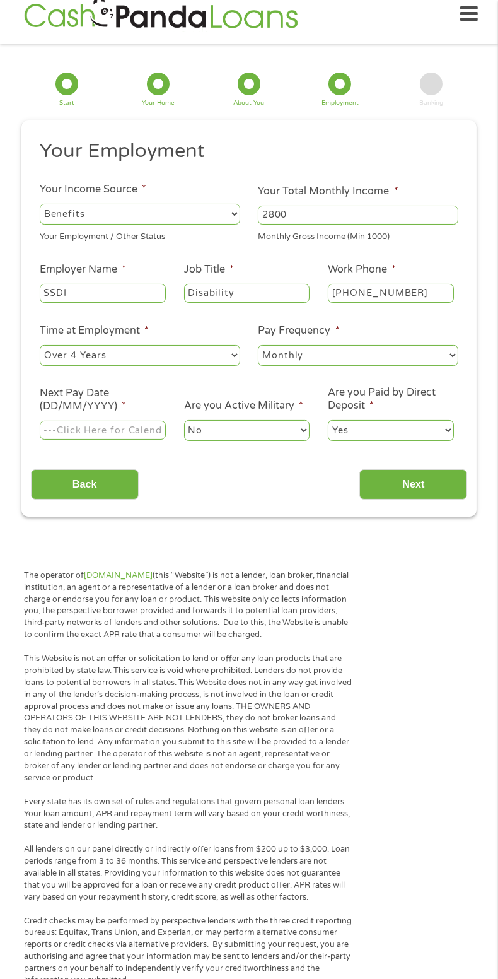
click at [131, 435] on body "Home Get Loan Offer How it works FAQs Blog Cash Loans Quick Loans Online Loans …" at bounding box center [249, 932] width 498 height 1897
click at [102, 430] on input "Next Pay Date (DD/MM/YYYY) *" at bounding box center [103, 430] width 126 height 19
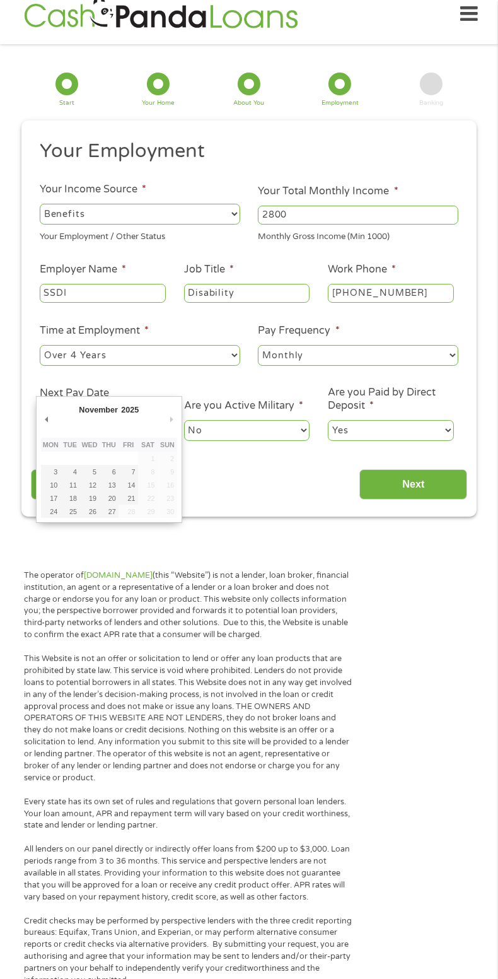
type input "03/11/2025"
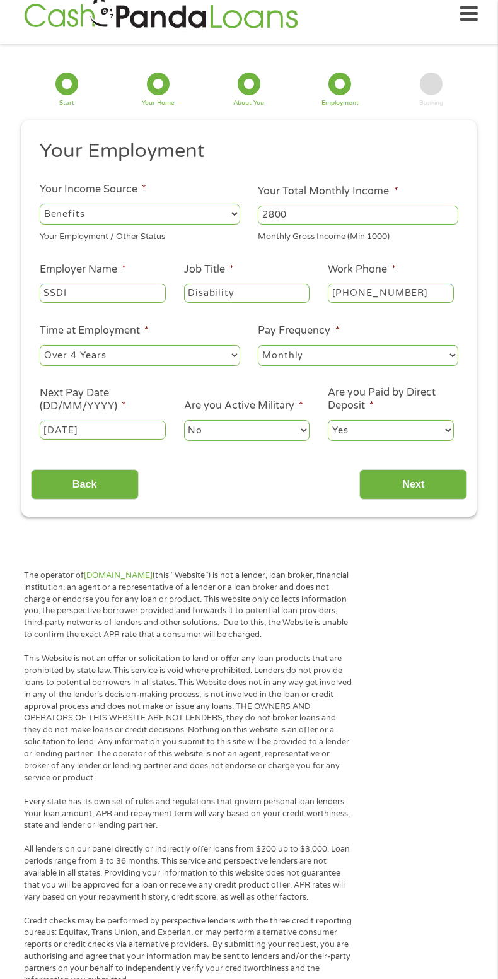
click at [442, 494] on input "Next" at bounding box center [413, 484] width 108 height 31
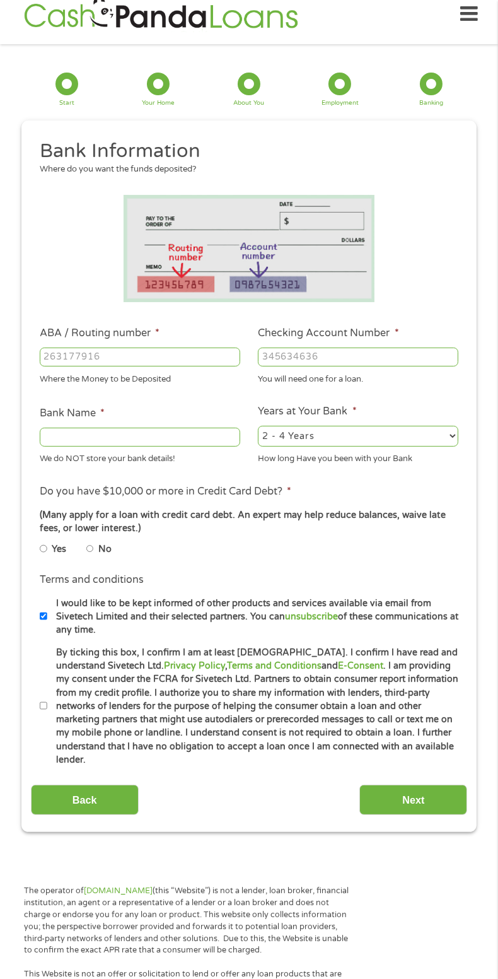
scroll to position [16, 0]
click at [159, 356] on input "ABA / Routing number *" at bounding box center [140, 356] width 200 height 19
type input "107000372"
type input "SOUTHWEST CAPITAL BANK"
type input "107000372"
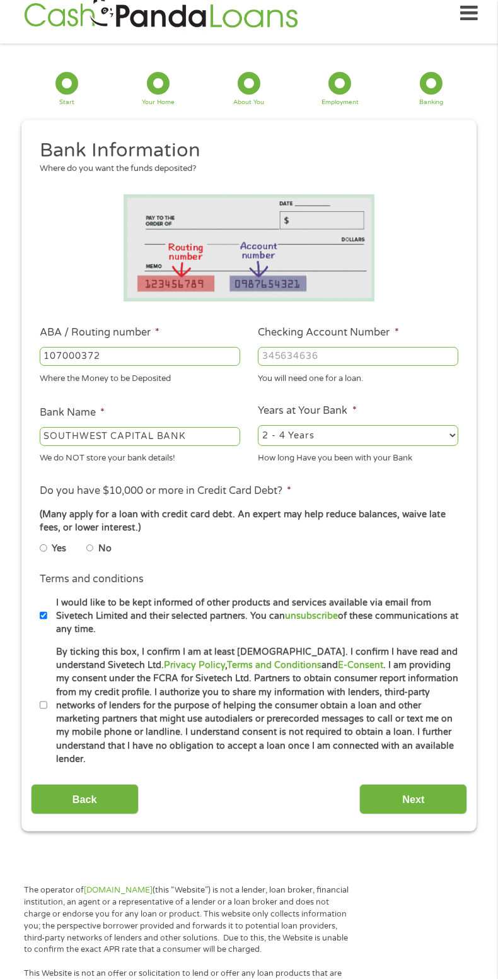
click at [392, 358] on input "Checking Account Number *" at bounding box center [358, 356] width 200 height 19
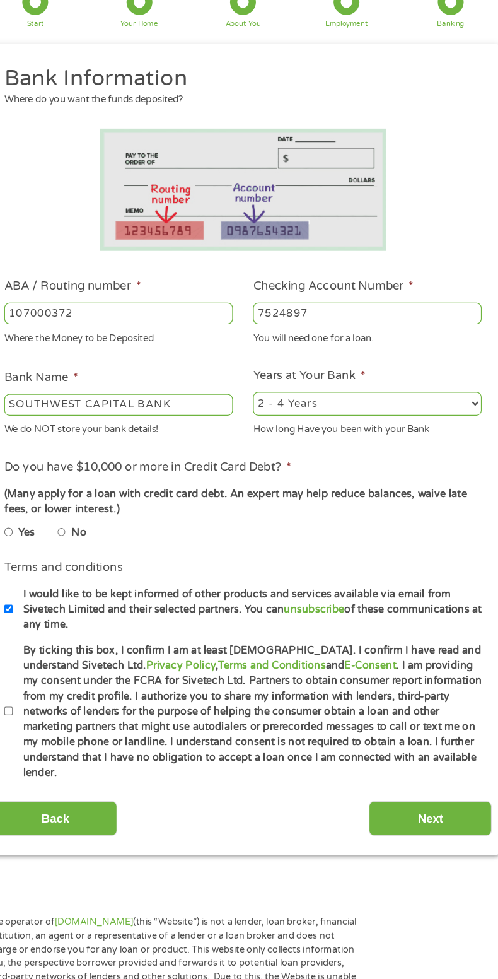
type input "7524897"
click at [411, 443] on select "2 - 4 Years 6 - 12 Months 1 - 2 Years Over 4 Years" at bounding box center [358, 435] width 200 height 20
select select "60months"
click at [258, 426] on select "2 - 4 Years 6 - 12 Months 1 - 2 Years Over 4 Years" at bounding box center [358, 435] width 200 height 20
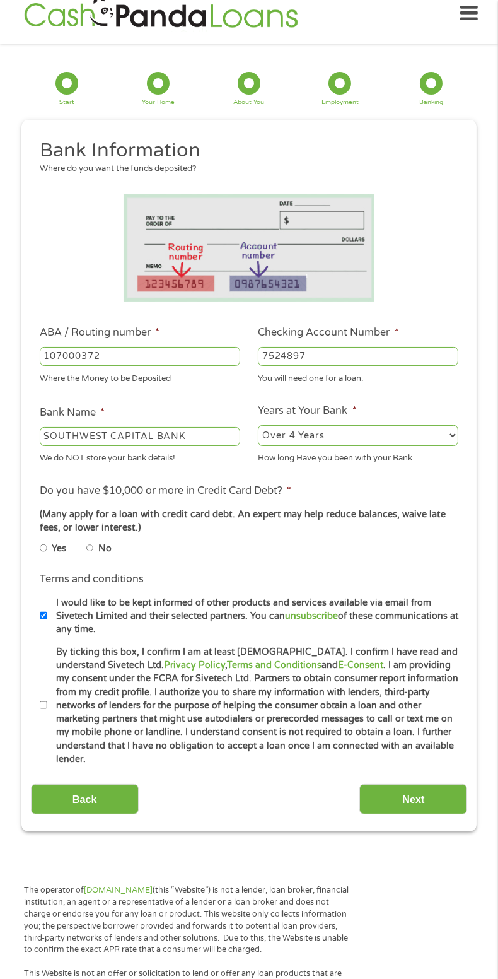
click at [108, 554] on label "No" at bounding box center [104, 549] width 13 height 14
click at [94, 554] on input "No" at bounding box center [90, 547] width 8 height 15
radio input "true"
click at [44, 697] on input "By ticking this box, I confirm I am at least 18 years old. I confirm I have rea…" at bounding box center [44, 704] width 8 height 15
checkbox input "true"
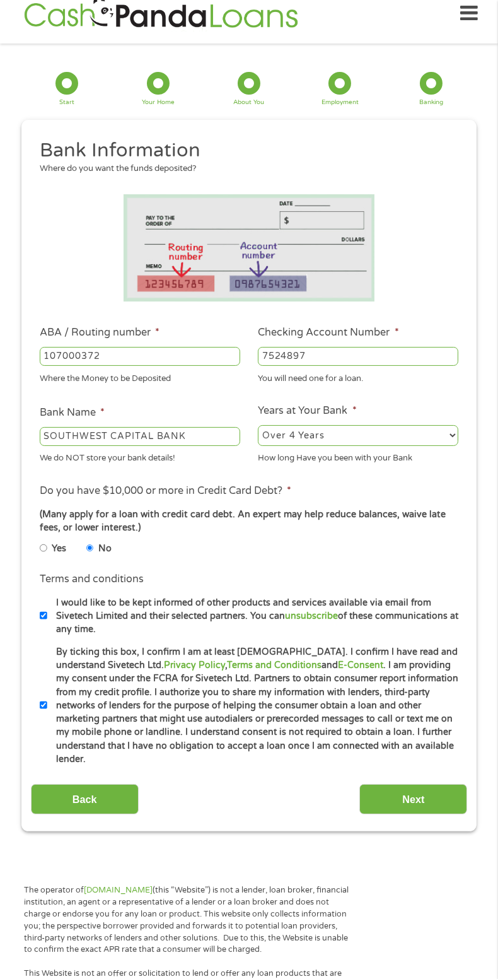
click at [128, 784] on input "Back" at bounding box center [85, 799] width 108 height 31
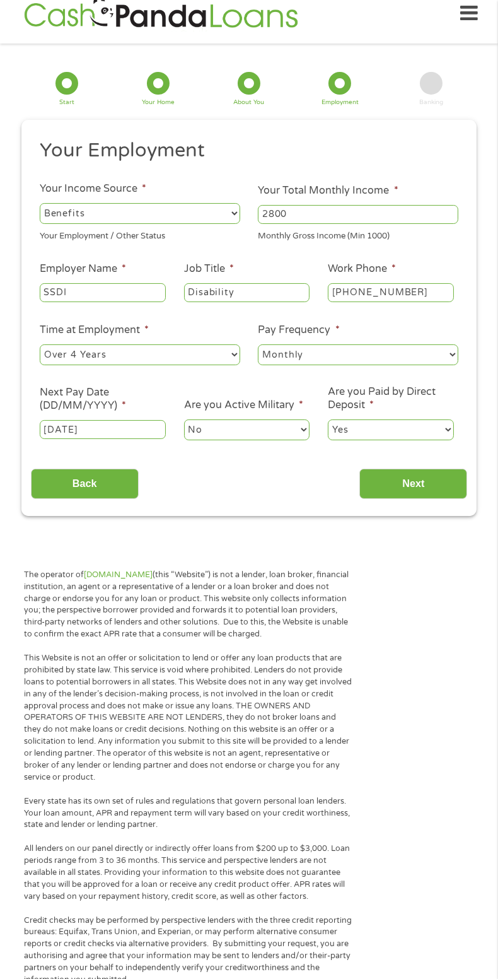
click at [434, 490] on input "Next" at bounding box center [413, 483] width 108 height 31
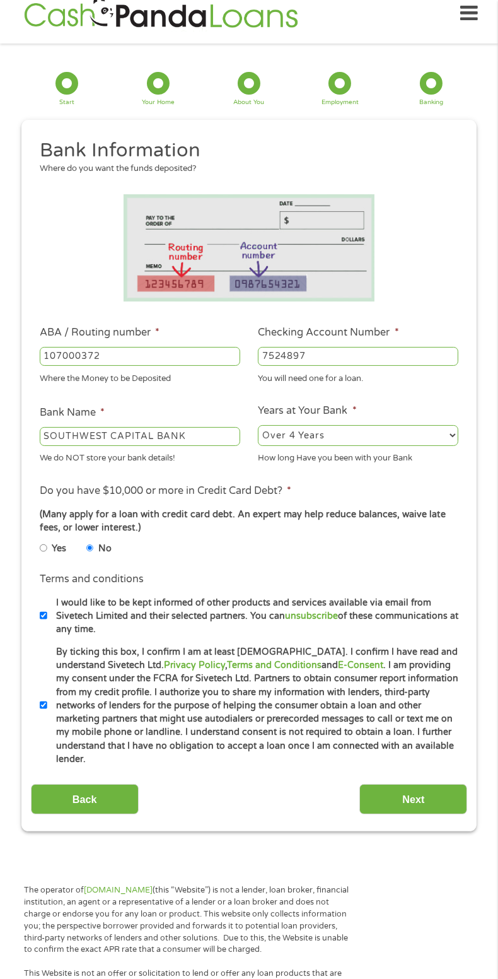
click at [429, 784] on input "Next" at bounding box center [413, 799] width 108 height 31
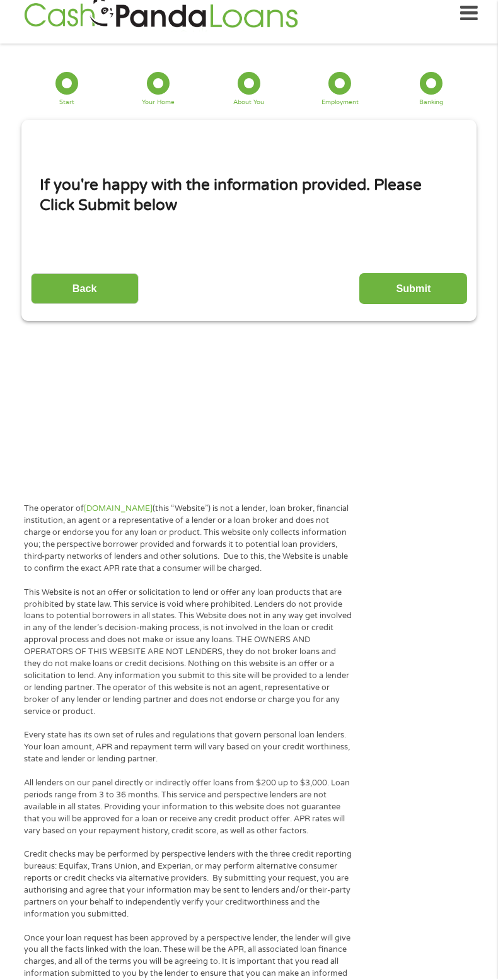
click at [443, 287] on input "Submit" at bounding box center [413, 288] width 108 height 31
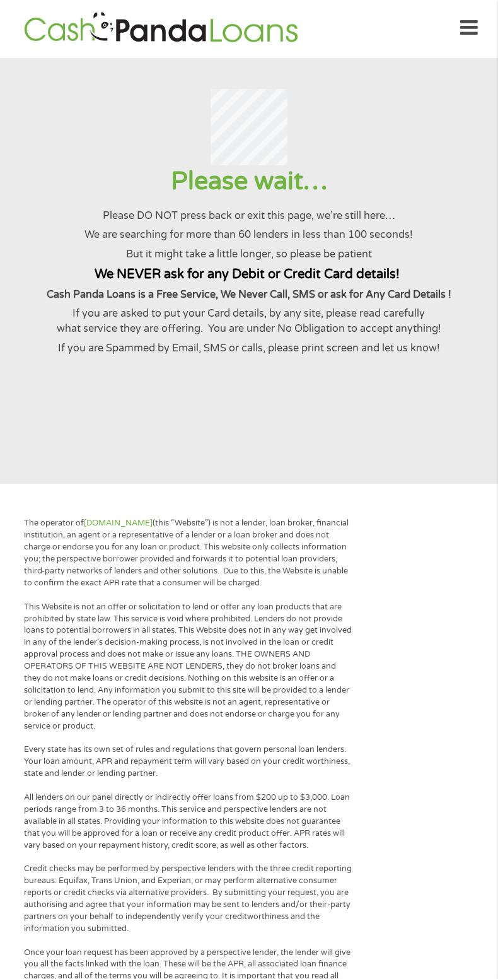
scroll to position [0, 0]
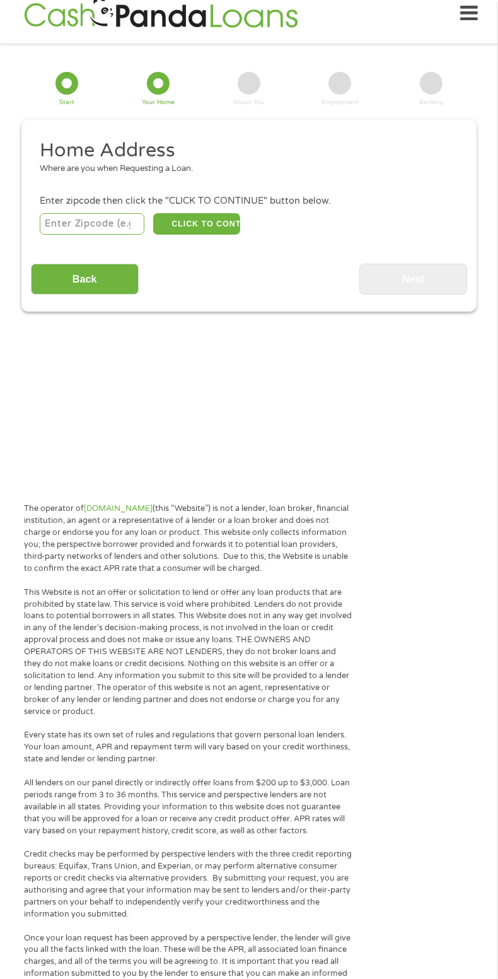
scroll to position [15, 0]
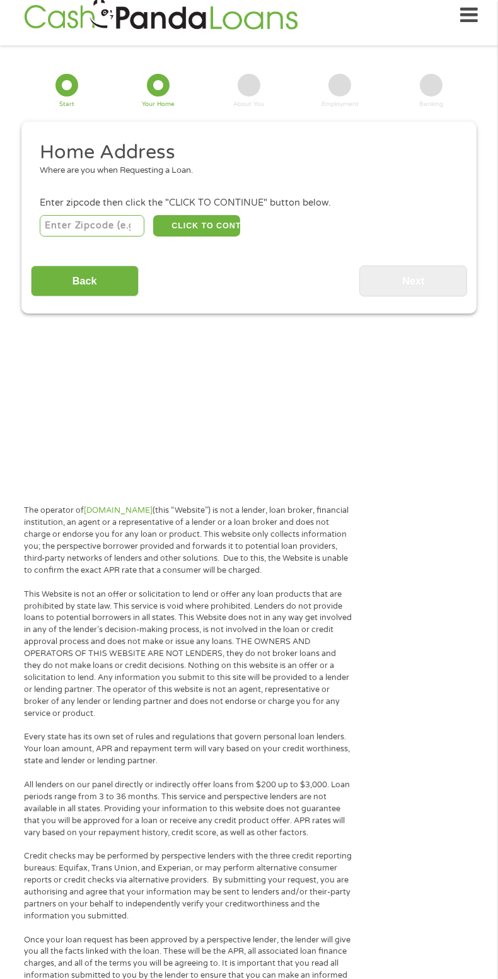
click at [124, 225] on input "number" at bounding box center [92, 225] width 105 height 21
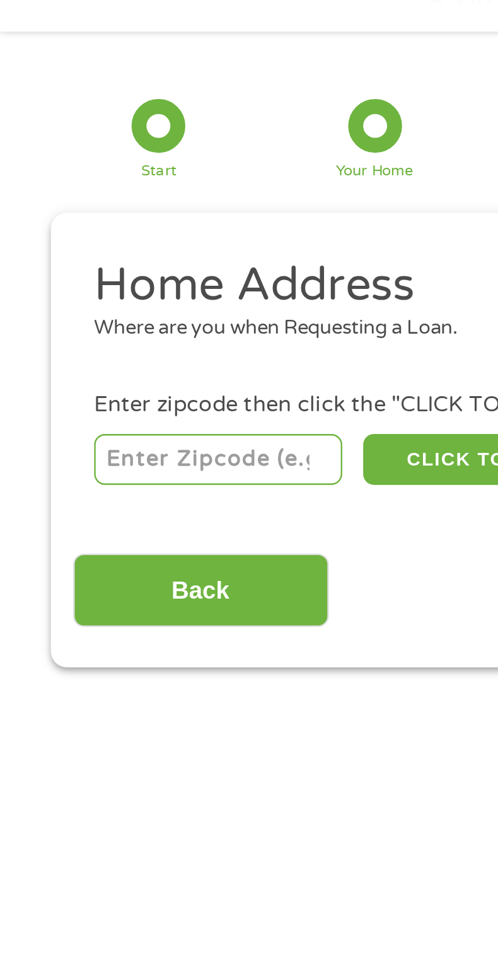
type input "87742"
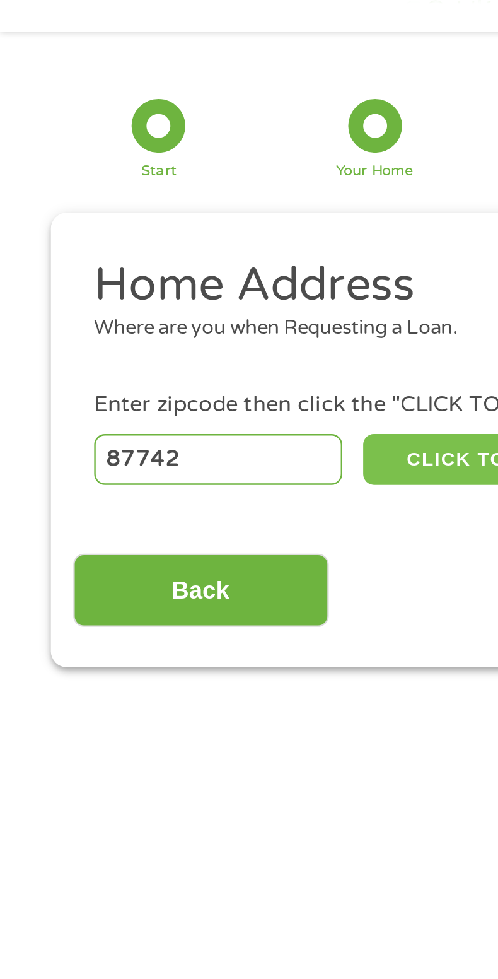
click at [189, 229] on button "CLICK TO CONTINUE" at bounding box center [196, 225] width 86 height 21
type input "87742"
type input "Rociada"
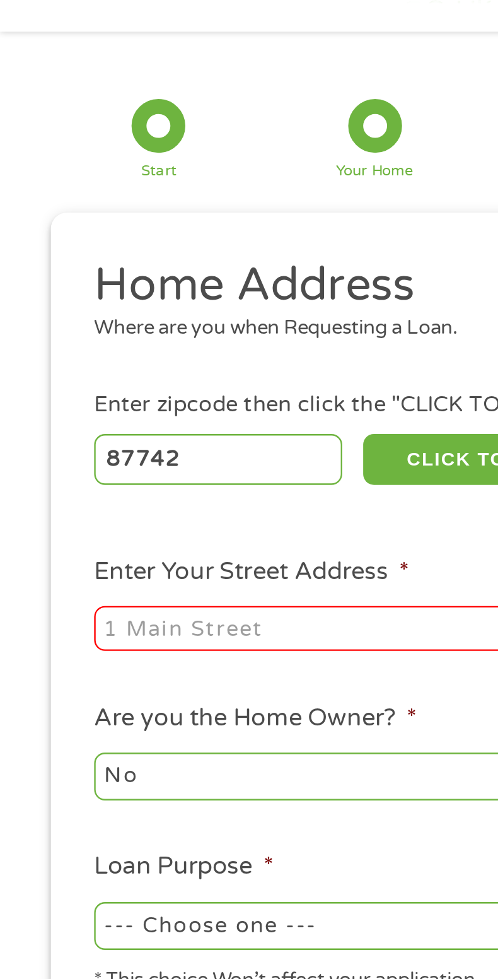
click at [134, 301] on input "Enter Your Street Address *" at bounding box center [140, 297] width 200 height 19
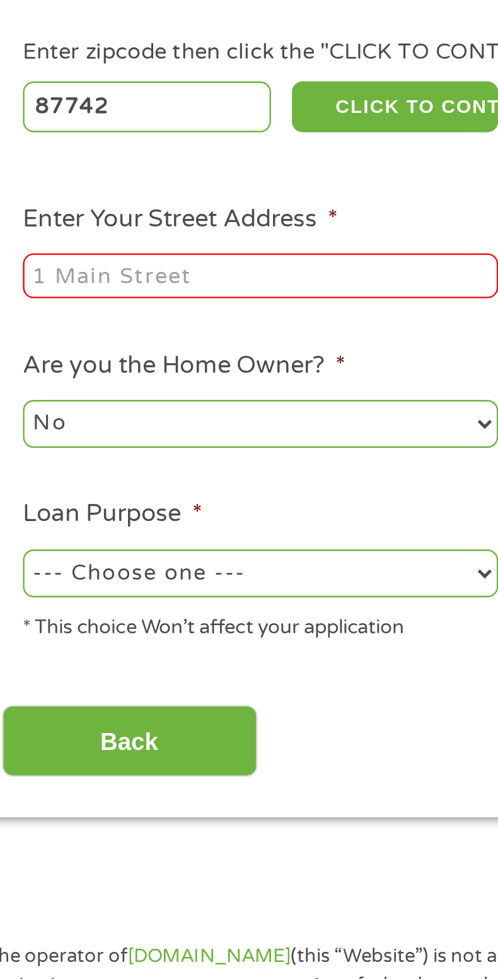
type input "HC [STREET_ADDRESS]"
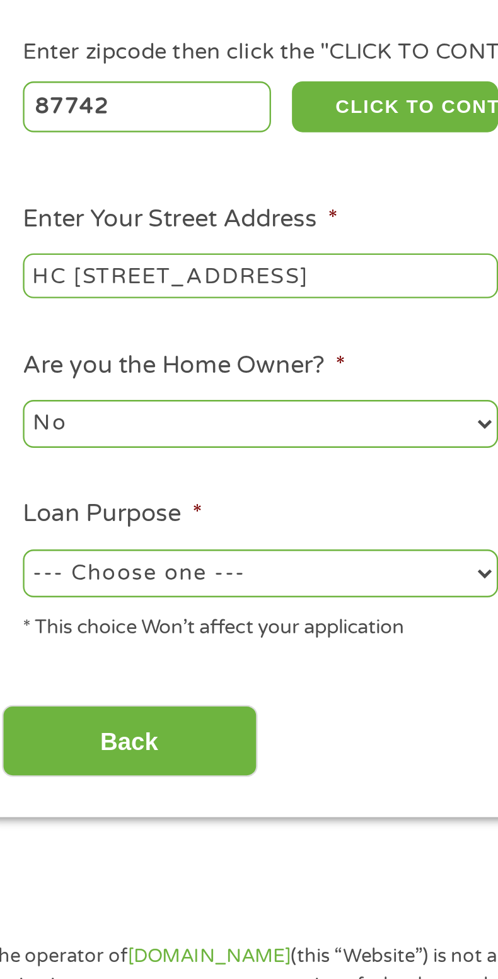
click at [228, 357] on select "No Yes" at bounding box center [140, 359] width 200 height 20
select select "yes"
click at [40, 351] on select "No Yes" at bounding box center [140, 359] width 200 height 20
click at [216, 422] on select "--- Choose one --- Pay Bills Debt Consolidation Home Improvement Major Purchase…" at bounding box center [140, 422] width 200 height 20
select select "paybills"
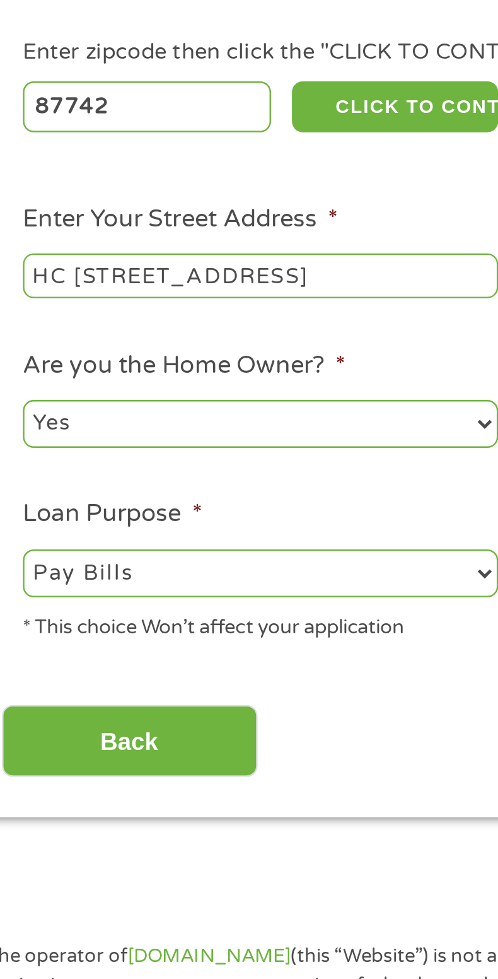
click at [40, 414] on select "--- Choose one --- Pay Bills Debt Consolidation Home Improvement Major Purchase…" at bounding box center [140, 422] width 200 height 20
click at [122, 507] on input "Back" at bounding box center [85, 493] width 108 height 31
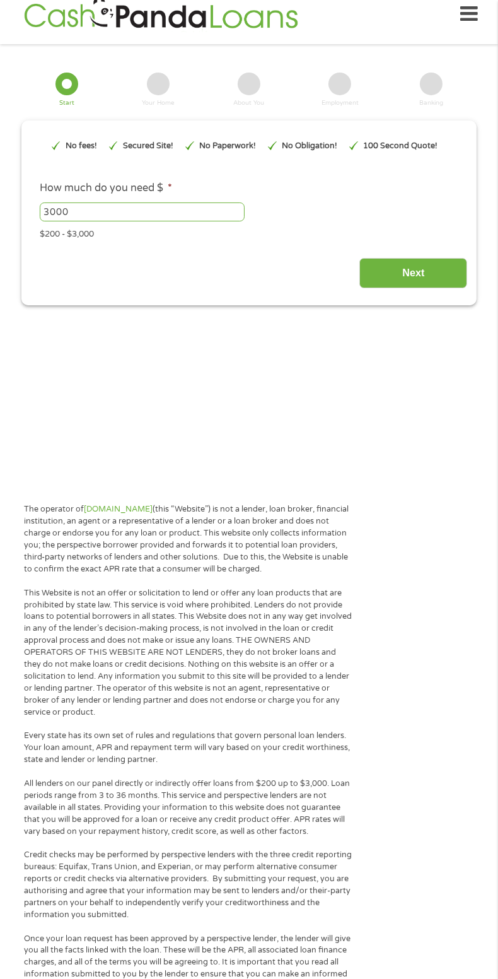
scroll to position [16, 0]
click at [430, 278] on input "Next" at bounding box center [413, 272] width 108 height 31
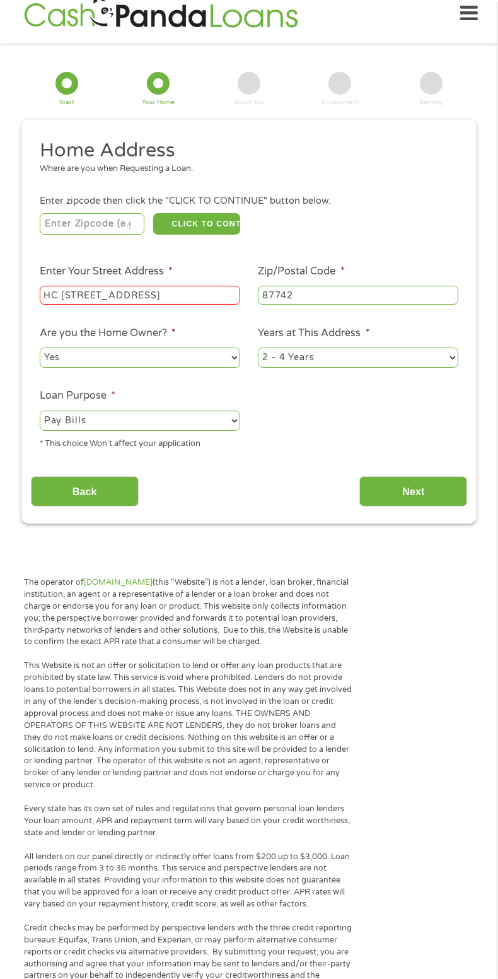
click at [456, 361] on select "1 Year or less 1 - 2 Years 2 - 4 Years Over 4 Years" at bounding box center [358, 357] width 200 height 20
select select "60months"
click at [258, 349] on select "1 Year or less 1 - 2 Years 2 - 4 Years Over 4 Years" at bounding box center [358, 357] width 200 height 20
click at [445, 506] on input "Next" at bounding box center [413, 491] width 108 height 31
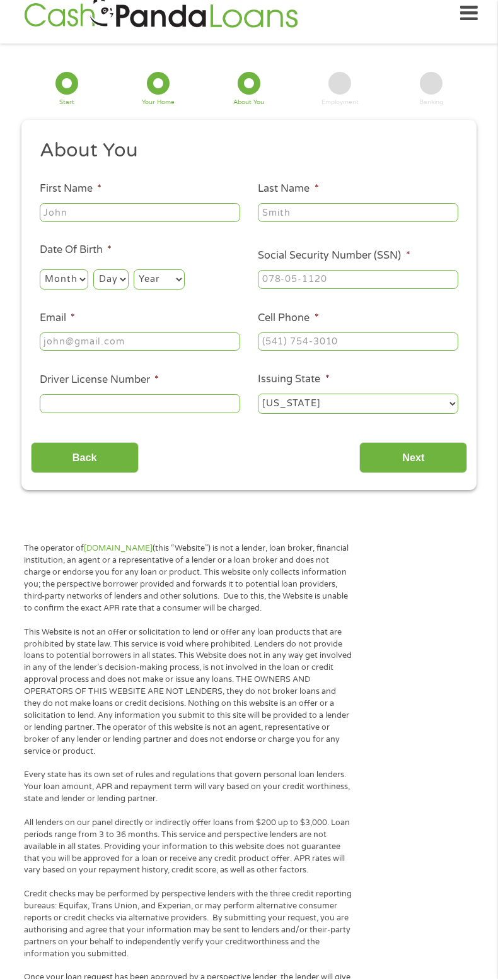
click at [155, 216] on input "First Name *" at bounding box center [140, 212] width 200 height 19
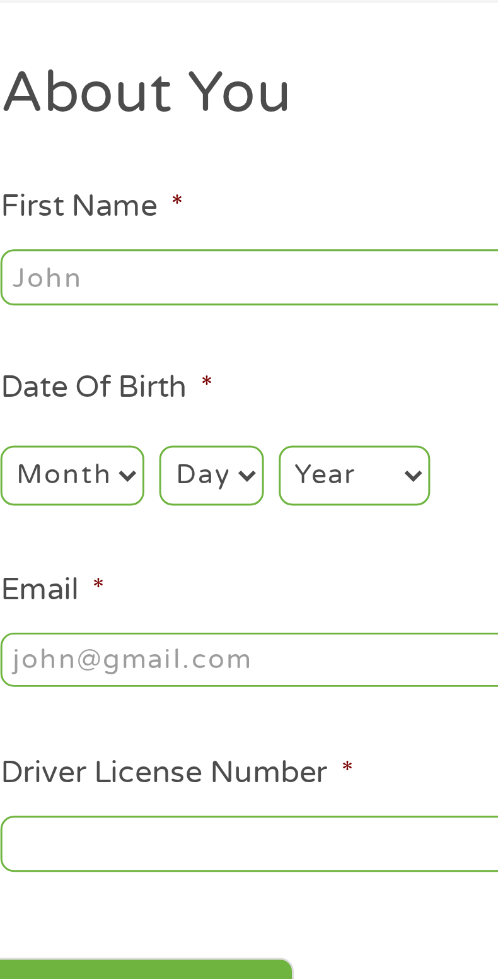
type input "[PERSON_NAME]"
type input "[EMAIL_ADDRESS][DOMAIN_NAME]"
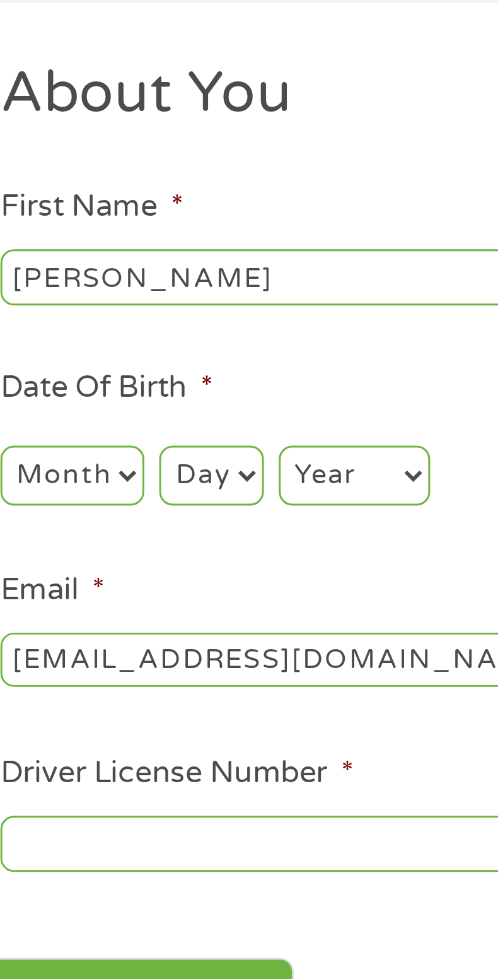
type input "[PHONE_NUMBER]"
click at [83, 282] on select "Month 1 2 3 4 5 6 7 8 9 10 11 12" at bounding box center [64, 279] width 49 height 20
select select "5"
click at [40, 270] on select "Month 1 2 3 4 5 6 7 8 9 10 11 12" at bounding box center [64, 279] width 49 height 20
click at [122, 279] on select "Day 1 2 3 4 5 6 7 8 9 10 11 12 13 14 15 16 17 18 19 20 21 22 23 24 25 26 27 28 …" at bounding box center [110, 279] width 35 height 20
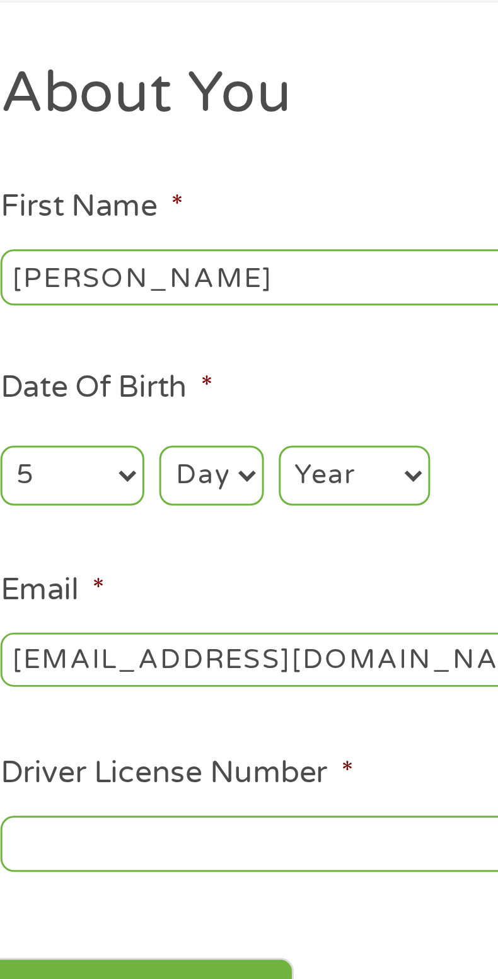
select select "23"
click at [93, 270] on select "Day 1 2 3 4 5 6 7 8 9 10 11 12 13 14 15 16 17 18 19 20 21 22 23 24 25 26 27 28 …" at bounding box center [110, 279] width 35 height 20
click at [166, 289] on select "Year [DATE] 2006 2005 2004 2003 2002 2001 2000 1999 1998 1997 1996 1995 1994 19…" at bounding box center [159, 279] width 51 height 20
select select "1966"
click at [134, 270] on select "Year [DATE] 2006 2005 2004 2003 2002 2001 2000 1999 1998 1997 1996 1995 1994 19…" at bounding box center [159, 279] width 51 height 20
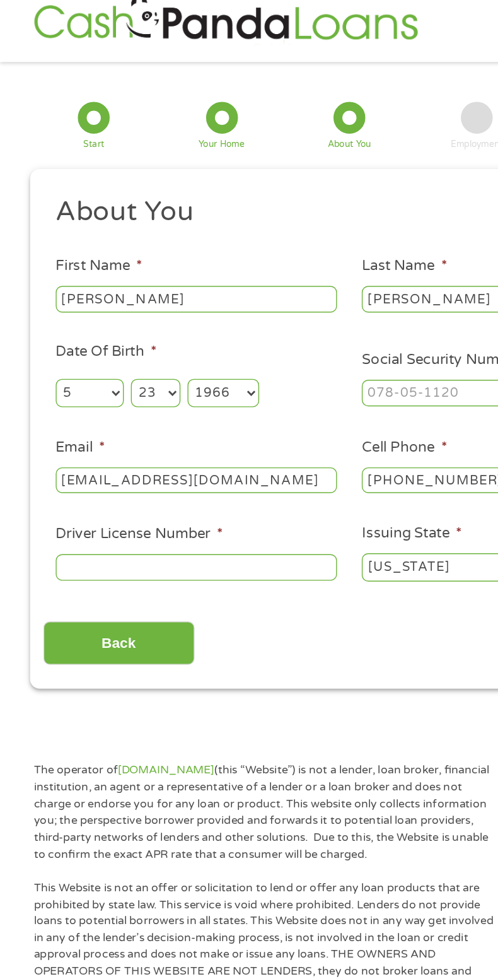
scroll to position [3, 0]
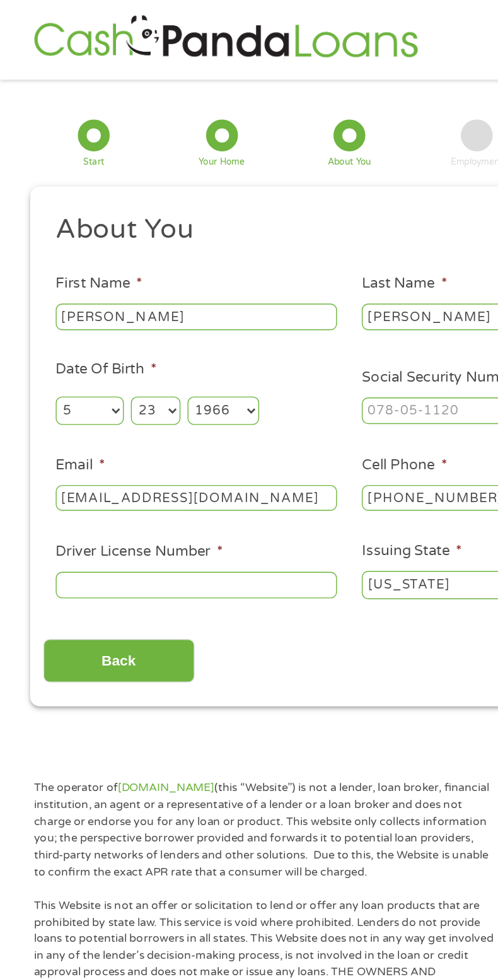
click at [189, 420] on input "Driver License Number *" at bounding box center [140, 416] width 200 height 19
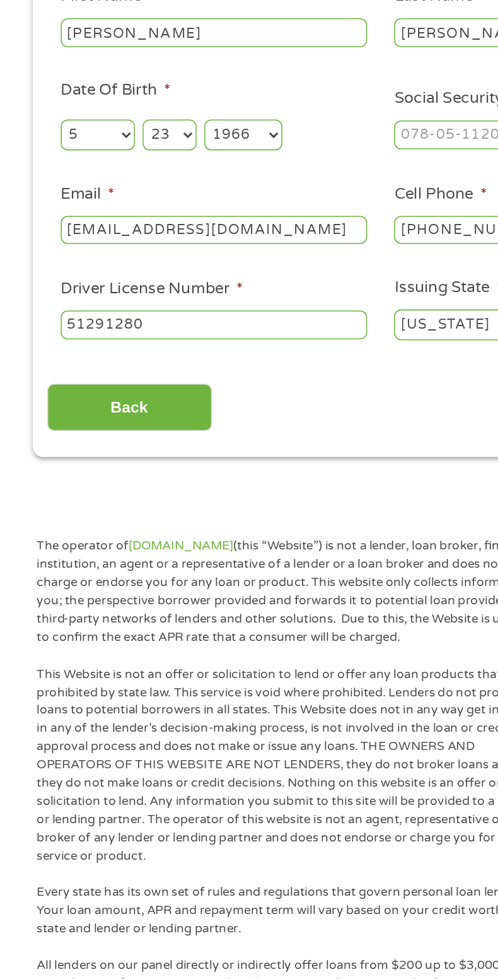
scroll to position [20, 0]
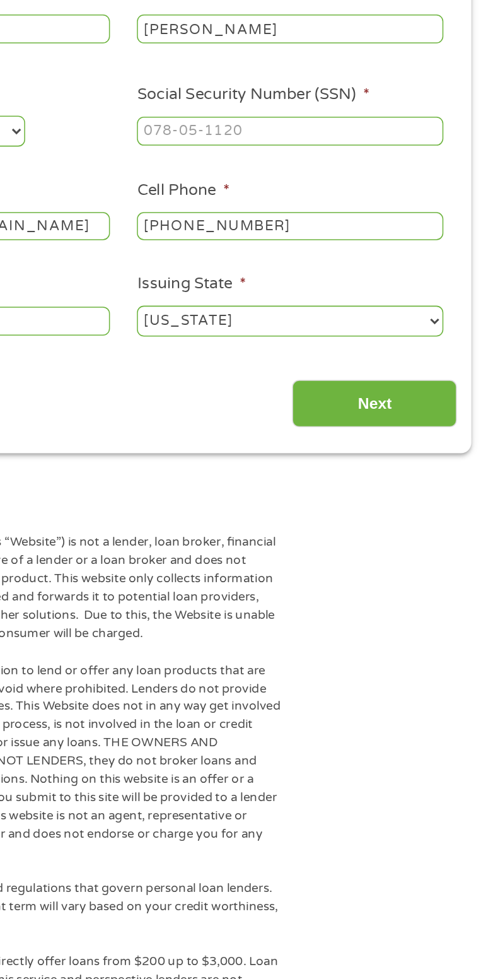
type input "51291280"
click at [386, 280] on input "Social Security Number (SSN) *" at bounding box center [358, 275] width 200 height 19
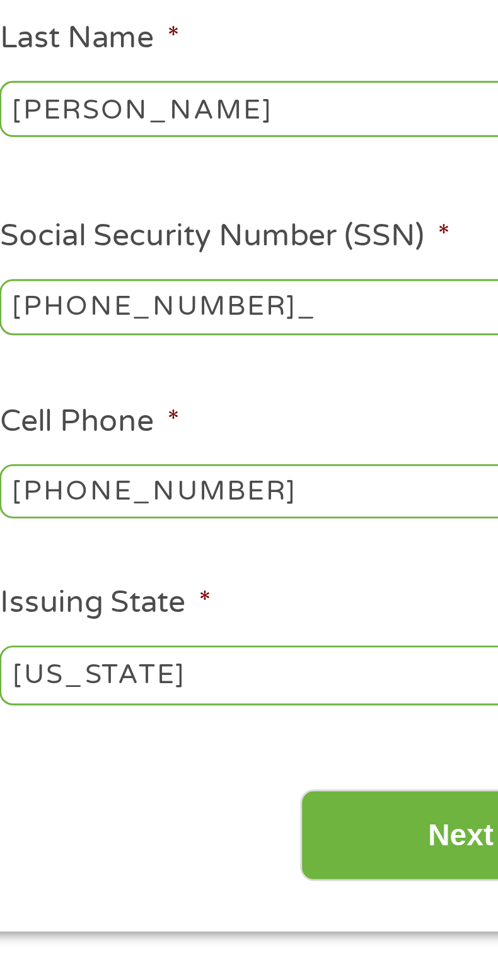
type input "525-11-7841"
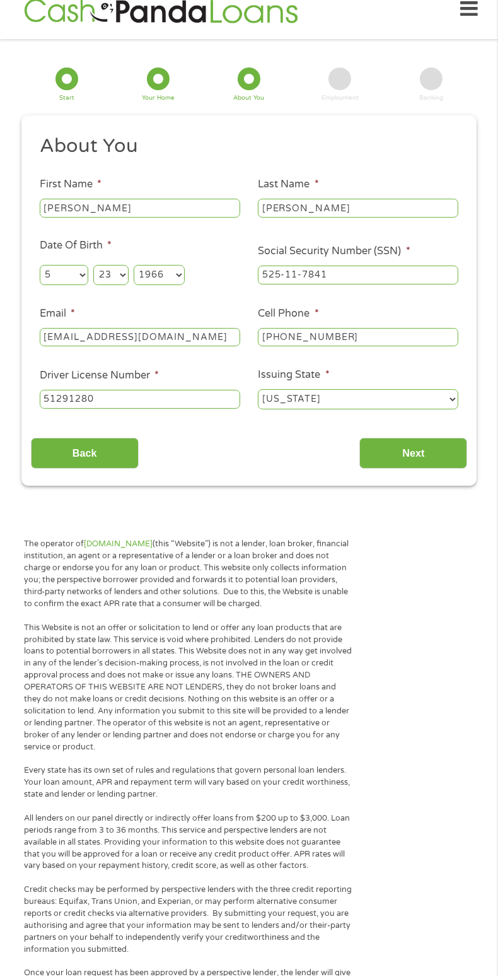
scroll to position [18, 0]
click at [455, 453] on input "Next" at bounding box center [413, 456] width 108 height 31
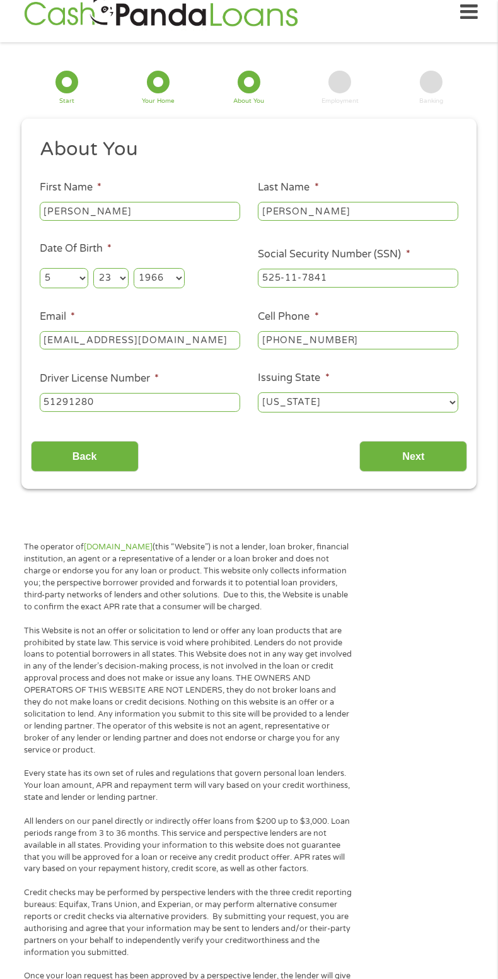
click at [429, 454] on input "Next" at bounding box center [413, 456] width 108 height 31
click at [420, 461] on input "Next" at bounding box center [413, 456] width 108 height 31
click at [422, 455] on input "Next" at bounding box center [413, 456] width 108 height 31
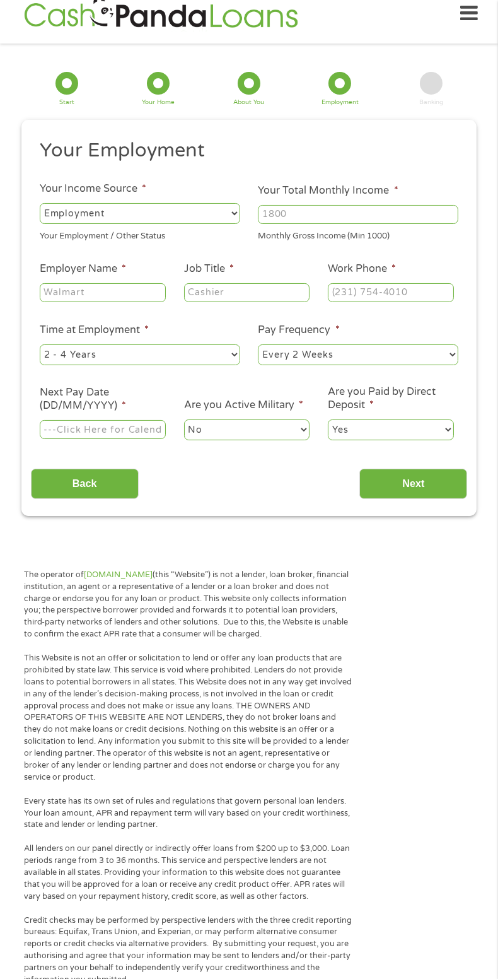
scroll to position [5, 5]
click at [427, 484] on input "Next" at bounding box center [413, 483] width 108 height 31
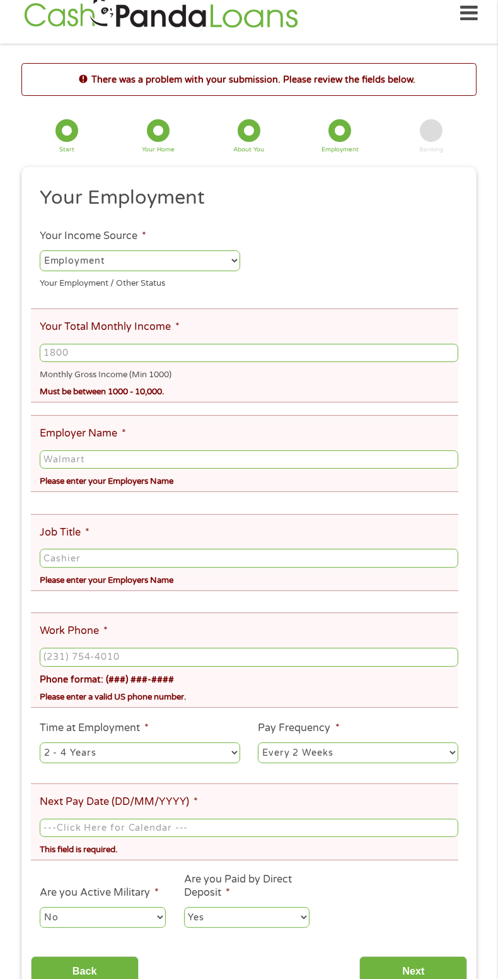
click at [216, 261] on select "--- Choose one --- Employment [DEMOGRAPHIC_DATA] Benefits" at bounding box center [140, 260] width 200 height 20
select select "benefits"
click at [40, 251] on select "--- Choose one --- Employment [DEMOGRAPHIC_DATA] Benefits" at bounding box center [140, 260] width 200 height 20
type input "Other"
type input "[PHONE_NUMBER]"
